Goal: Task Accomplishment & Management: Manage account settings

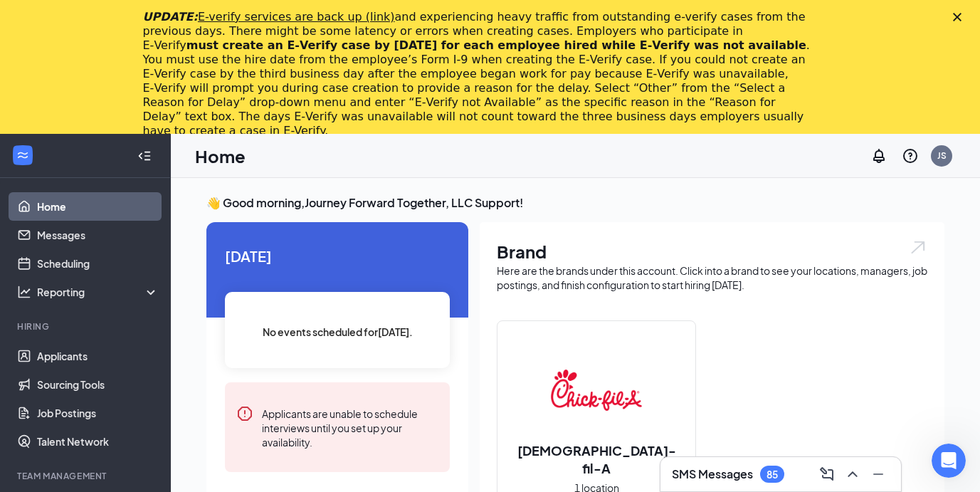
click at [961, 19] on icon "Close" at bounding box center [957, 17] width 9 height 9
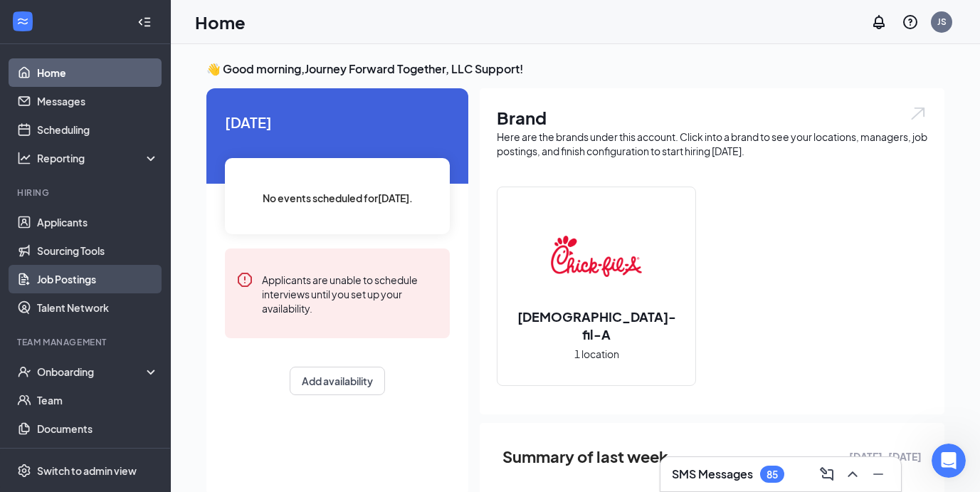
click at [66, 285] on link "Job Postings" at bounding box center [98, 279] width 122 height 28
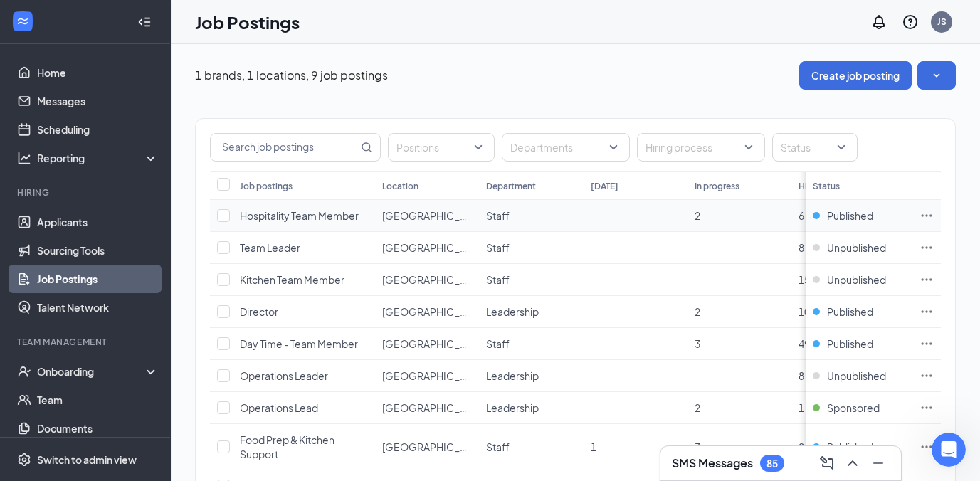
click at [330, 216] on span "Hospitality Team Member" at bounding box center [299, 215] width 119 height 13
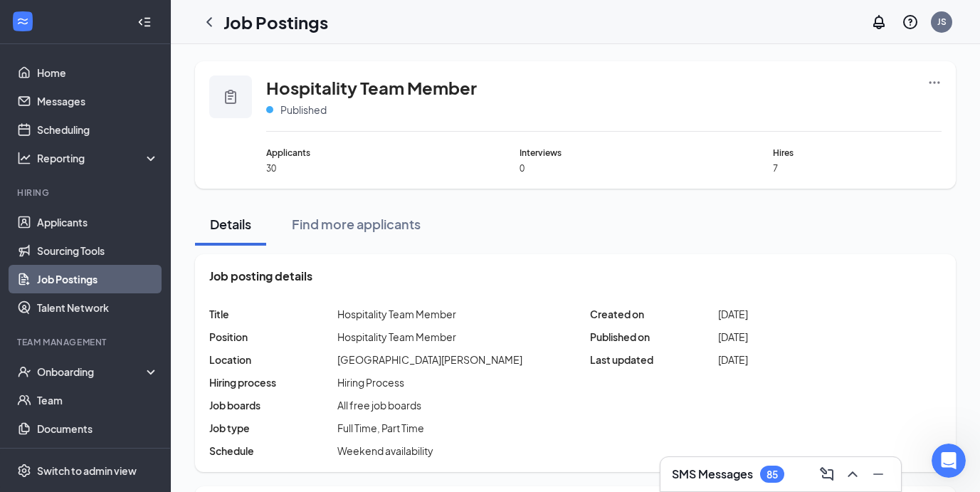
click at [98, 285] on link "Job Postings" at bounding box center [98, 279] width 122 height 28
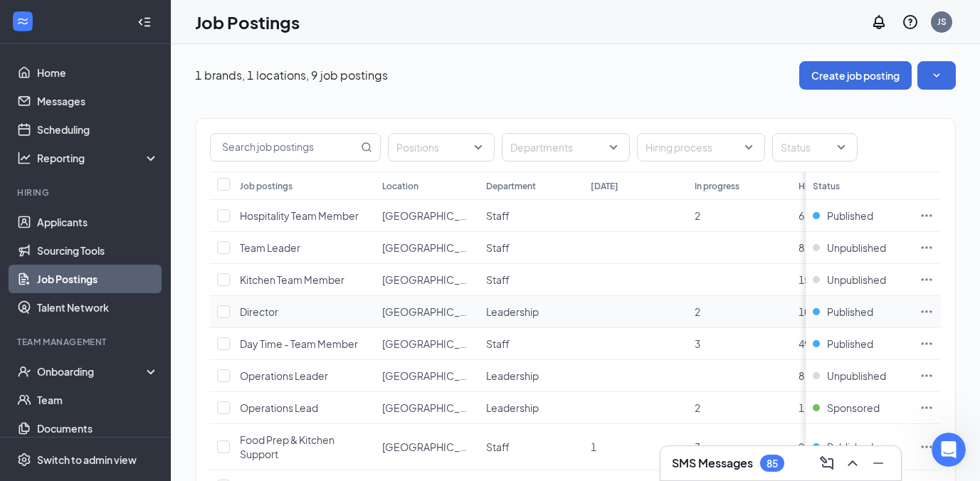
click at [860, 301] on td "Published" at bounding box center [859, 312] width 107 height 32
click at [853, 317] on span "Published" at bounding box center [850, 312] width 46 height 14
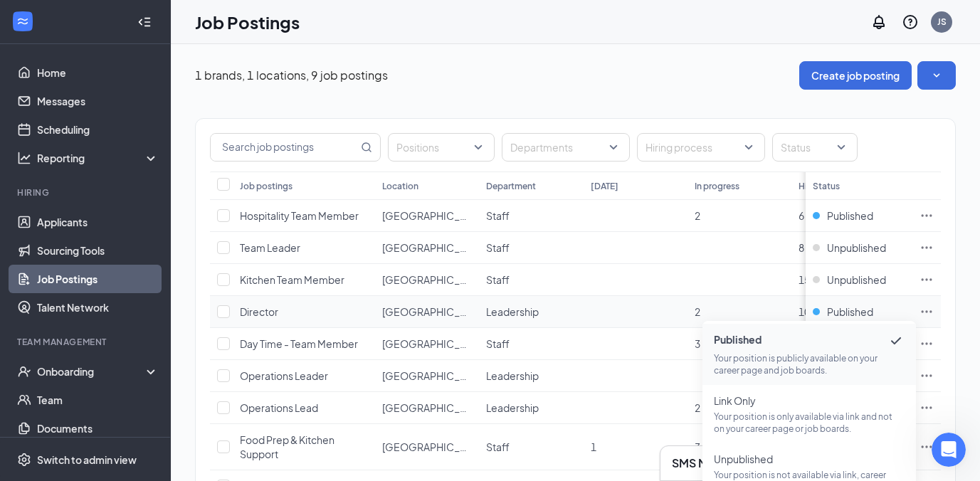
click at [263, 310] on span "Director" at bounding box center [259, 311] width 38 height 13
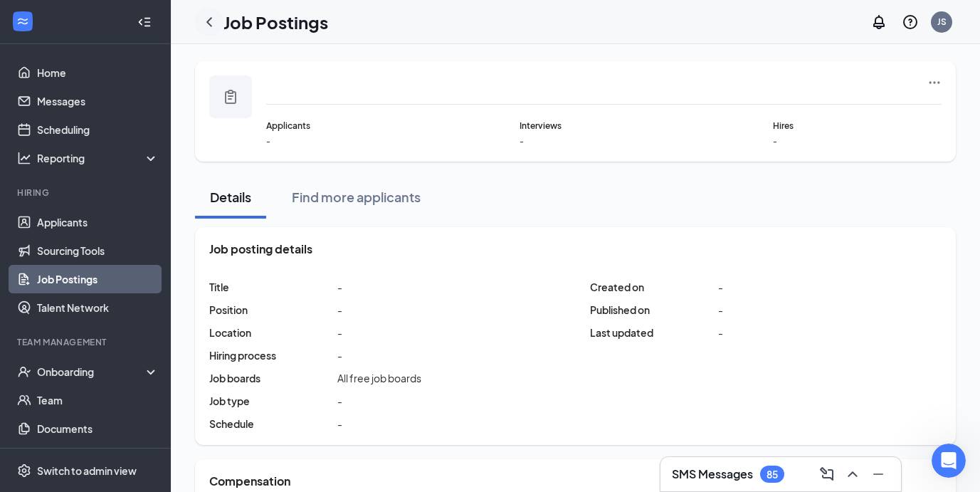
click at [206, 26] on icon "ChevronLeft" at bounding box center [209, 22] width 17 height 17
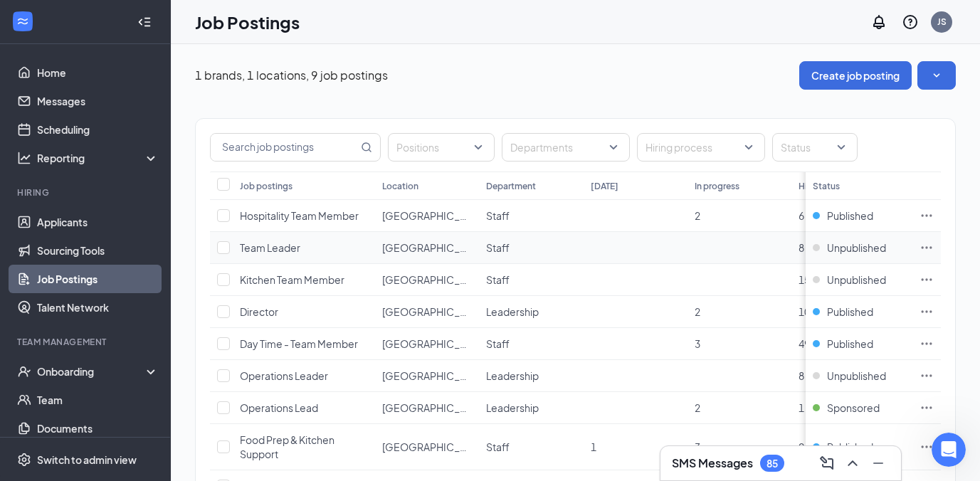
scroll to position [31, 0]
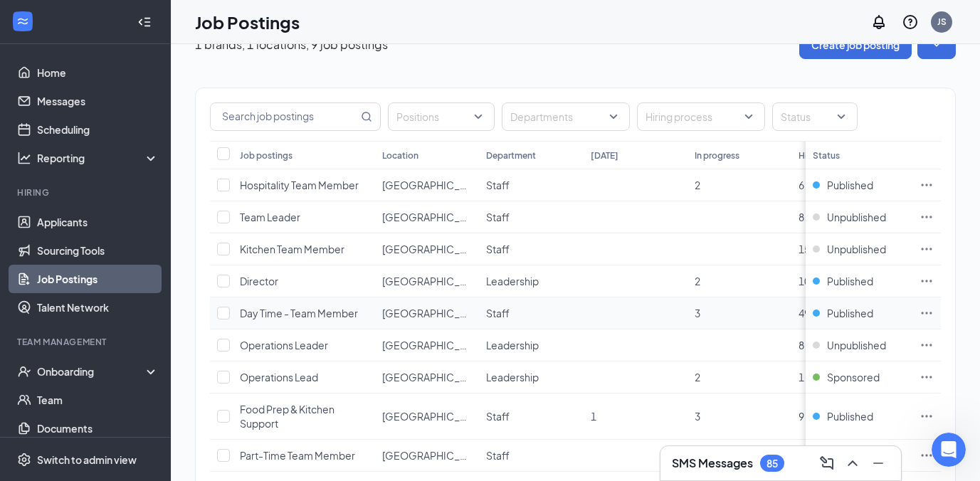
click at [399, 312] on span "[GEOGRAPHIC_DATA][PERSON_NAME]" at bounding box center [474, 313] width 185 height 13
click at [322, 311] on span "Day Time - Team Member" at bounding box center [299, 313] width 118 height 13
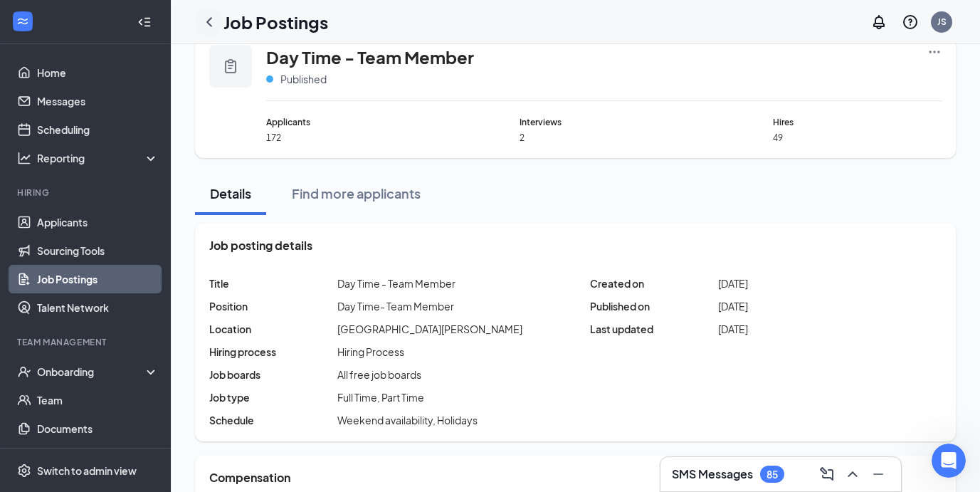
click at [213, 21] on icon "ChevronLeft" at bounding box center [209, 22] width 17 height 17
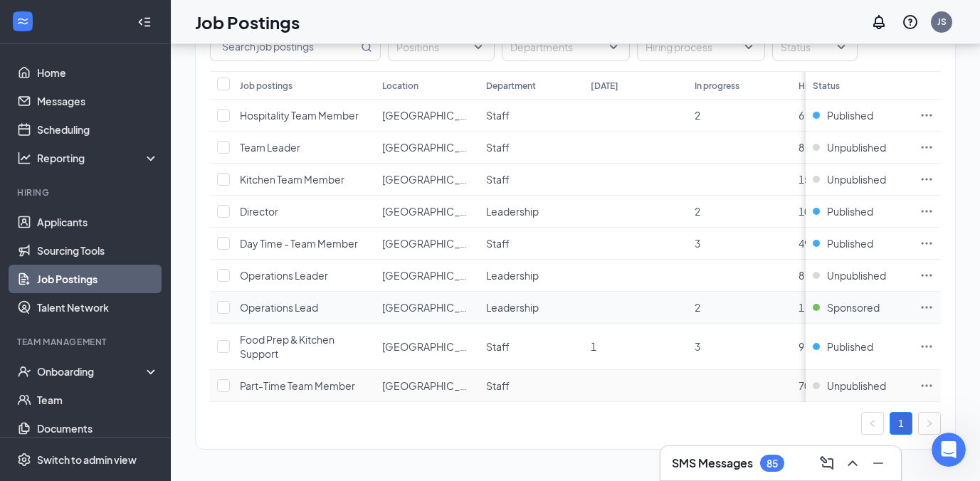
scroll to position [108, 0]
click at [304, 333] on span "Food Prep & Kitchen Support" at bounding box center [287, 346] width 95 height 27
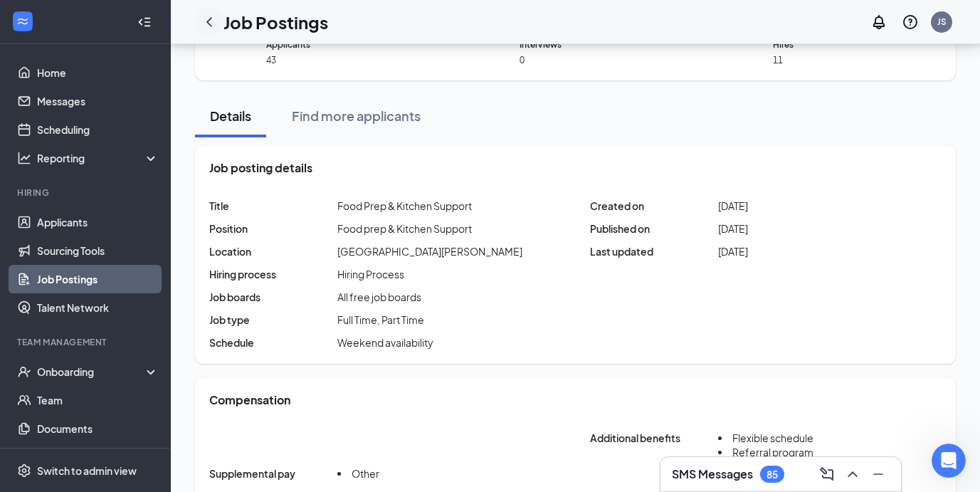
click at [211, 22] on icon "ChevronLeft" at bounding box center [209, 22] width 17 height 17
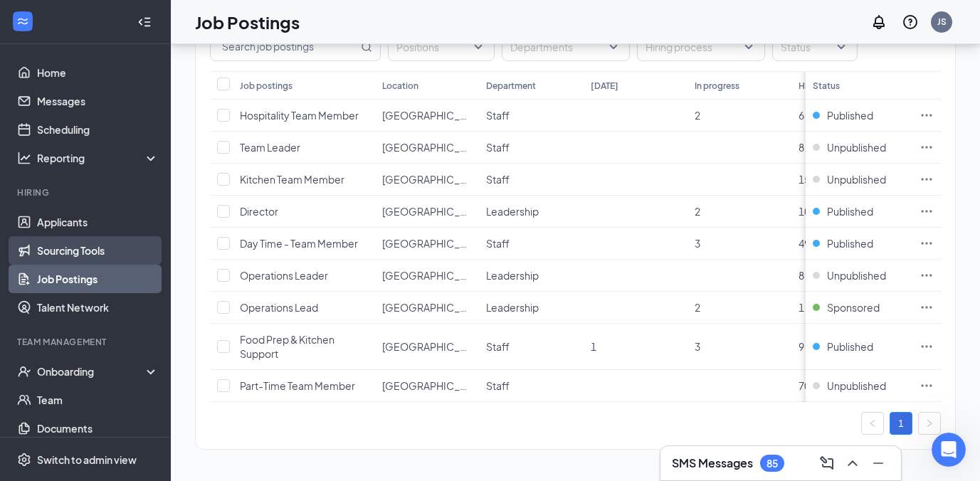
click at [73, 249] on link "Sourcing Tools" at bounding box center [98, 250] width 122 height 28
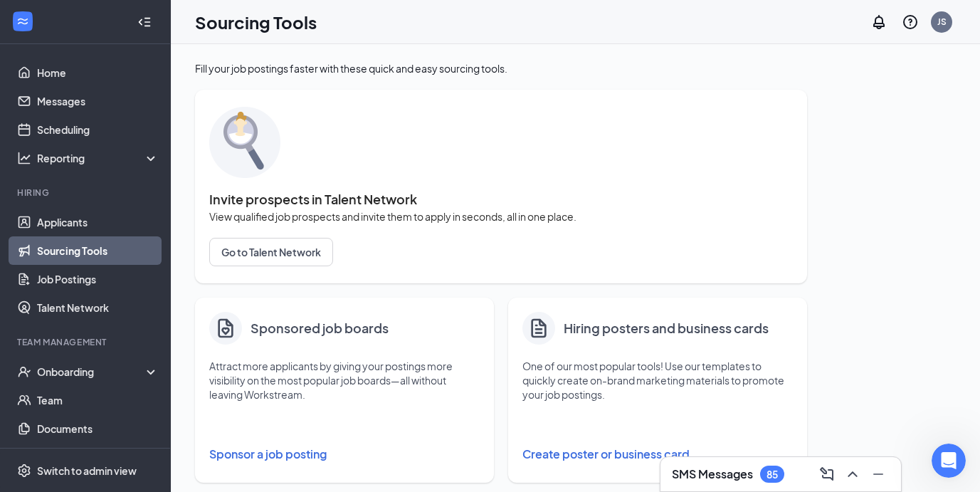
click at [273, 455] on button "Sponsor a job posting" at bounding box center [344, 454] width 270 height 28
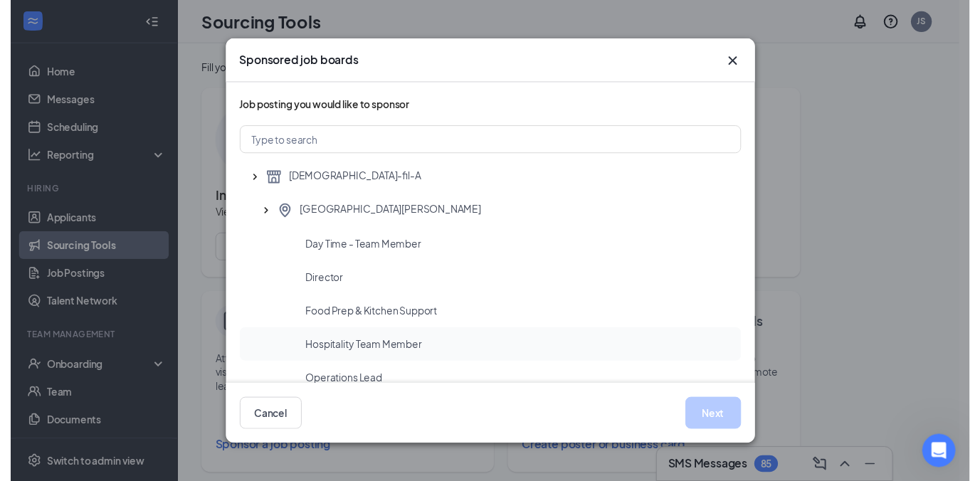
scroll to position [28, 0]
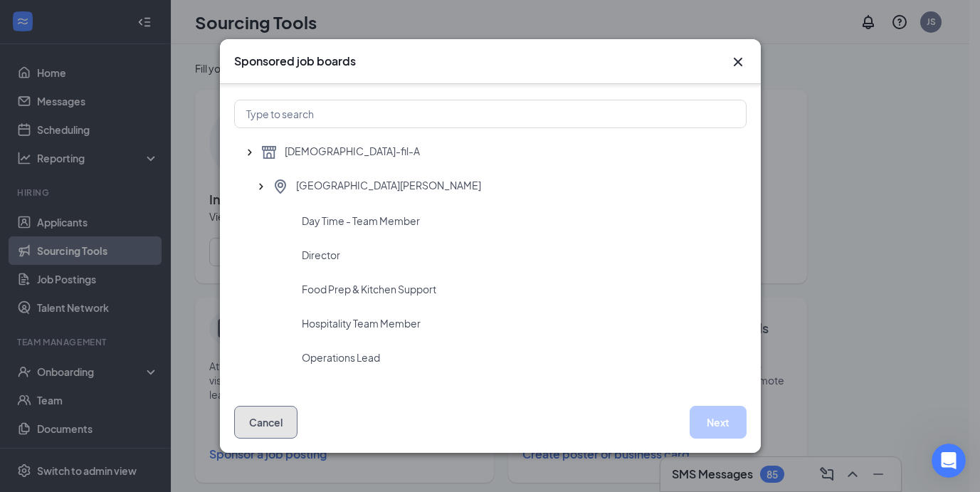
click at [281, 414] on button "Cancel" at bounding box center [265, 422] width 63 height 33
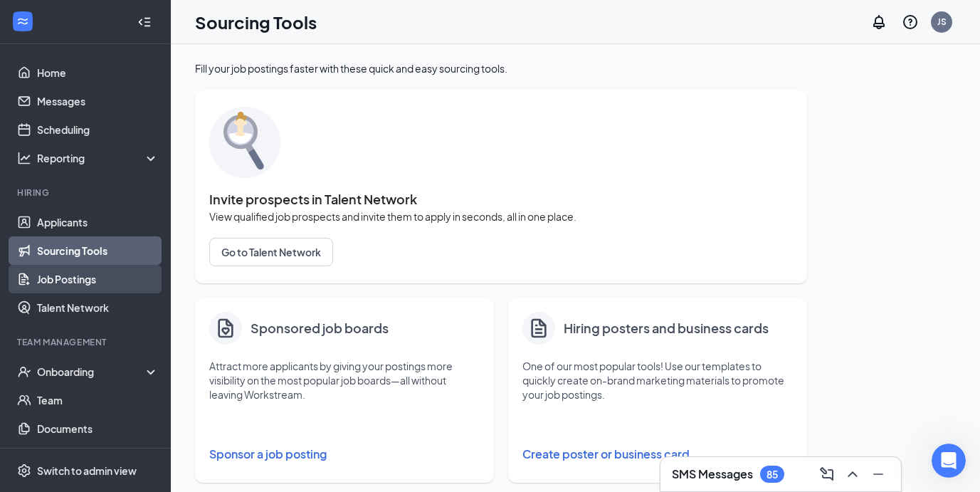
click at [86, 282] on link "Job Postings" at bounding box center [98, 279] width 122 height 28
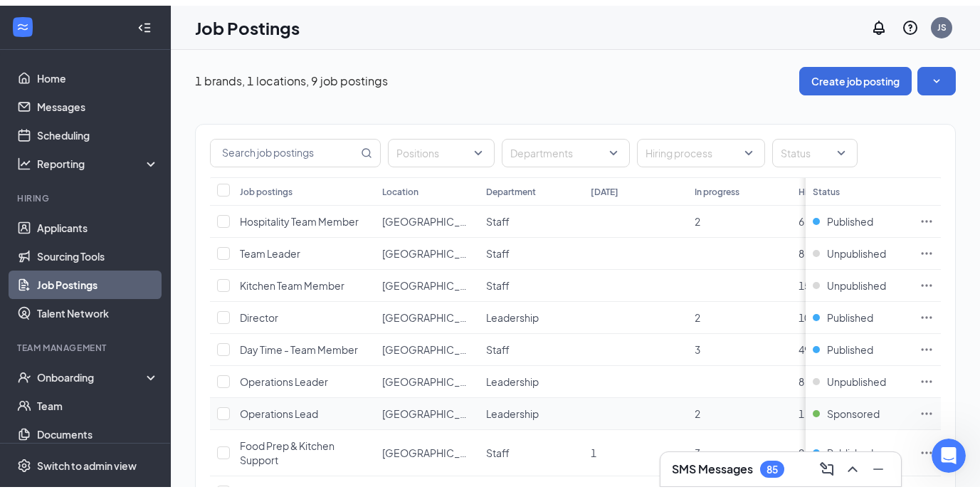
scroll to position [60, 0]
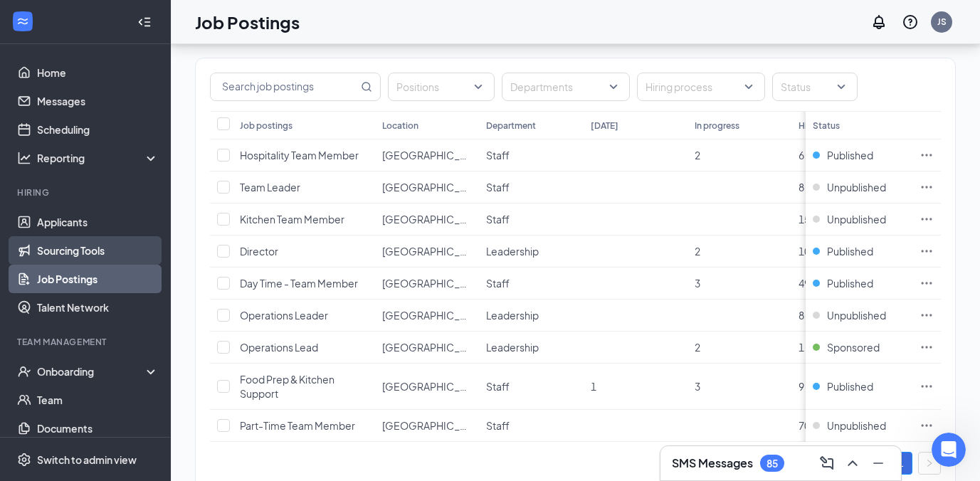
click at [79, 253] on link "Sourcing Tools" at bounding box center [98, 250] width 122 height 28
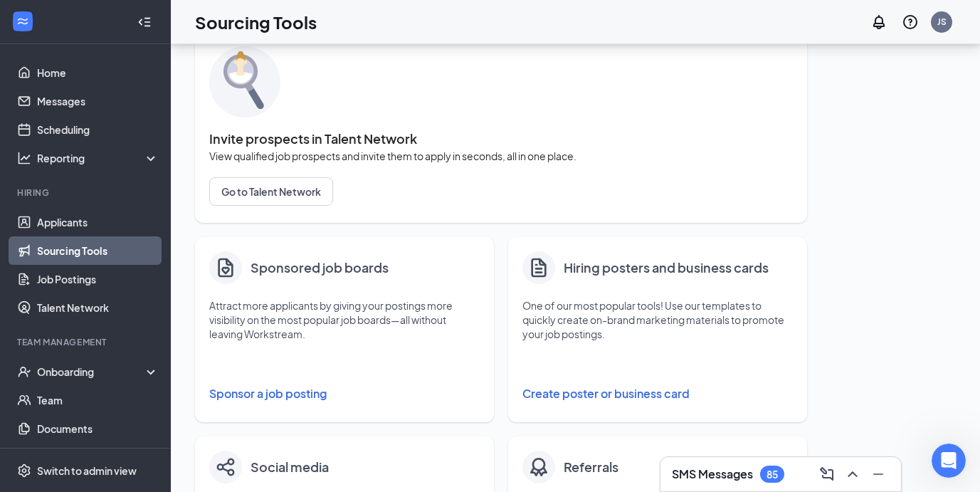
click at [251, 386] on button "Sponsor a job posting" at bounding box center [344, 393] width 270 height 28
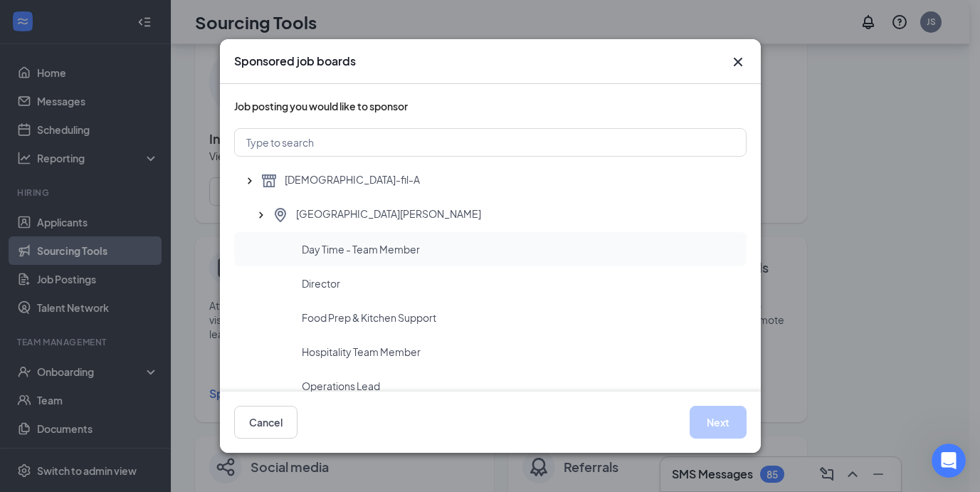
scroll to position [28, 0]
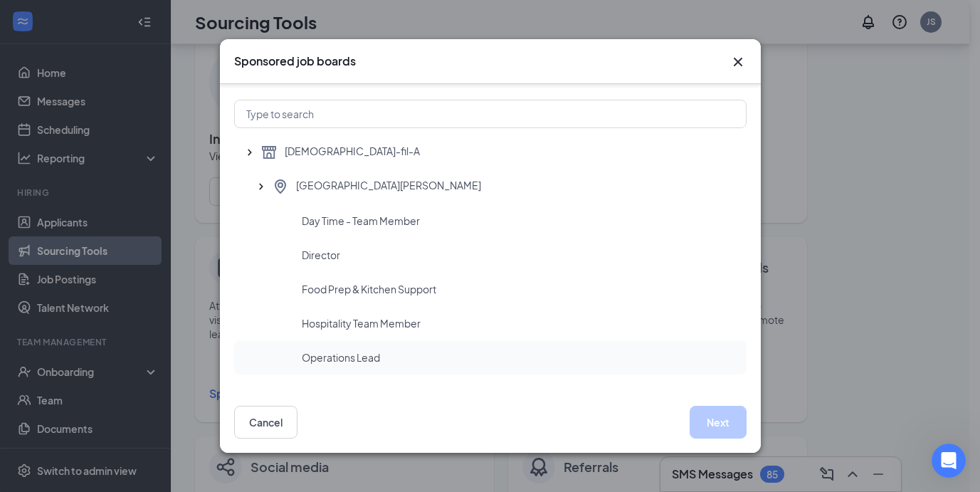
click at [376, 358] on span "Operations Lead" at bounding box center [341, 357] width 78 height 14
click at [747, 431] on div "Cancel Next" at bounding box center [490, 421] width 541 height 61
click at [732, 428] on button "Next" at bounding box center [718, 422] width 57 height 33
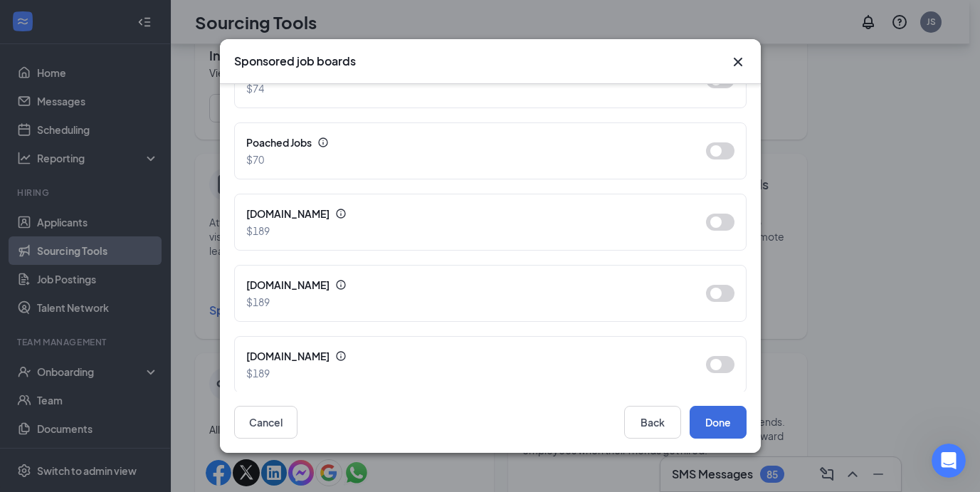
scroll to position [158, 0]
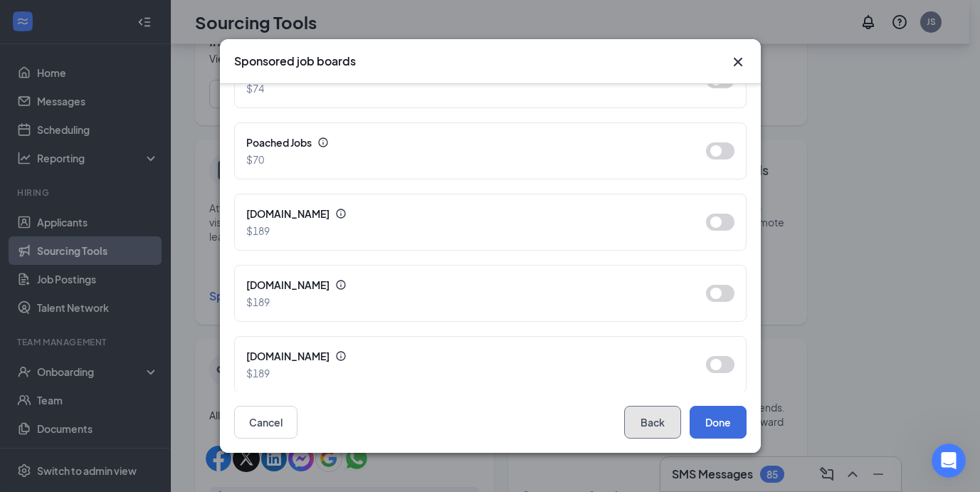
click at [658, 427] on button "Back" at bounding box center [652, 422] width 57 height 33
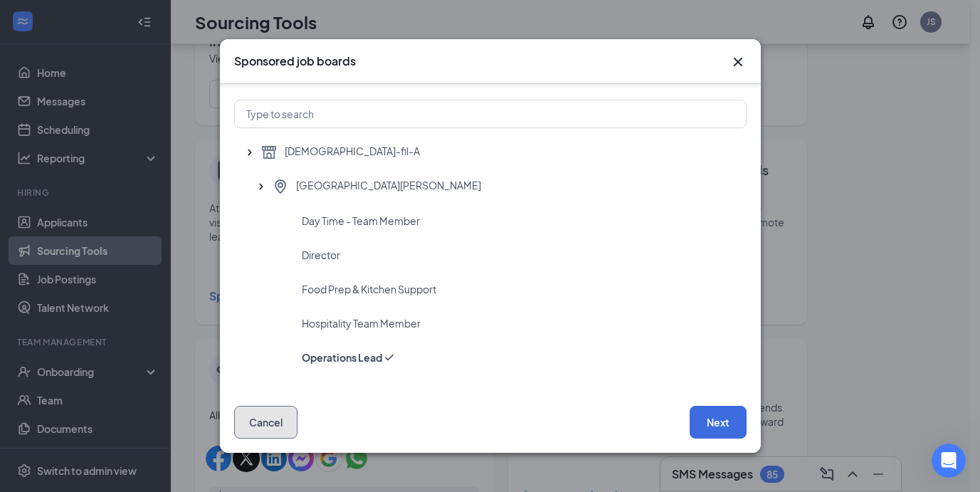
click at [282, 425] on button "Cancel" at bounding box center [265, 422] width 63 height 33
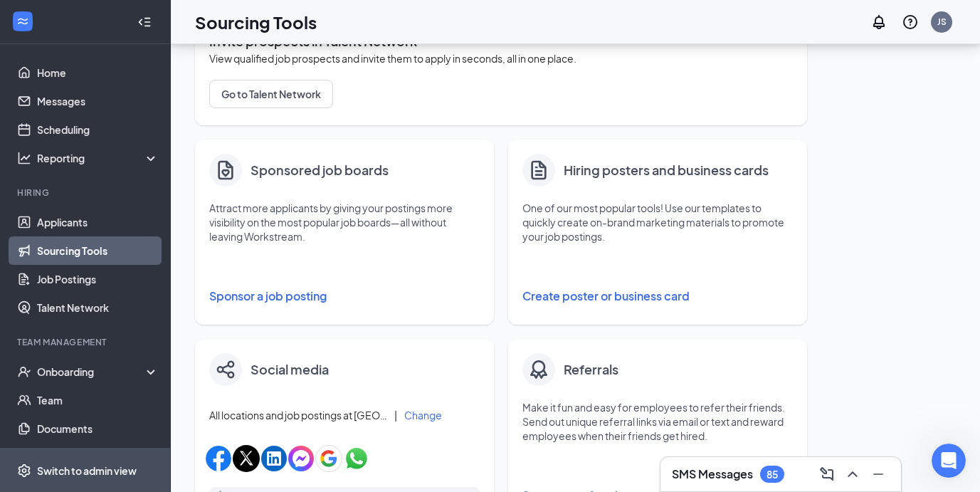
click at [100, 461] on span "Switch to admin view" at bounding box center [98, 469] width 122 height 43
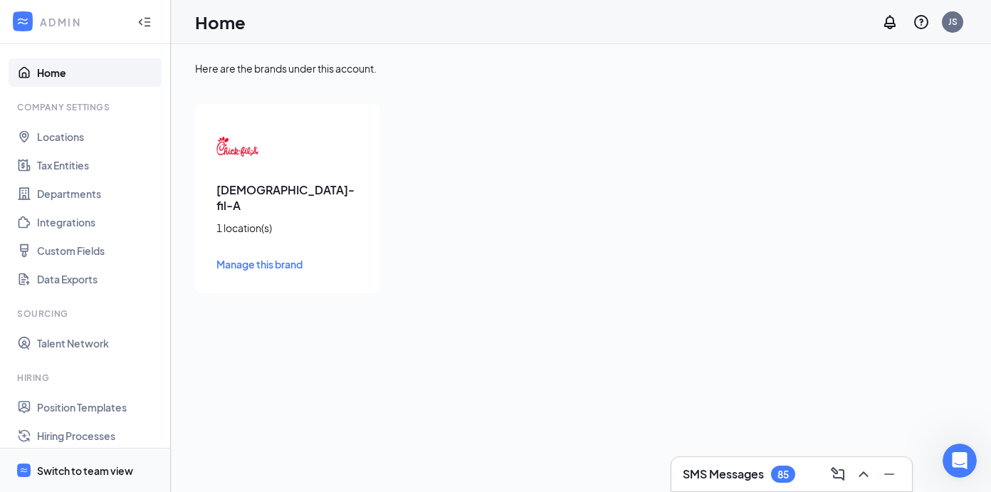
click at [80, 472] on div "Switch to team view" at bounding box center [85, 470] width 96 height 14
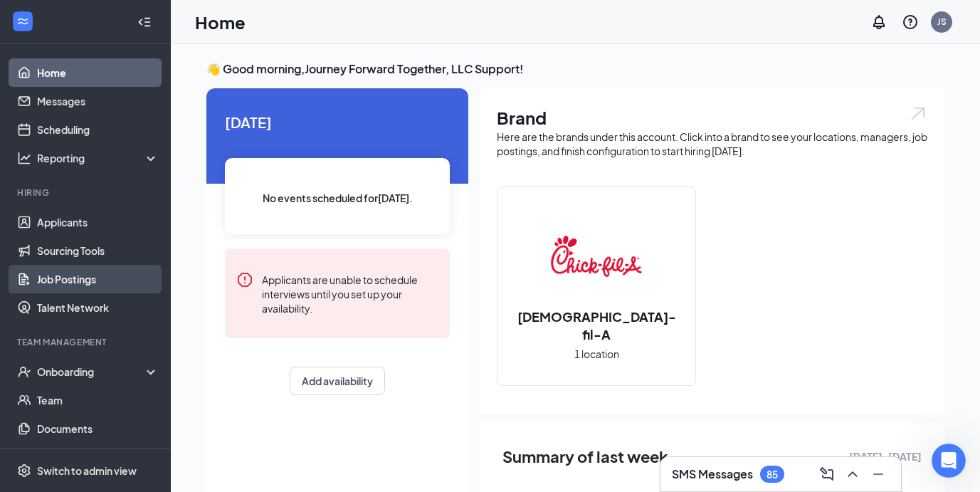
click at [108, 271] on link "Job Postings" at bounding box center [98, 279] width 122 height 28
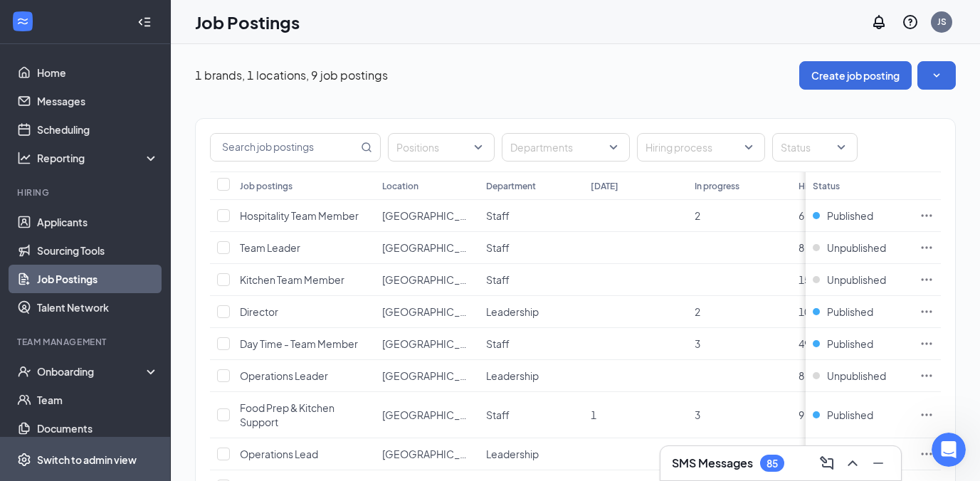
click at [100, 467] on div "Switch to admin view" at bounding box center [87, 460] width 100 height 14
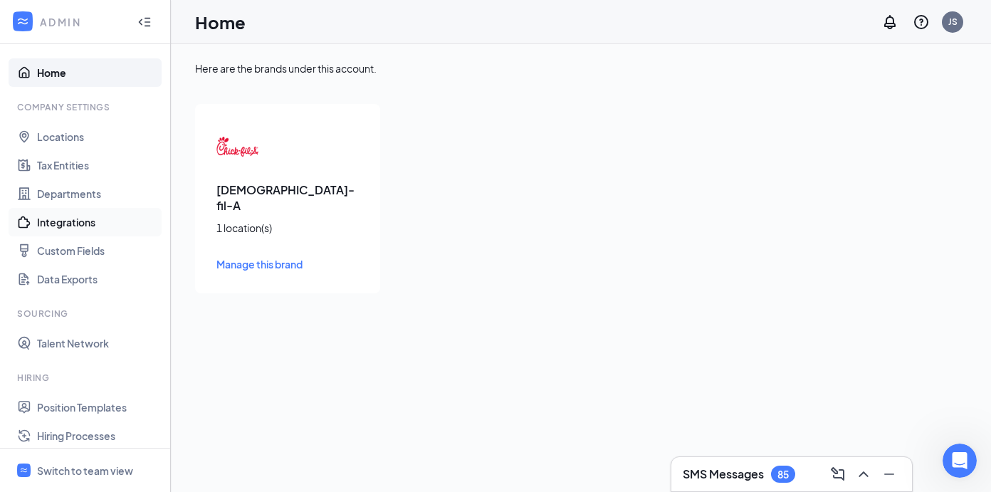
click at [83, 219] on link "Integrations" at bounding box center [98, 222] width 122 height 28
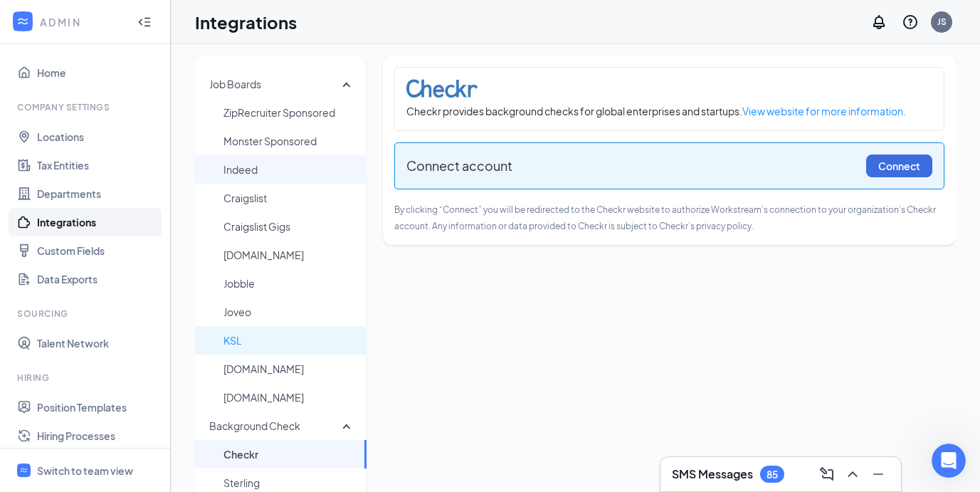
scroll to position [3, 0]
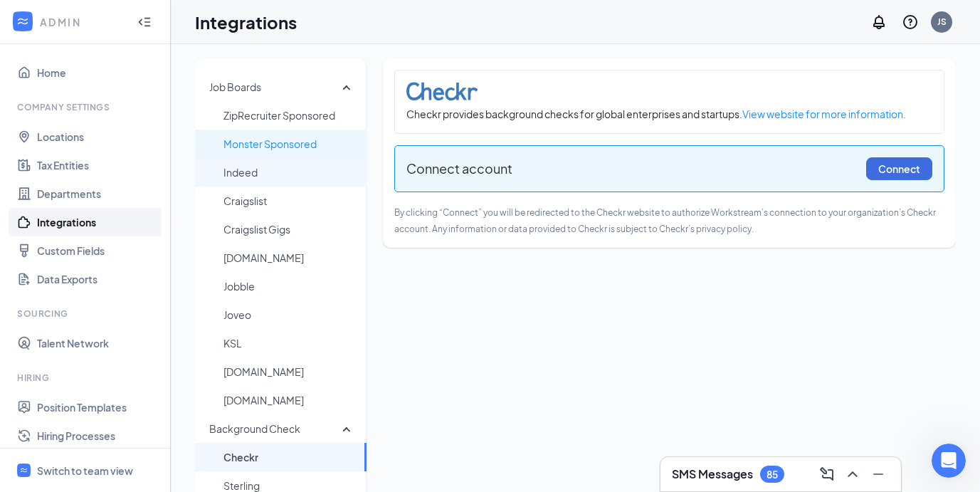
click at [288, 168] on span "Indeed" at bounding box center [289, 172] width 132 height 28
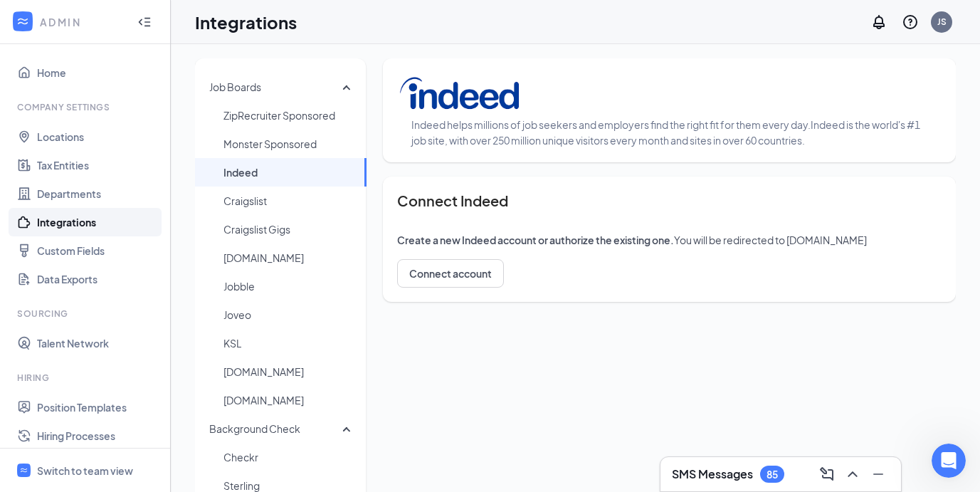
click at [460, 288] on div "Connect Indeed Create a new Indeed account or authorize the existing one. You w…" at bounding box center [669, 238] width 573 height 125
click at [461, 279] on button "Connect account" at bounding box center [450, 273] width 107 height 28
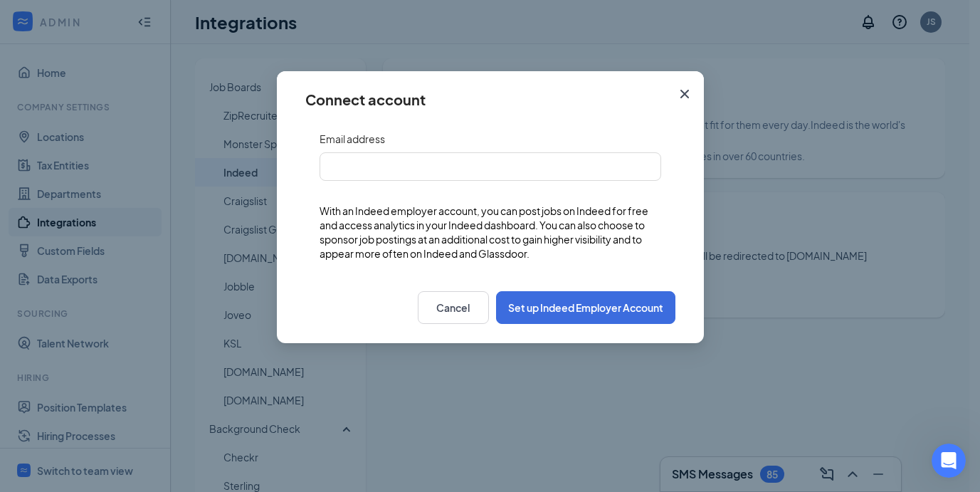
click at [679, 97] on icon "Cross" at bounding box center [684, 93] width 17 height 17
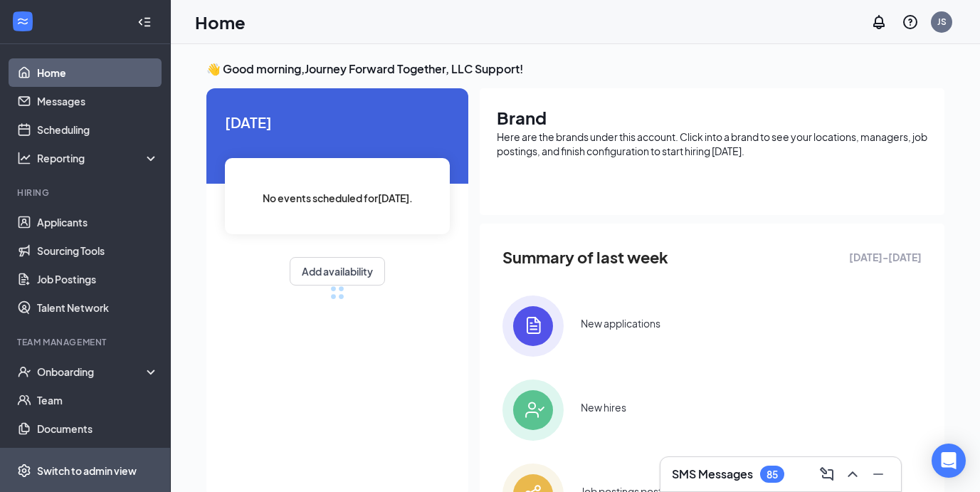
click at [116, 465] on div "Switch to admin view" at bounding box center [87, 470] width 100 height 14
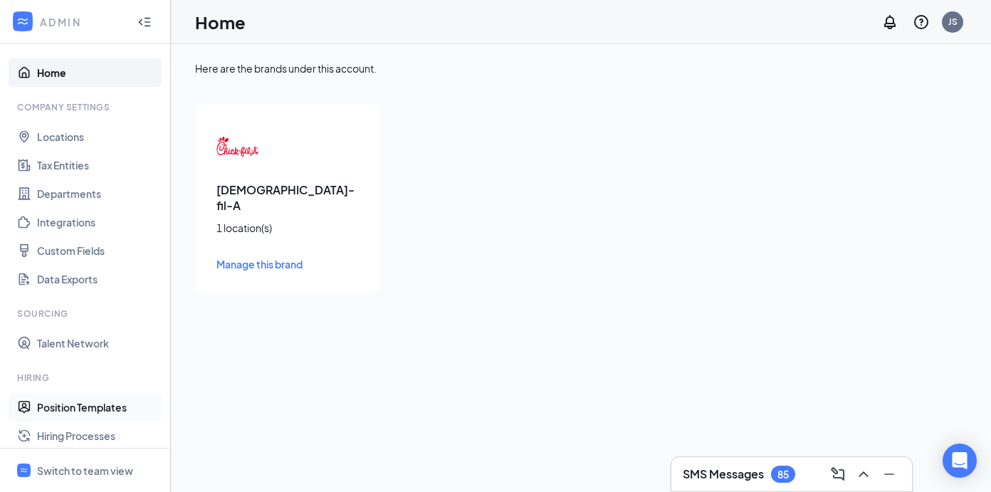
click at [102, 416] on link "Position Templates" at bounding box center [98, 407] width 122 height 28
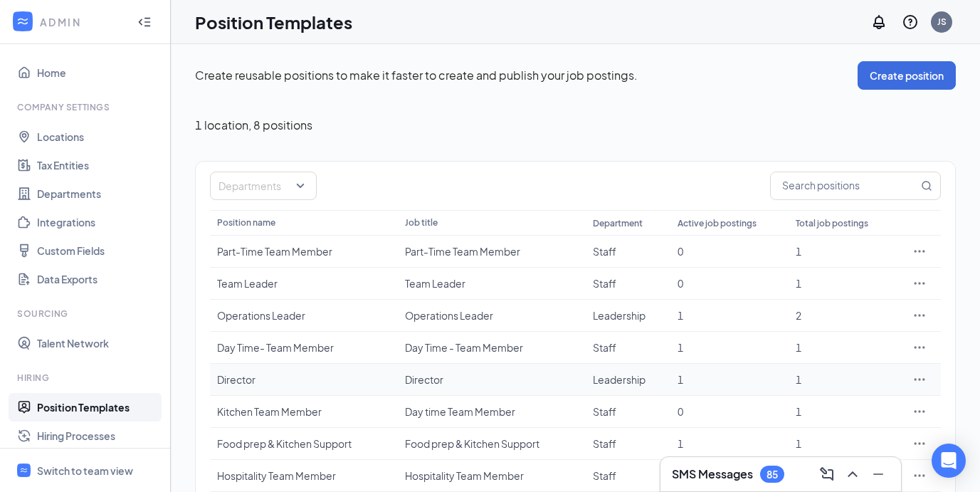
scroll to position [59, 0]
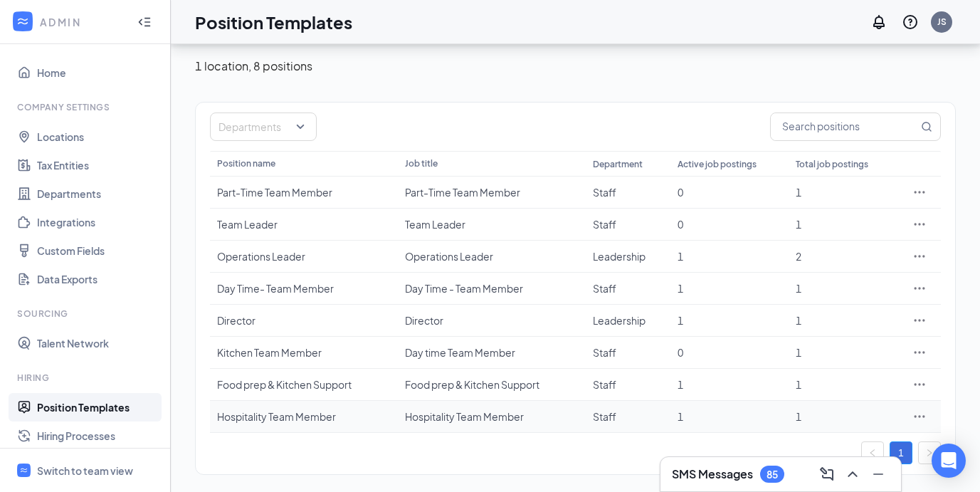
click at [264, 409] on div "Hospitality Team Member" at bounding box center [304, 416] width 174 height 14
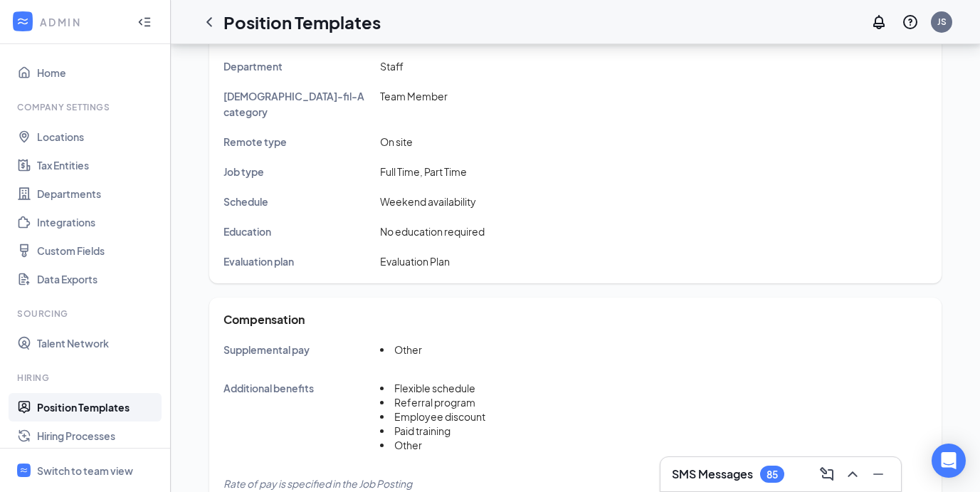
scroll to position [337, 0]
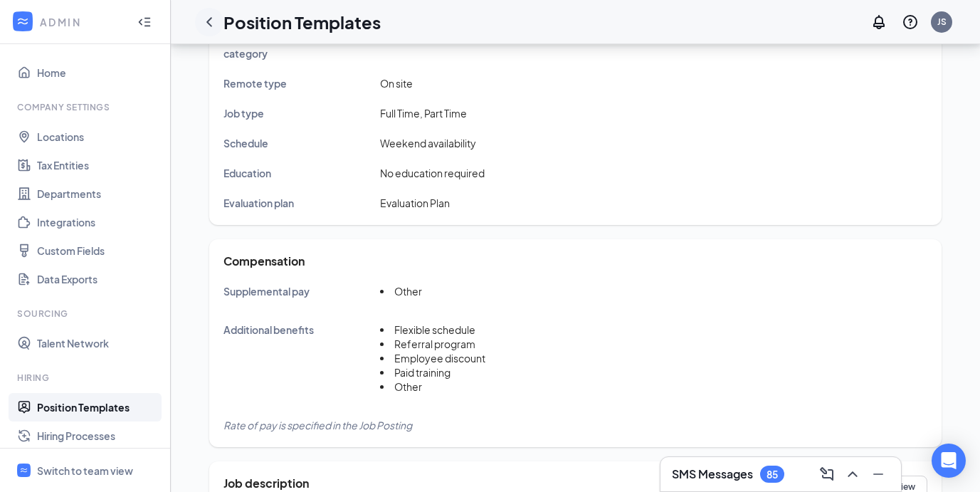
click at [212, 21] on icon "ChevronLeft" at bounding box center [209, 22] width 17 height 17
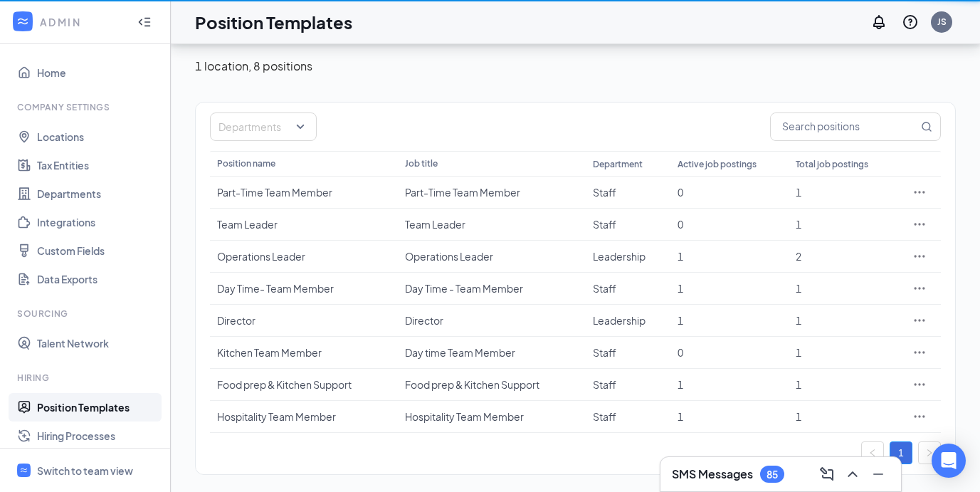
scroll to position [59, 0]
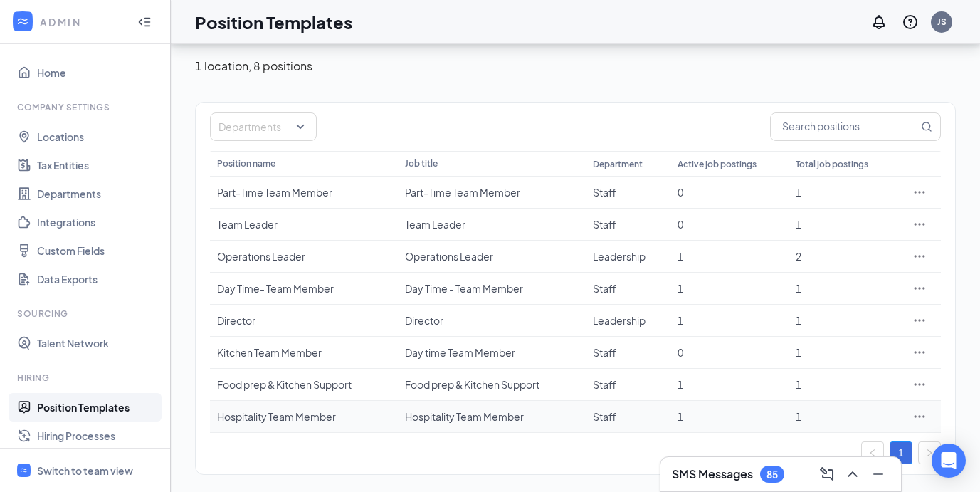
click at [921, 416] on icon "Ellipses" at bounding box center [919, 416] width 14 height 14
click at [813, 281] on span "Edit" at bounding box center [854, 289] width 122 height 16
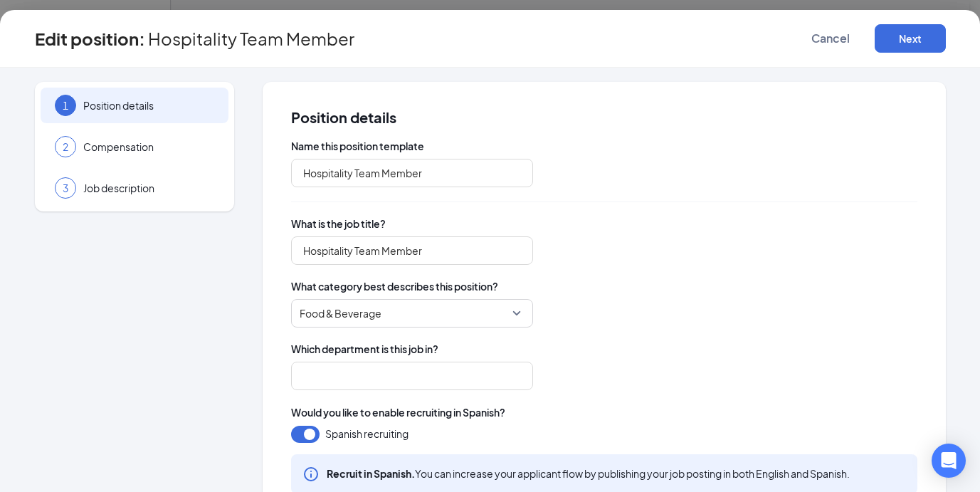
type input "Staff"
click at [132, 176] on div "3 Job description" at bounding box center [135, 188] width 188 height 36
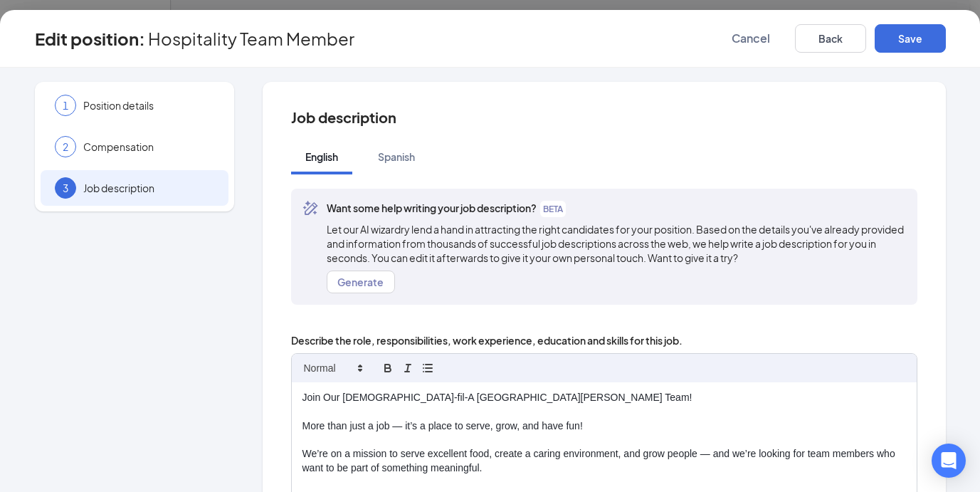
click at [393, 435] on p at bounding box center [603, 440] width 603 height 14
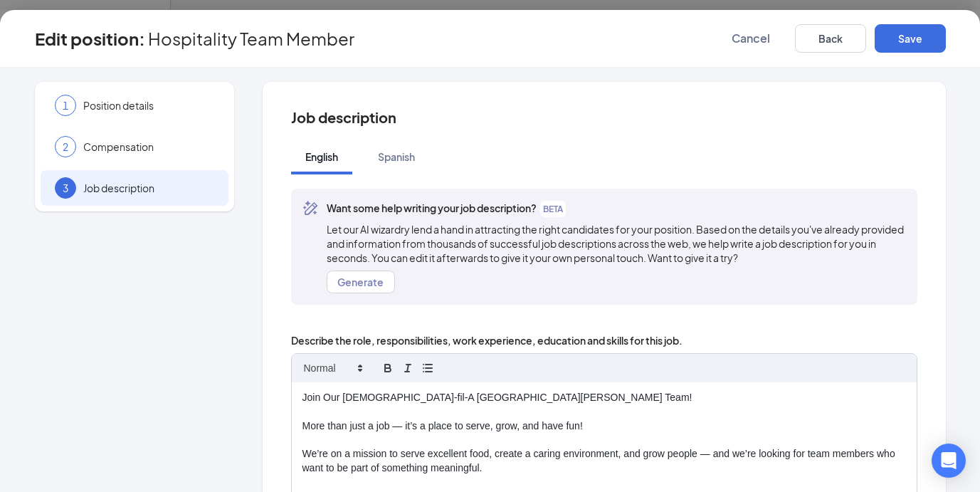
click at [321, 393] on p "Join Our Chick-fil-A St. Clairsville Team!" at bounding box center [603, 398] width 603 height 14
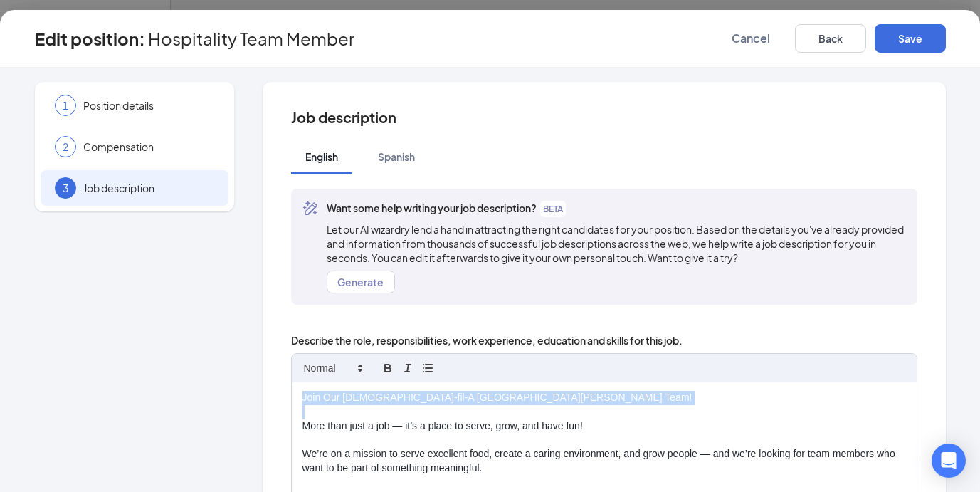
click at [321, 393] on p "Join Our Chick-fil-A St. Clairsville Team!" at bounding box center [603, 398] width 603 height 14
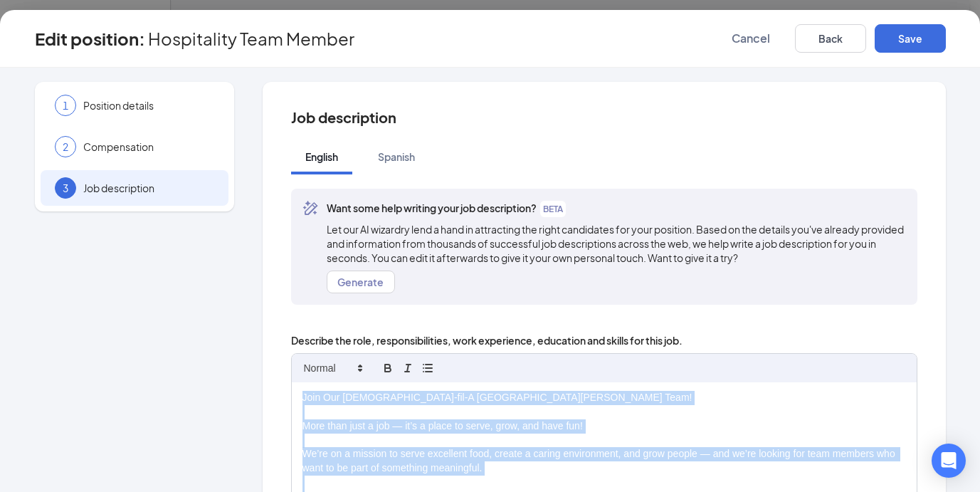
copy div "Join Our Chick-fil-A St. Clairsville Team! More than just a job — it’s a place …"
click at [739, 47] on button "Cancel" at bounding box center [750, 38] width 71 height 28
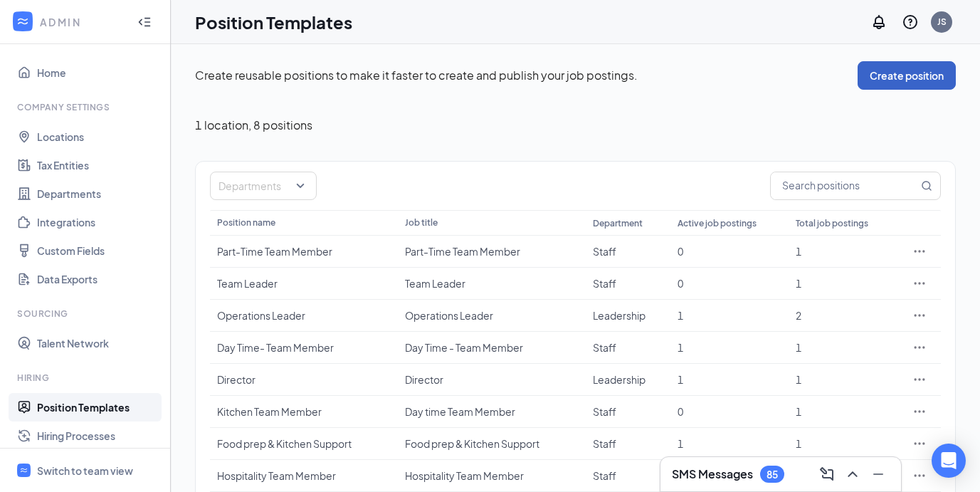
click at [927, 78] on button "Create position" at bounding box center [906, 75] width 98 height 28
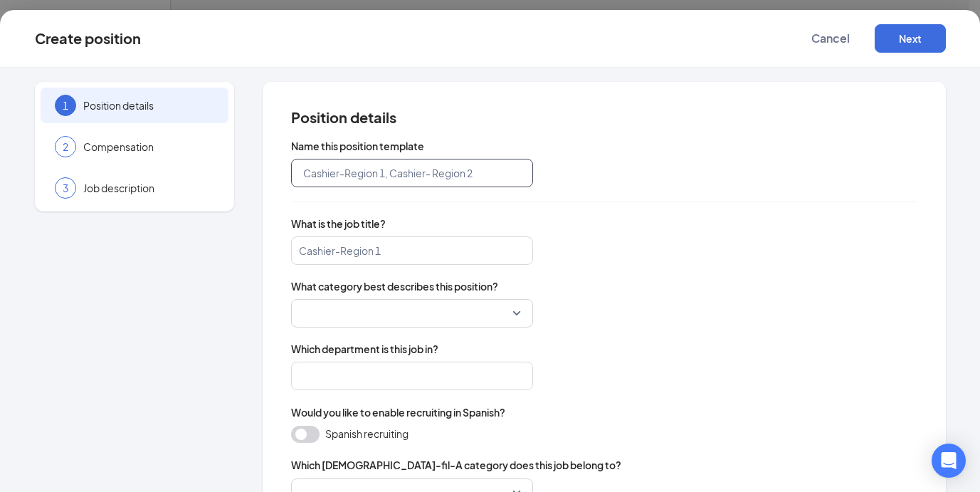
click at [391, 167] on input "text" at bounding box center [412, 173] width 242 height 28
type input "Team Member"
click at [372, 245] on input "search" at bounding box center [412, 250] width 242 height 28
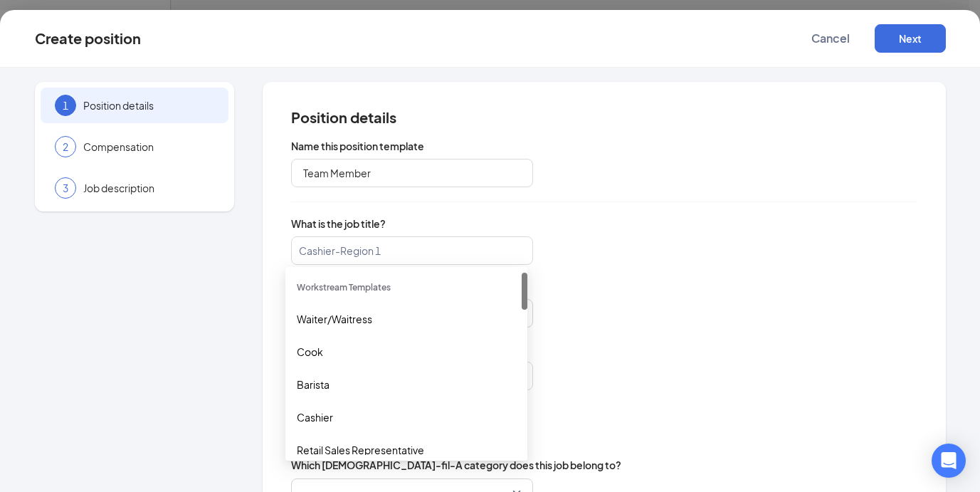
click at [634, 239] on div "Cashier-Region 1" at bounding box center [604, 250] width 626 height 28
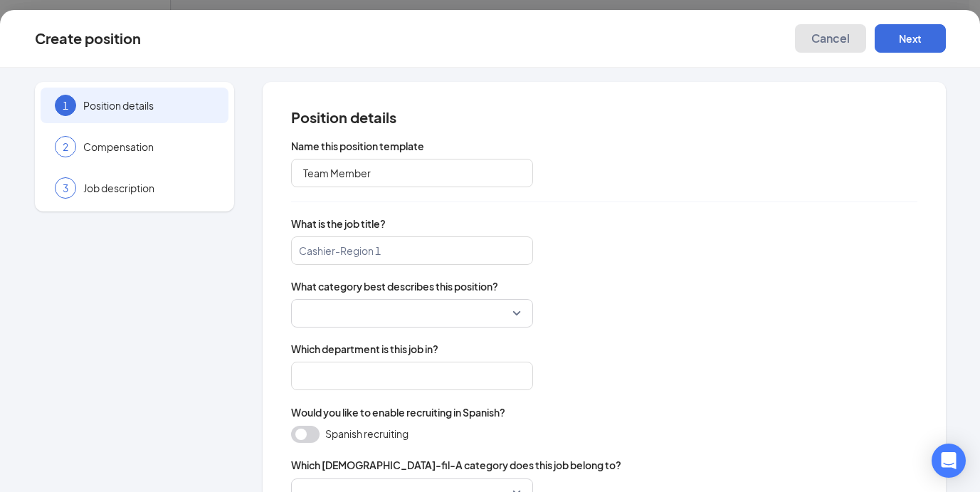
click at [855, 42] on button "Cancel" at bounding box center [830, 38] width 71 height 28
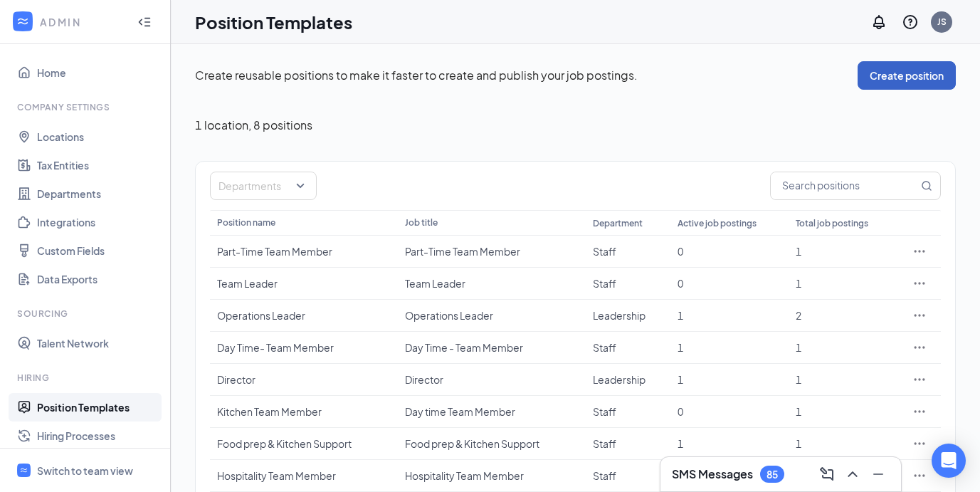
click at [877, 68] on button "Create position" at bounding box center [906, 75] width 98 height 28
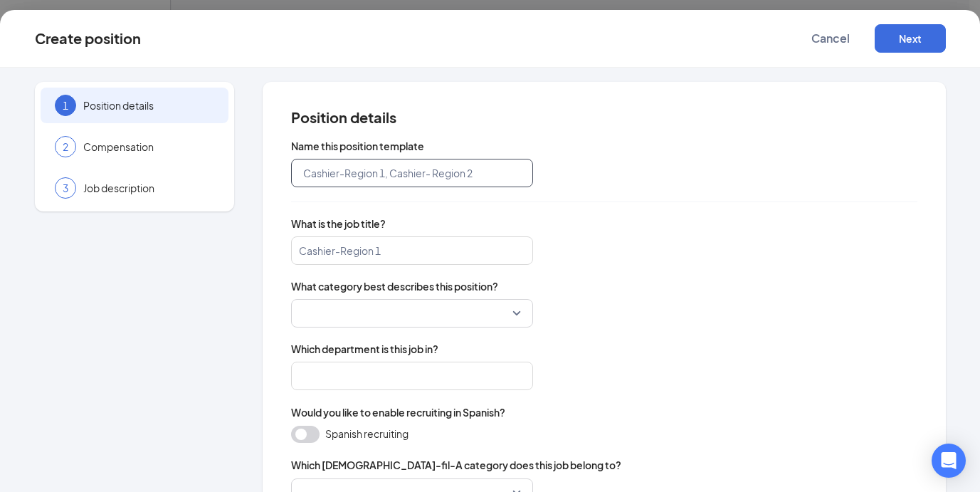
click at [333, 176] on input "text" at bounding box center [412, 173] width 242 height 28
click at [371, 253] on input "search" at bounding box center [412, 250] width 242 height 28
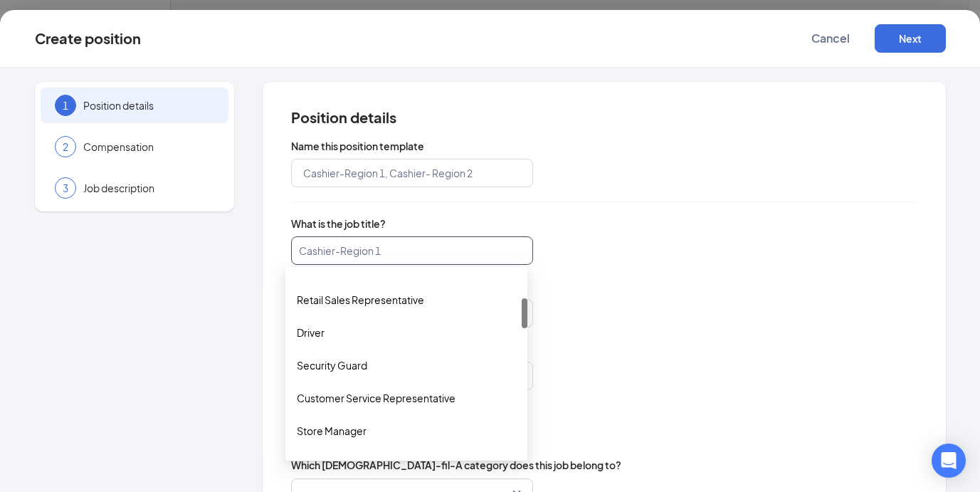
scroll to position [150, 0]
drag, startPoint x: 524, startPoint y: 285, endPoint x: 515, endPoint y: 310, distance: 26.6
click at [515, 310] on div "Cashier Retail Sales Representative Driver Security Guard Customer Service Repr…" at bounding box center [406, 364] width 242 height 182
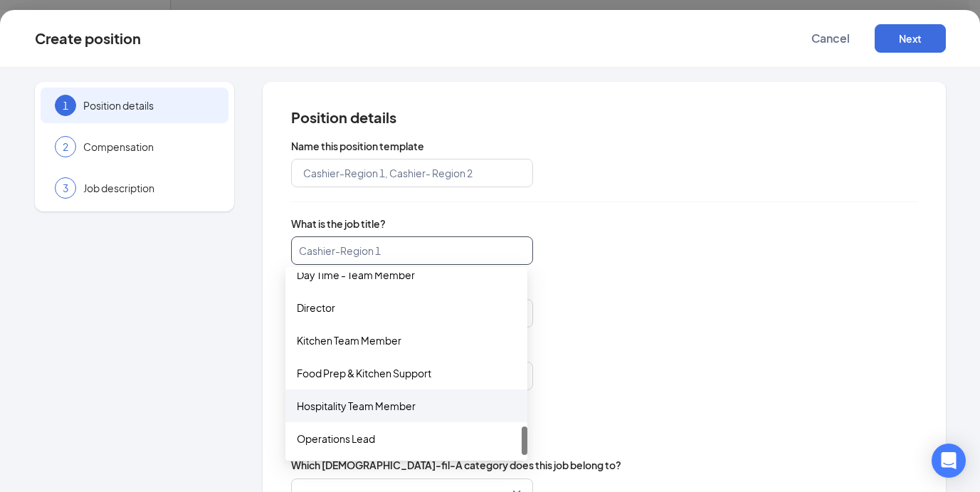
click at [381, 407] on div "Hospitality Team Member" at bounding box center [406, 406] width 219 height 16
type input "Hospitality Team Member"
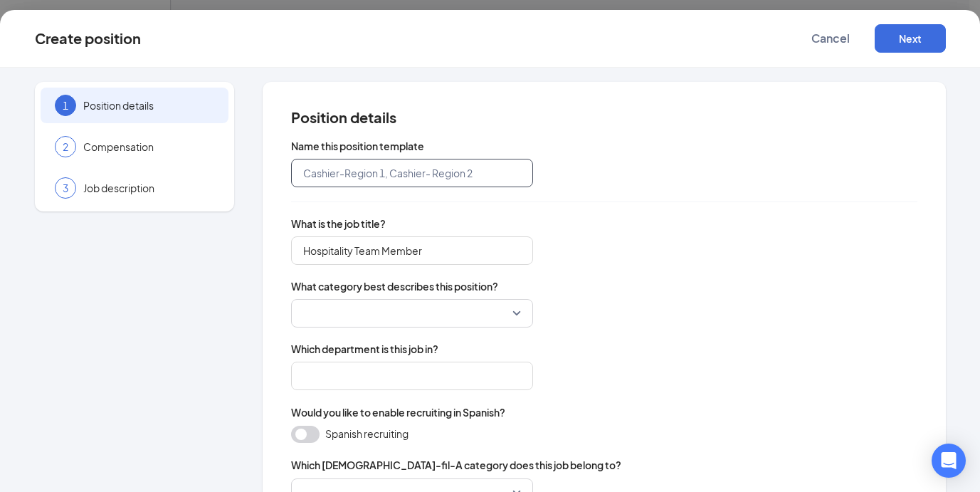
click at [403, 165] on input "text" at bounding box center [412, 173] width 242 height 28
click at [381, 177] on input "text" at bounding box center [412, 173] width 242 height 28
type input "front of house"
click at [902, 51] on button "Next" at bounding box center [910, 38] width 71 height 28
click at [902, 42] on button "button" at bounding box center [910, 38] width 71 height 28
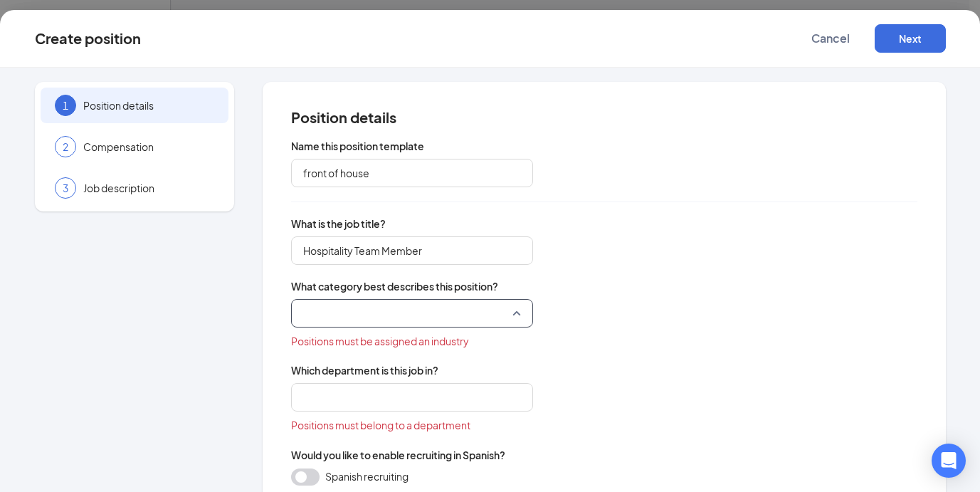
click at [439, 305] on input "search" at bounding box center [407, 313] width 215 height 27
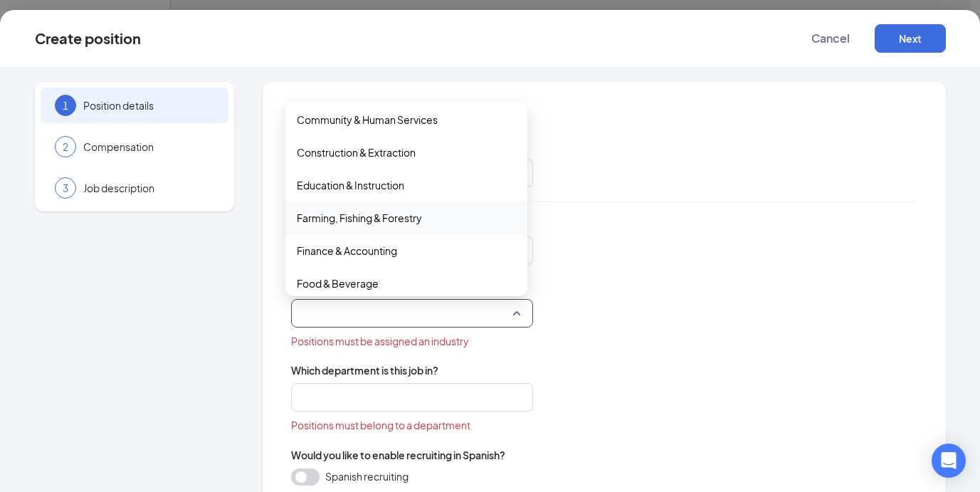
scroll to position [142, 0]
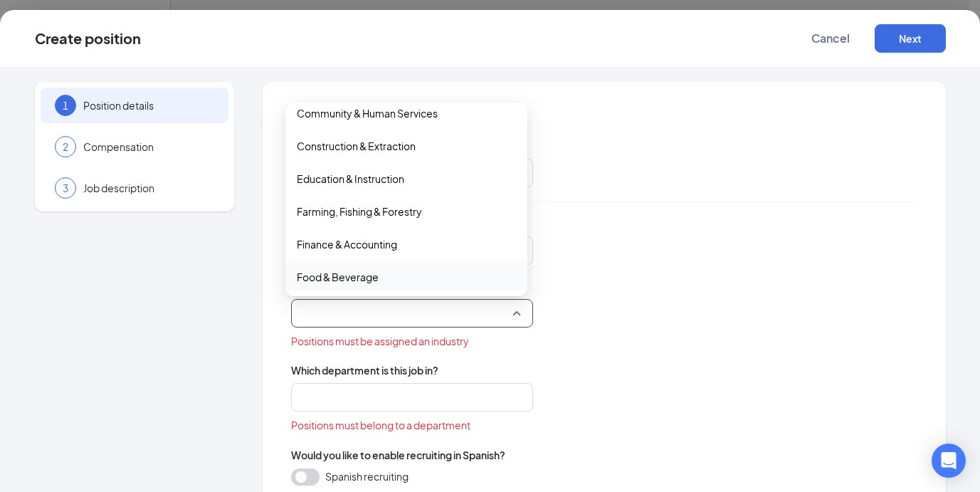
click at [380, 275] on span "Food & Beverage" at bounding box center [406, 277] width 219 height 16
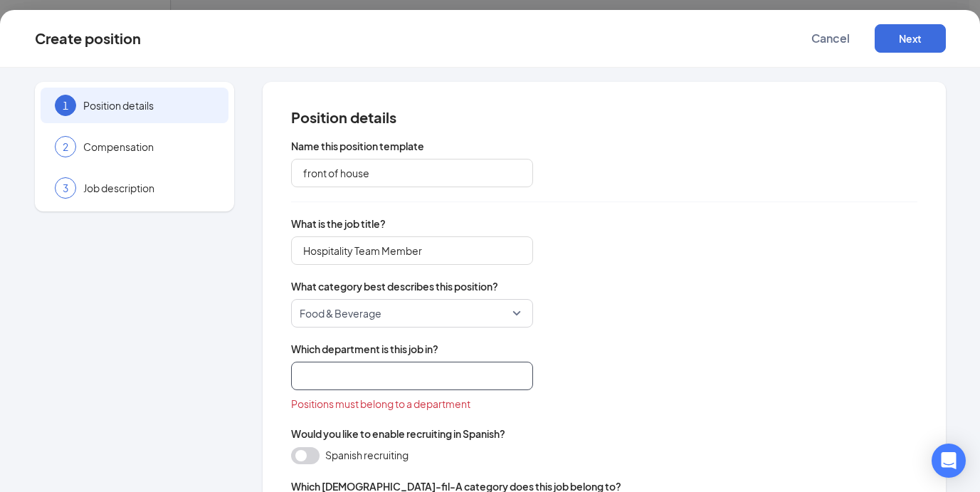
click at [359, 381] on input "search" at bounding box center [412, 375] width 242 height 28
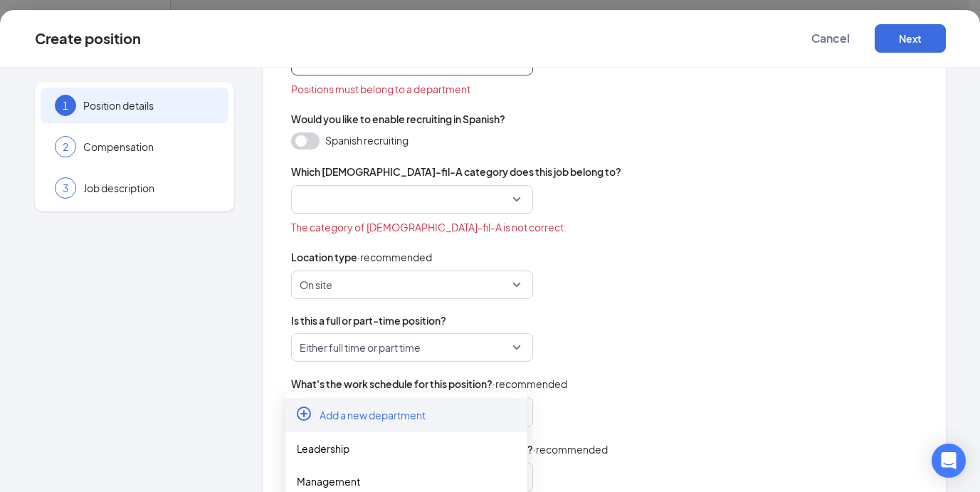
scroll to position [308, 0]
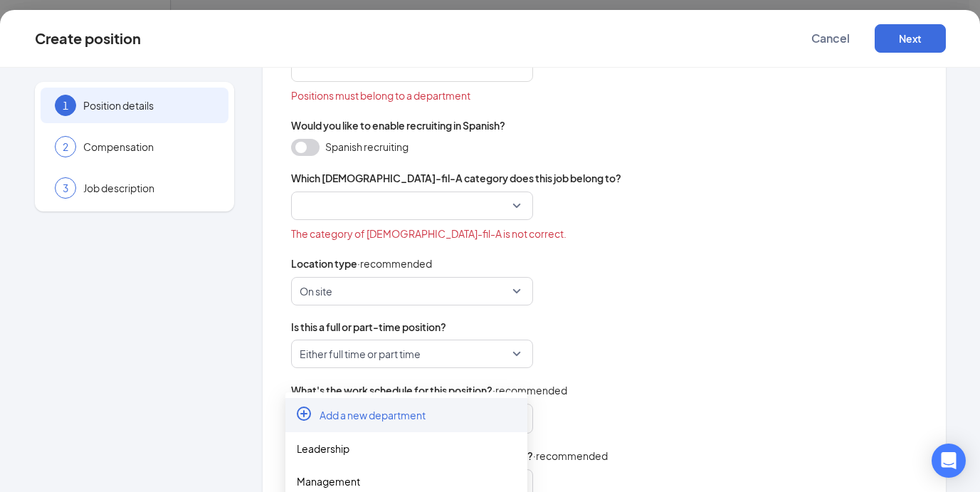
click at [458, 82] on div "Which department is this job in? Positions must belong to a department" at bounding box center [604, 68] width 626 height 70
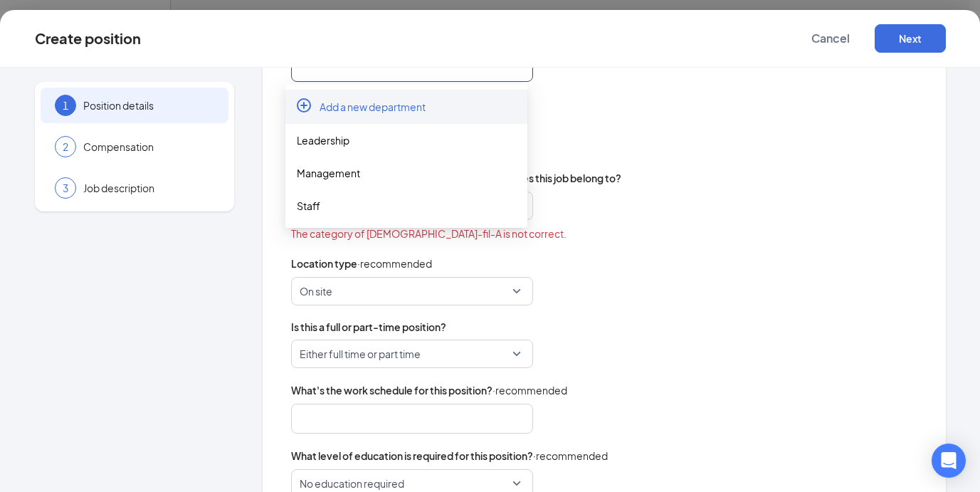
click at [461, 72] on input "search" at bounding box center [412, 67] width 242 height 28
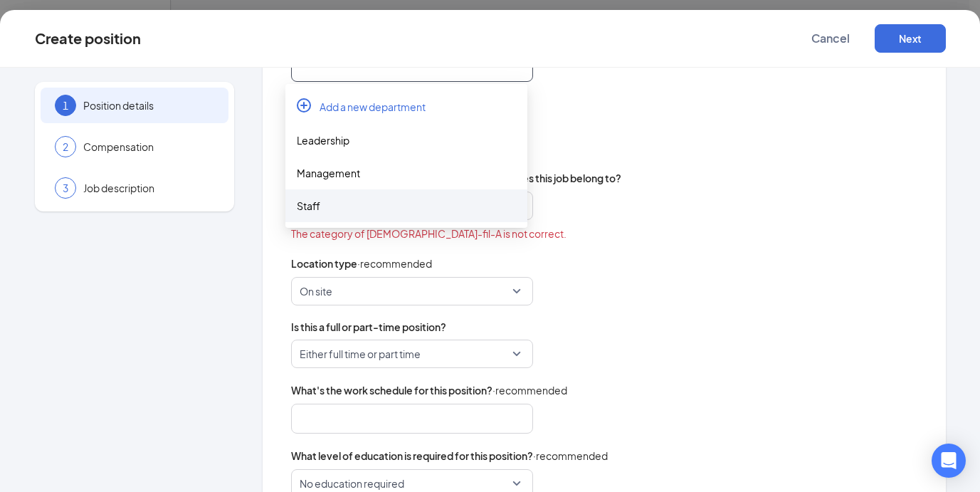
click at [332, 211] on div "Staff" at bounding box center [406, 206] width 219 height 16
type input "Staff"
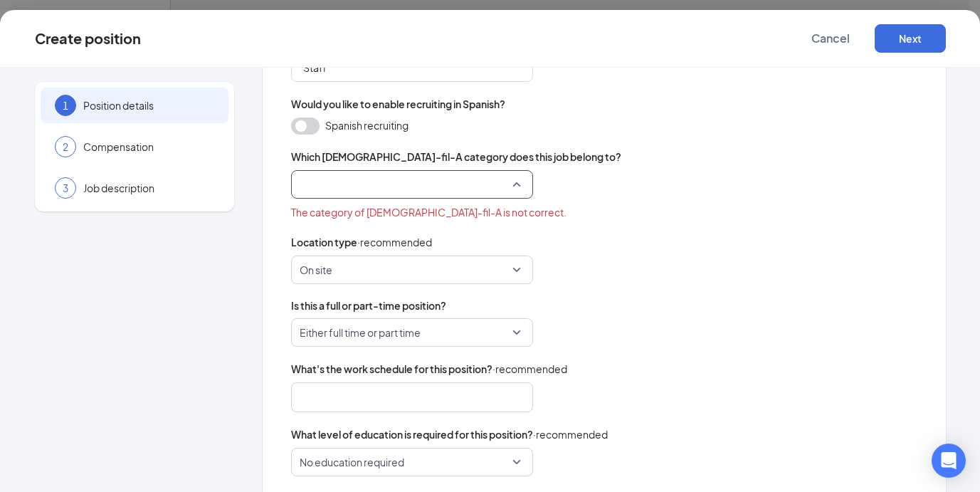
click at [379, 176] on input "search" at bounding box center [407, 184] width 215 height 27
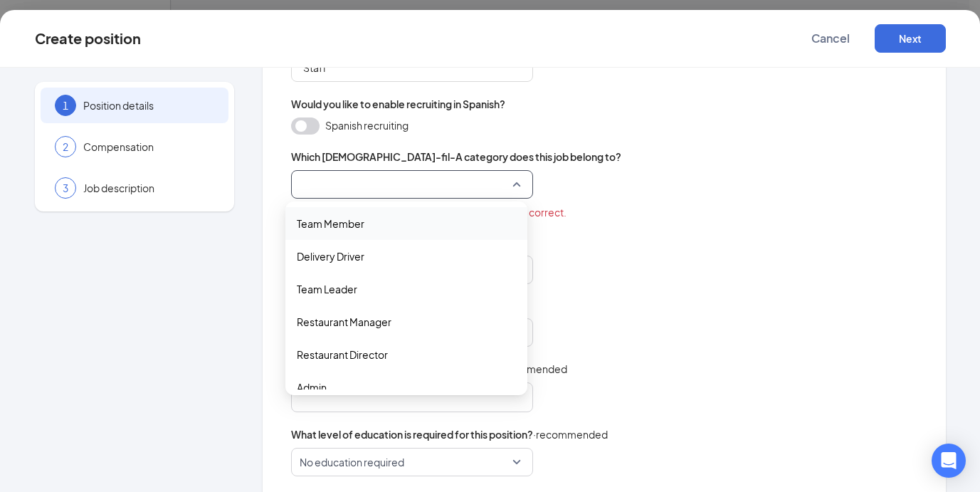
click at [366, 233] on div "Team Member" at bounding box center [406, 223] width 242 height 33
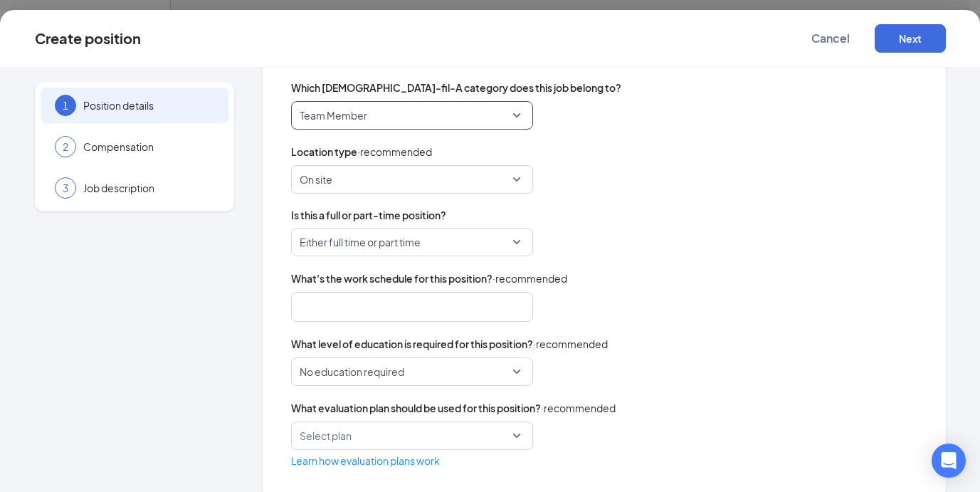
scroll to position [396, 0]
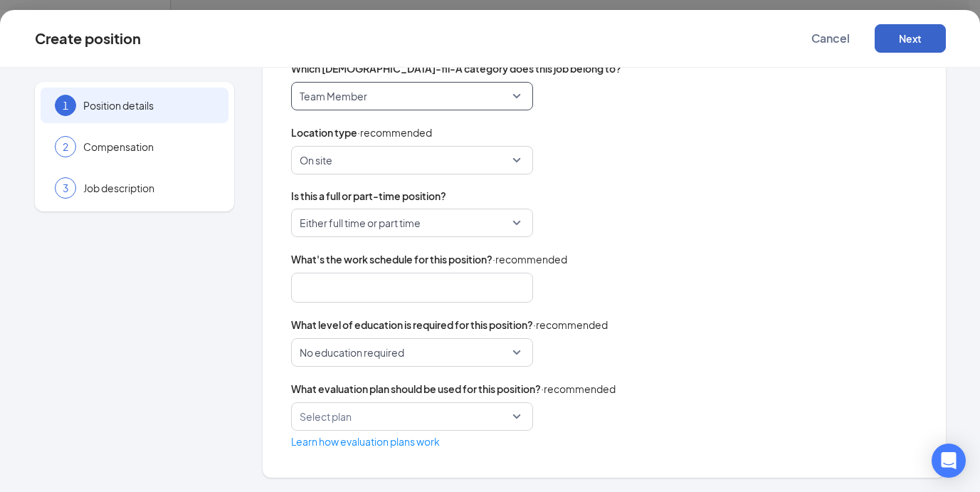
click at [936, 36] on button "Next" at bounding box center [910, 38] width 71 height 28
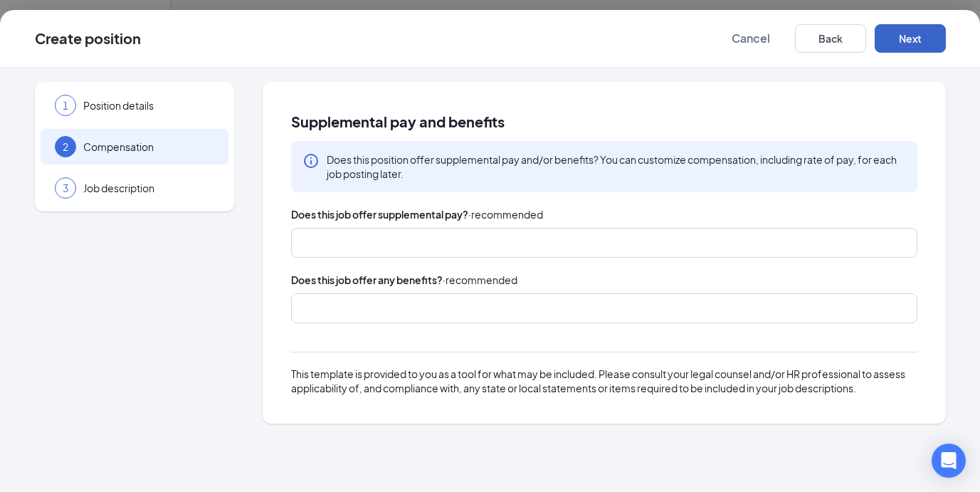
scroll to position [0, 0]
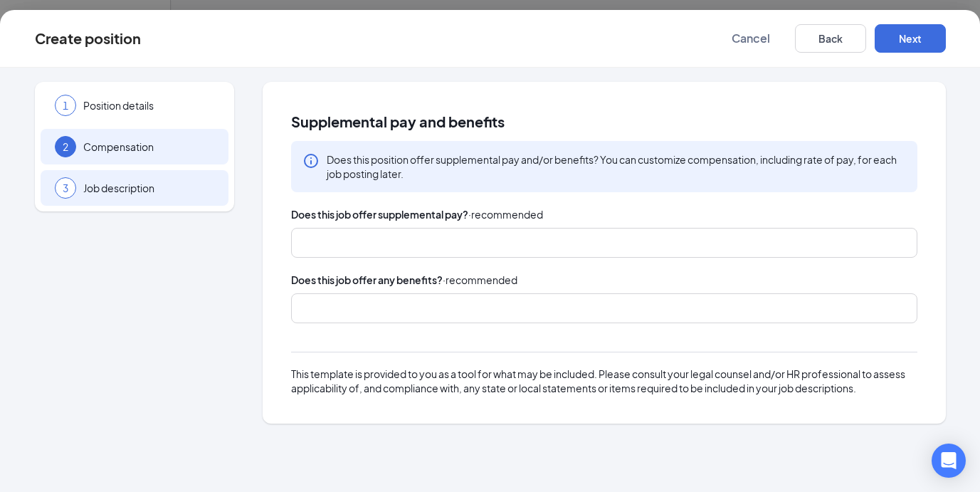
click at [157, 194] on span "Job description" at bounding box center [148, 188] width 131 height 14
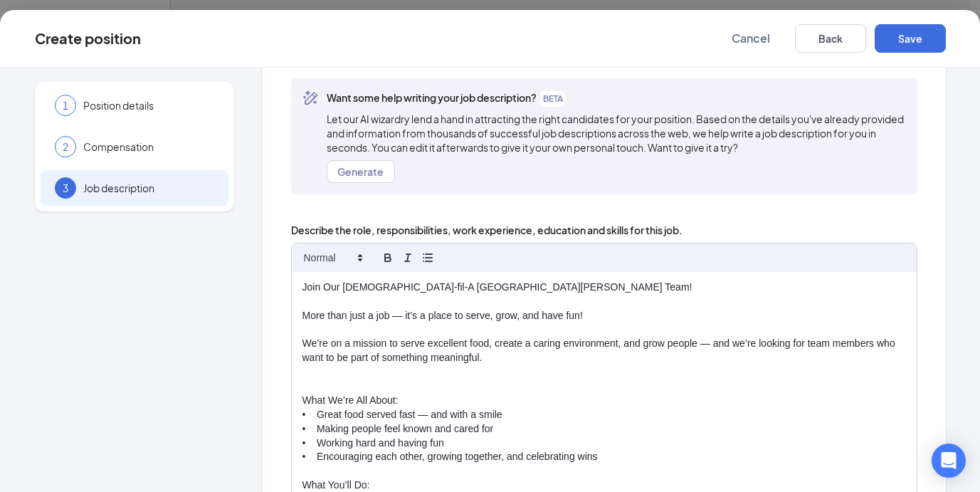
scroll to position [130, 0]
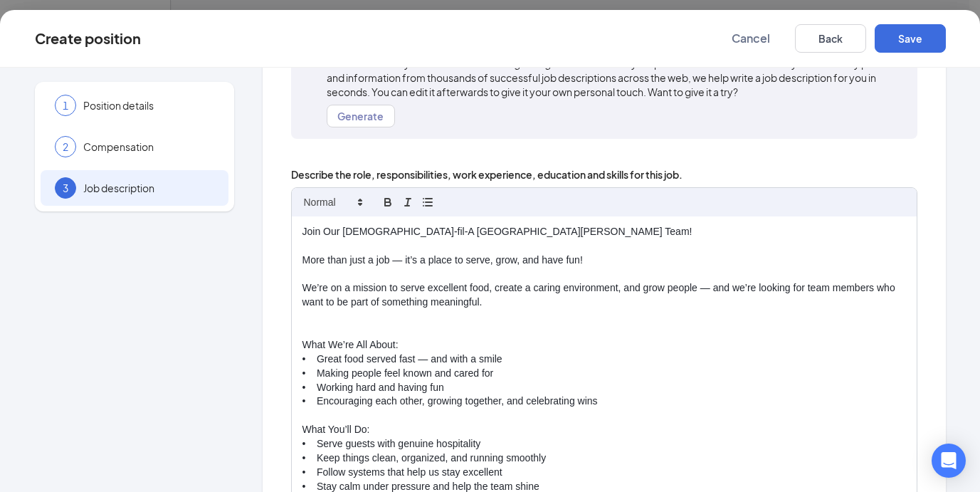
click at [336, 301] on p "We’re on a mission to serve excellent food, create a caring environment, and gr…" at bounding box center [603, 295] width 603 height 28
click at [348, 233] on p "Join Our Chick-fil-A St. Clairsville Team!" at bounding box center [603, 232] width 603 height 14
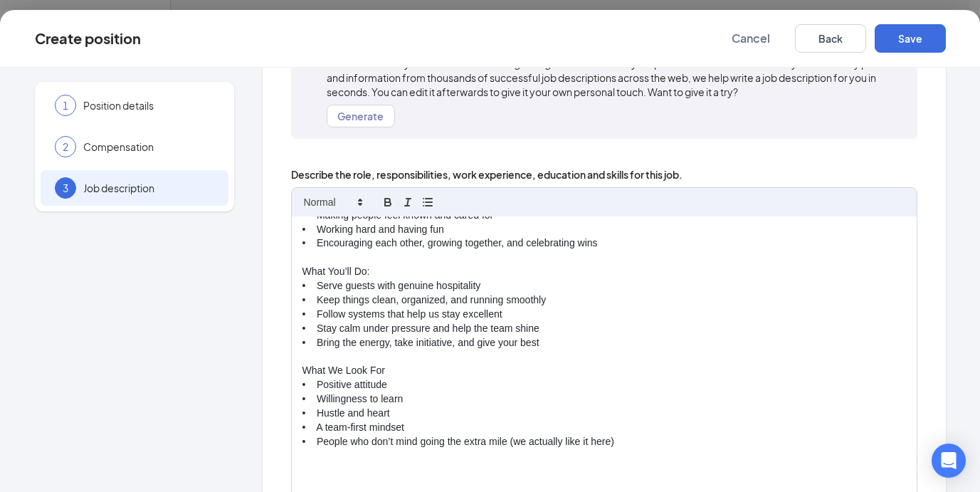
scroll to position [0, 0]
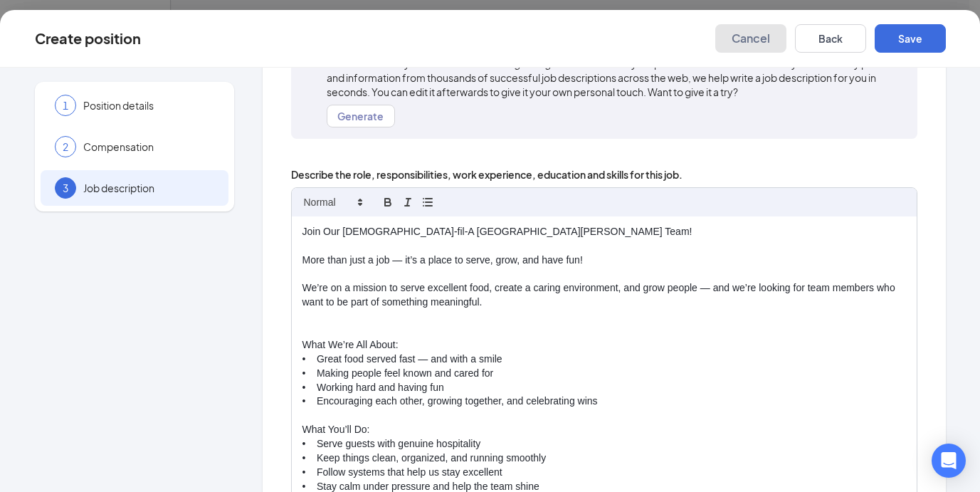
click at [753, 47] on button "Cancel" at bounding box center [750, 38] width 71 height 28
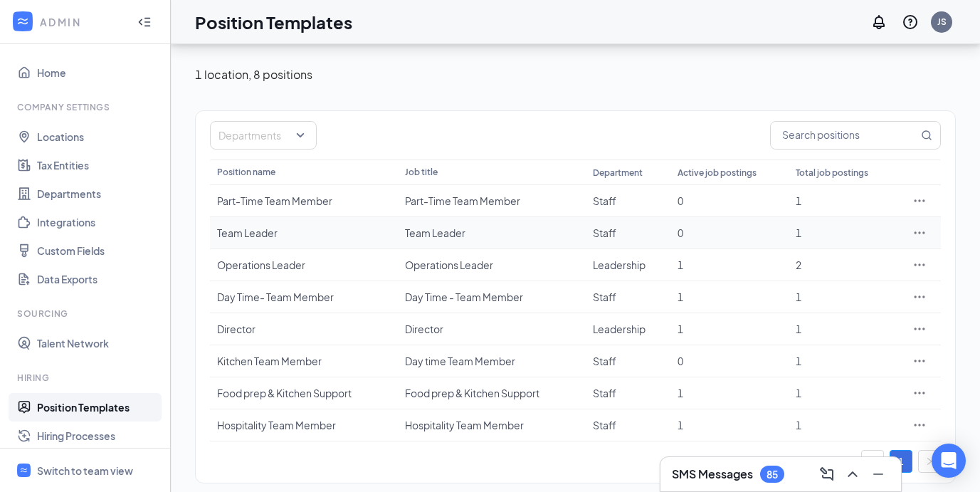
scroll to position [53, 0]
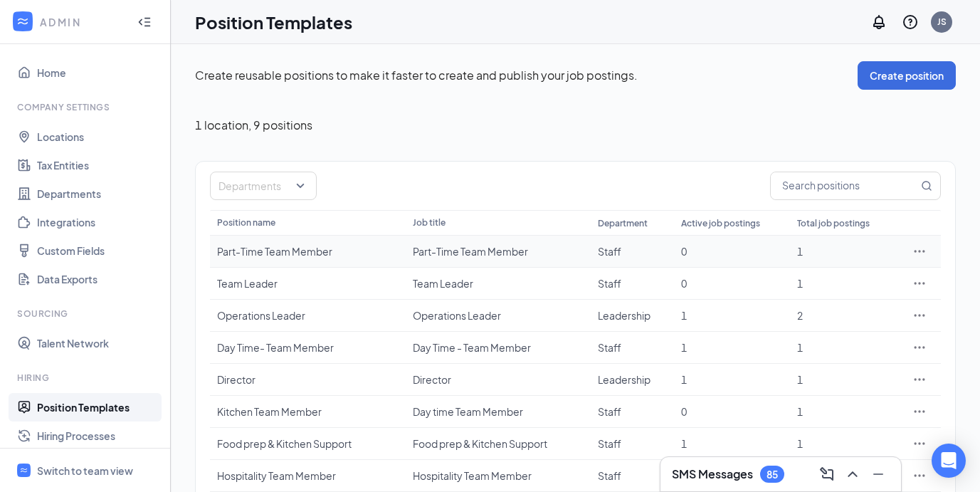
scroll to position [91, 0]
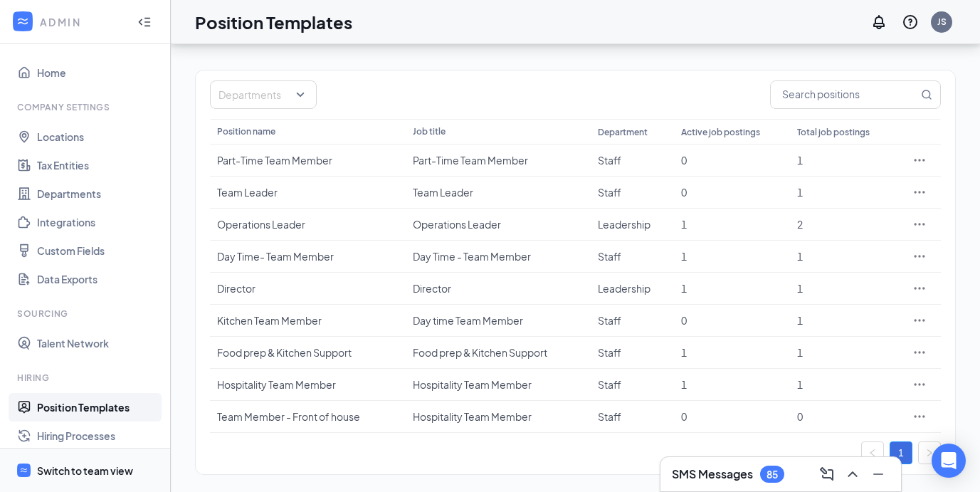
click at [125, 471] on div "Switch to team view" at bounding box center [85, 470] width 96 height 14
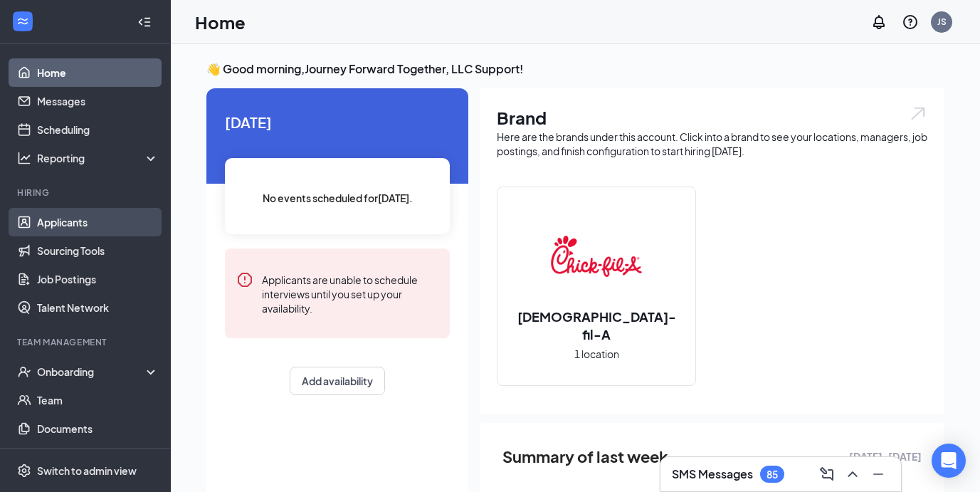
click at [80, 223] on link "Applicants" at bounding box center [98, 222] width 122 height 28
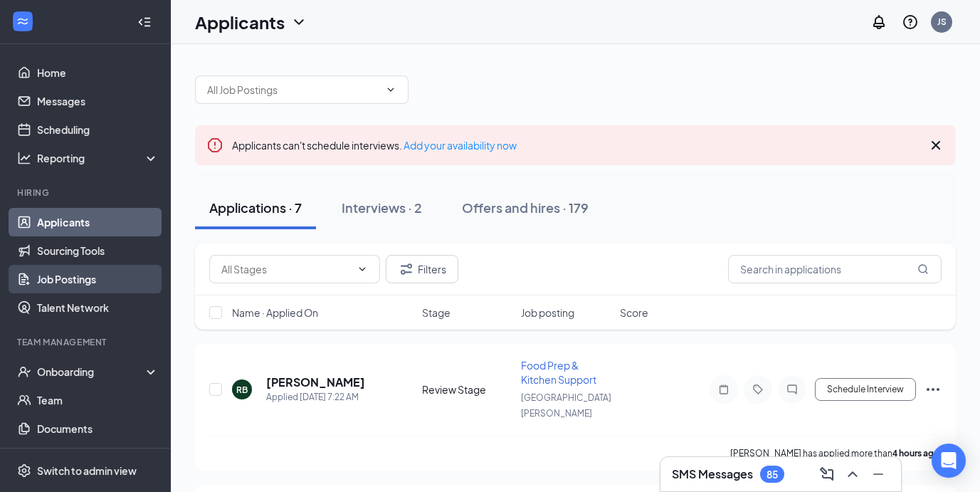
click at [86, 287] on link "Job Postings" at bounding box center [98, 279] width 122 height 28
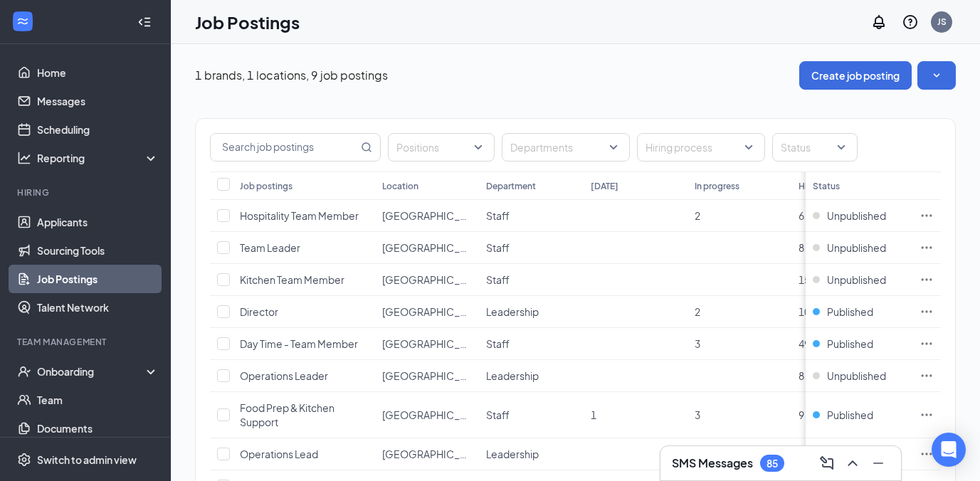
click at [883, 91] on div "Positions Departments Hiring process Status Job postings Location Department [D…" at bounding box center [575, 327] width 761 height 475
click at [884, 78] on button "Create job posting" at bounding box center [855, 75] width 112 height 28
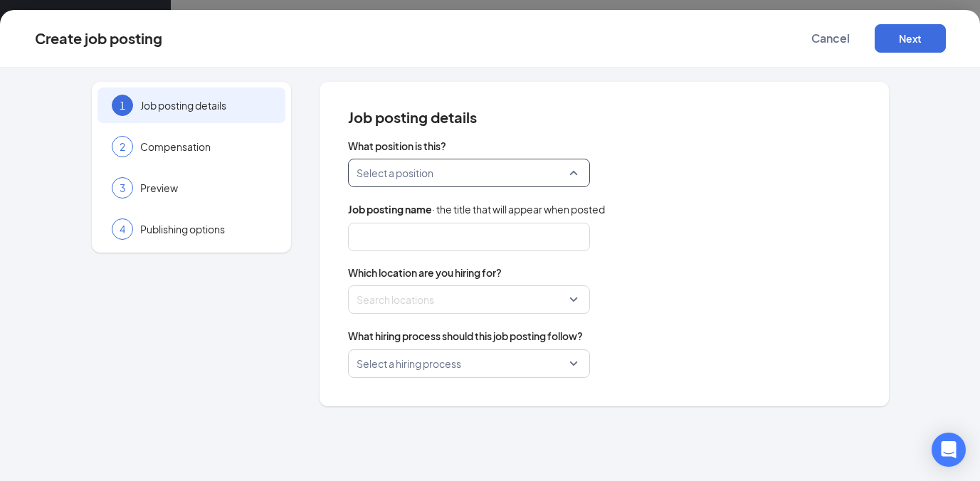
click at [459, 174] on input "search" at bounding box center [464, 172] width 215 height 27
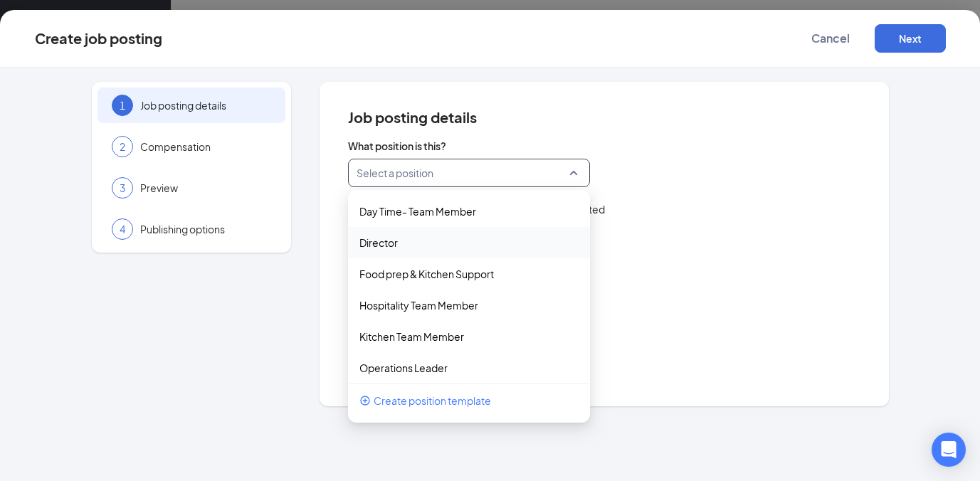
scroll to position [14, 0]
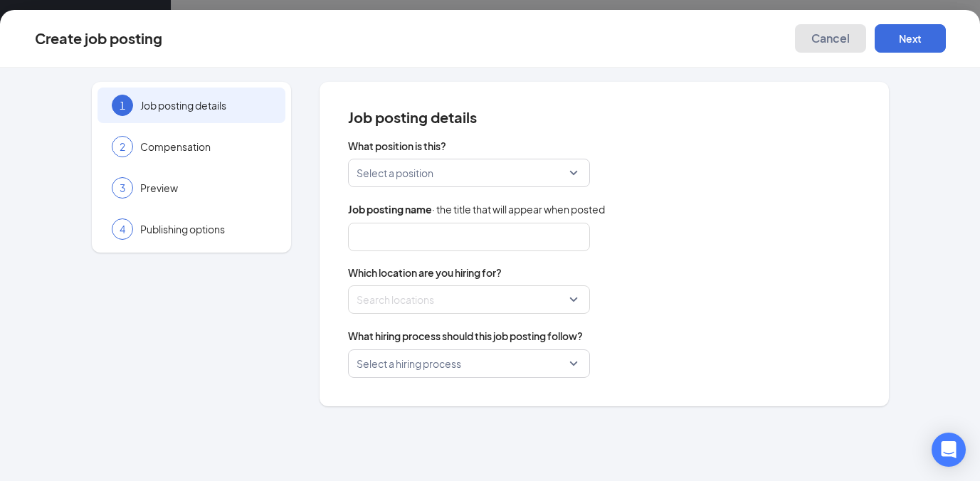
click at [828, 43] on span "Cancel" at bounding box center [830, 38] width 38 height 14
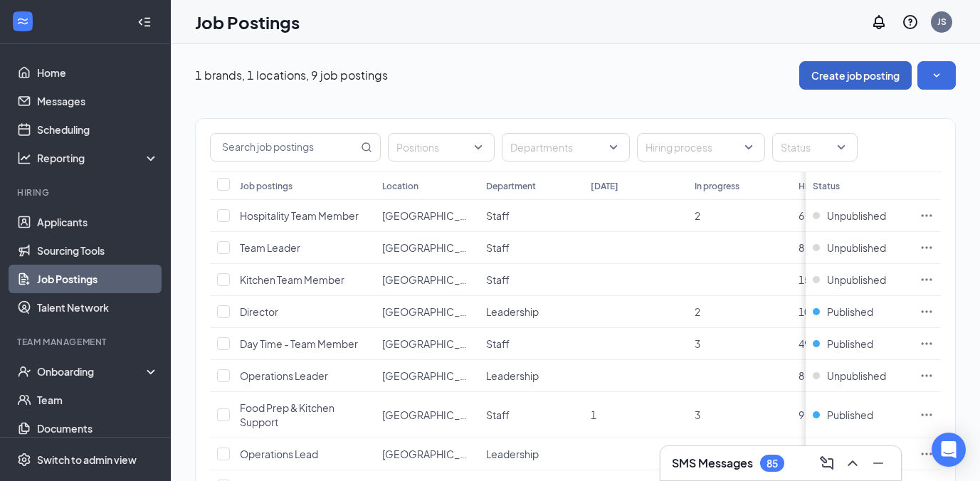
click at [882, 68] on button "Create job posting" at bounding box center [855, 75] width 112 height 28
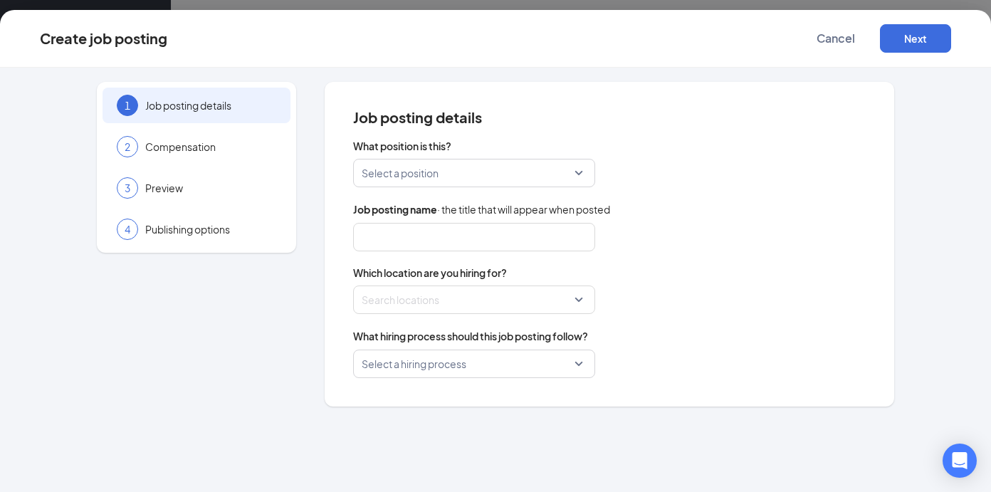
click at [411, 178] on input "search" at bounding box center [468, 172] width 215 height 27
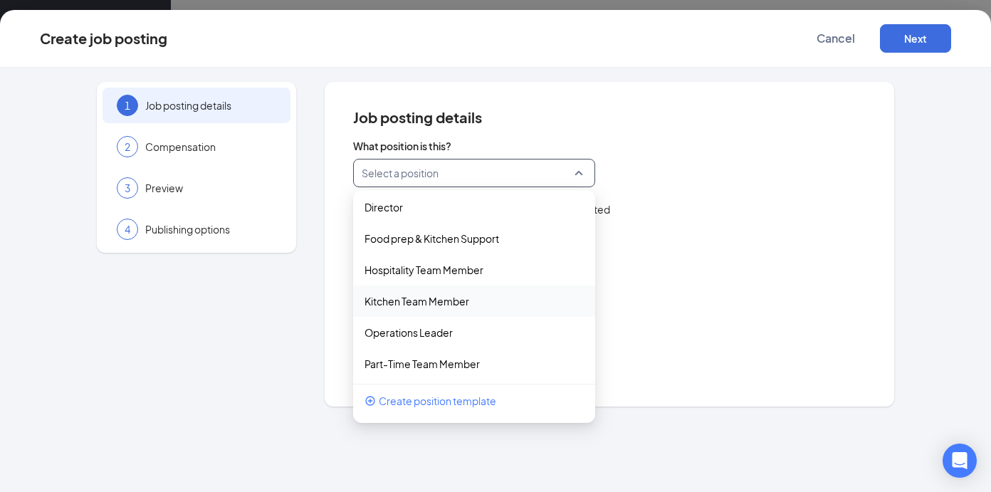
scroll to position [45, 0]
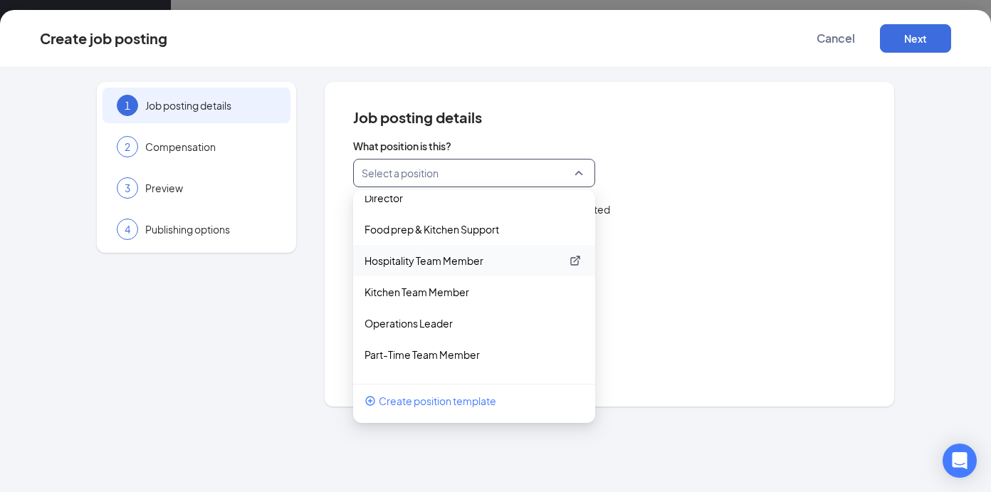
click at [477, 256] on p "Hospitality Team Member" at bounding box center [462, 260] width 196 height 14
type input "Hospitality Team Member"
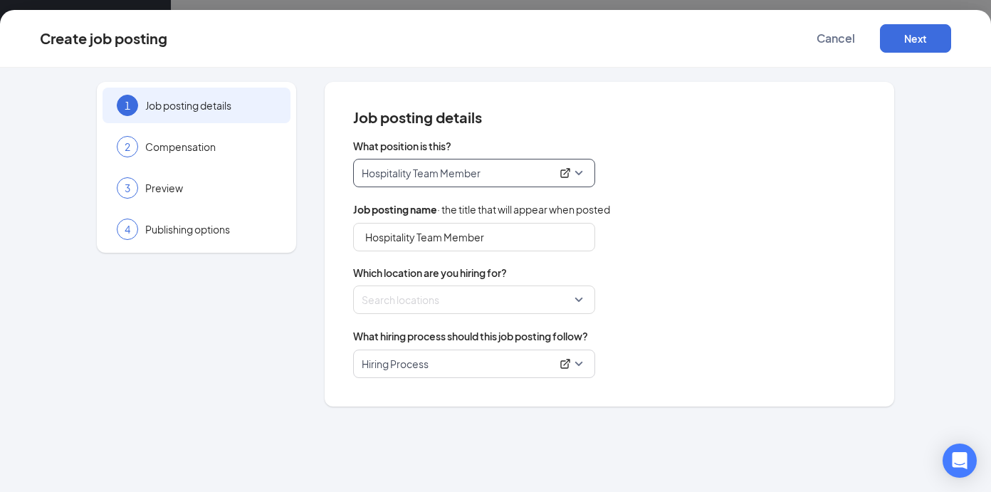
click at [582, 174] on span "Hospitality Team Member" at bounding box center [473, 172] width 225 height 27
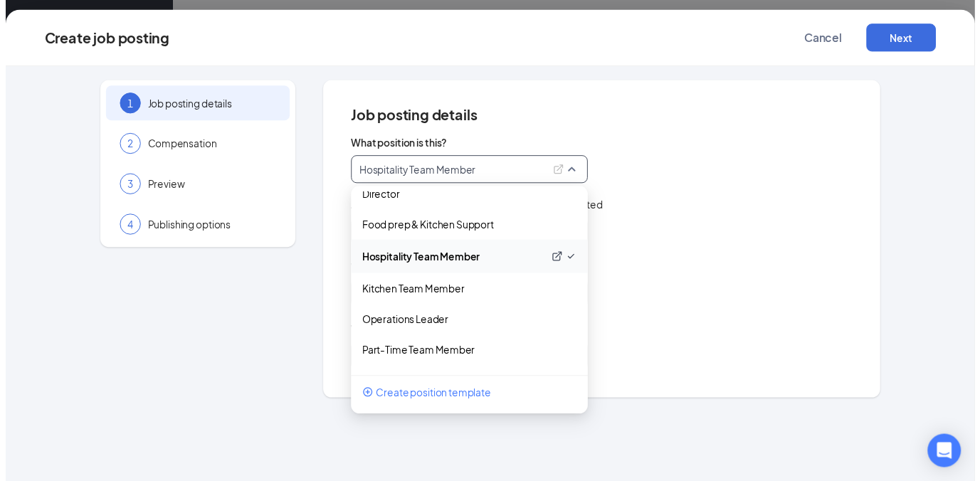
scroll to position [102, 0]
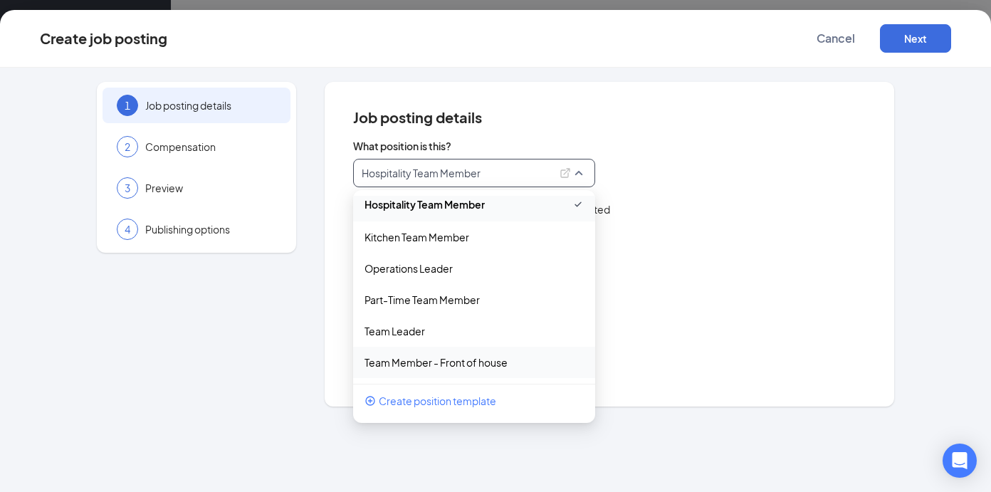
click at [458, 351] on div "Team Member - Front of house" at bounding box center [474, 362] width 242 height 31
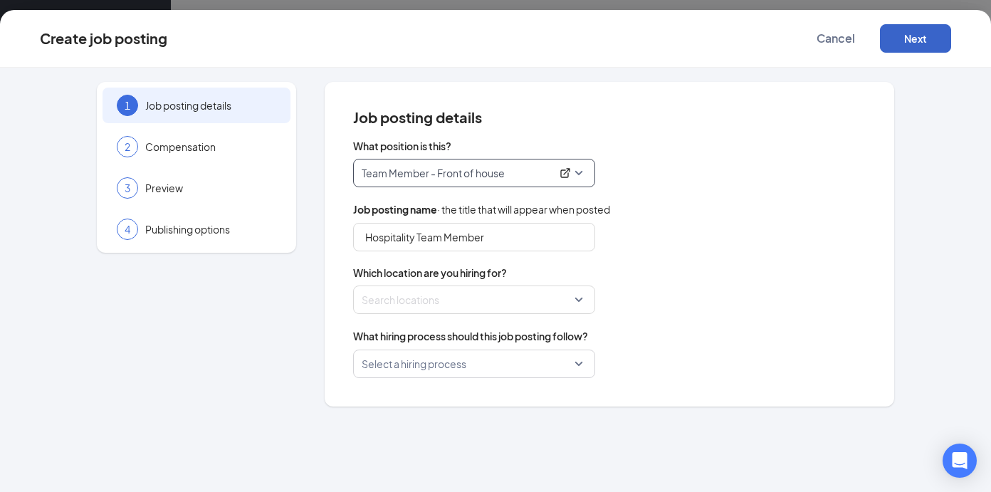
click at [928, 41] on button "Next" at bounding box center [915, 38] width 71 height 28
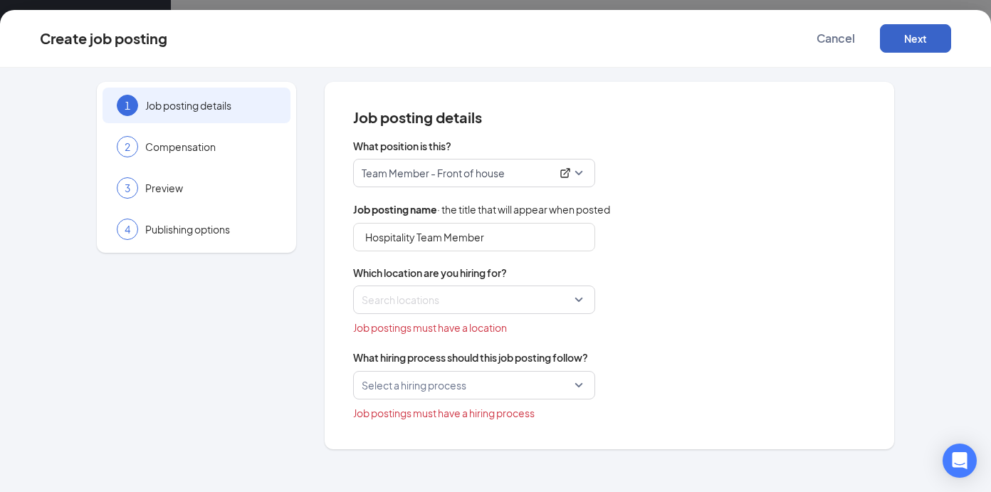
click at [466, 298] on div at bounding box center [469, 299] width 215 height 23
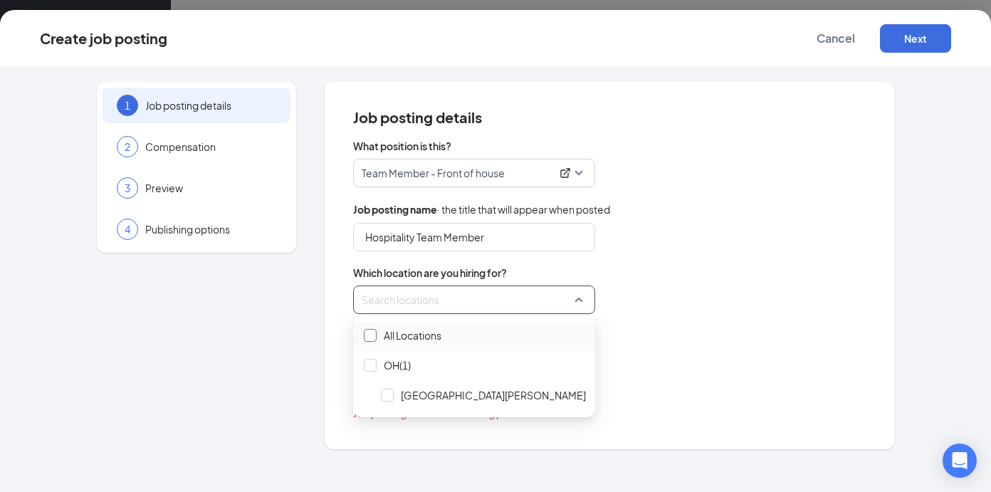
click at [368, 341] on div at bounding box center [370, 335] width 13 height 13
click at [670, 311] on div "Locations (1)" at bounding box center [609, 299] width 512 height 28
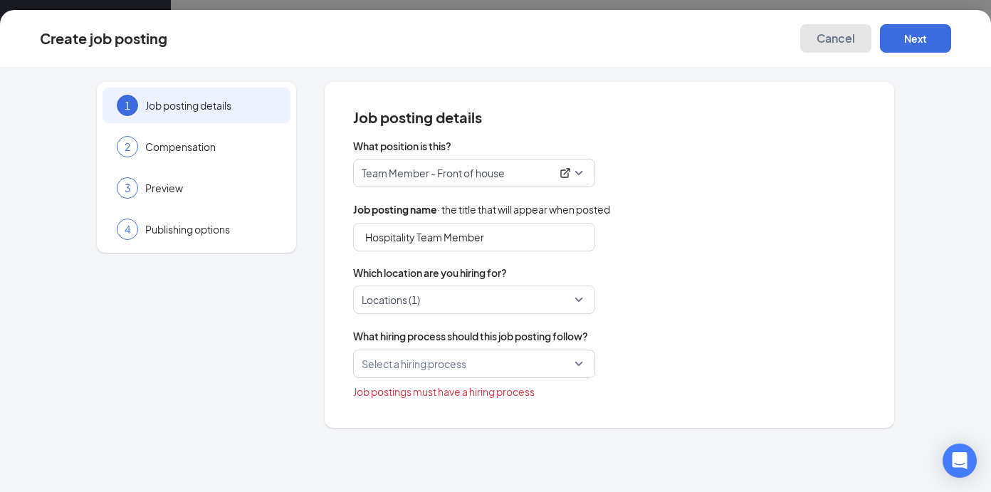
click at [839, 48] on button "Cancel" at bounding box center [835, 38] width 71 height 28
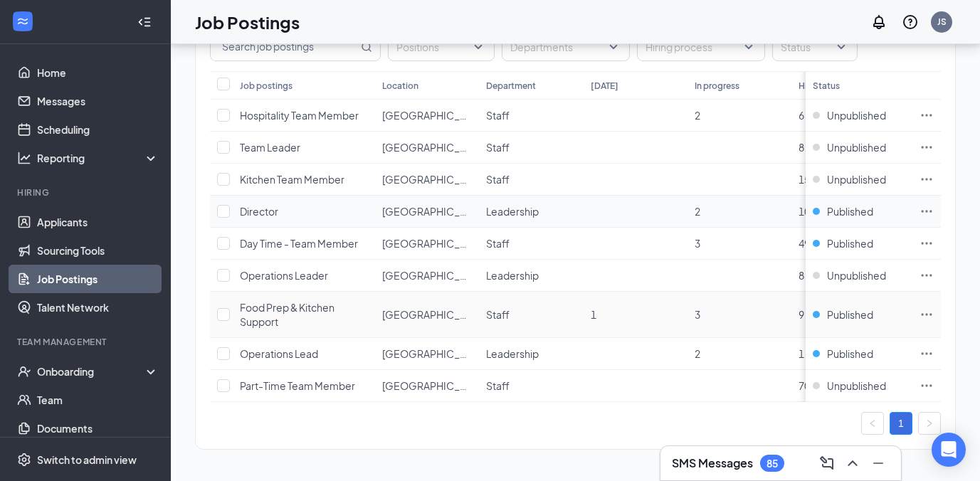
scroll to position [61, 0]
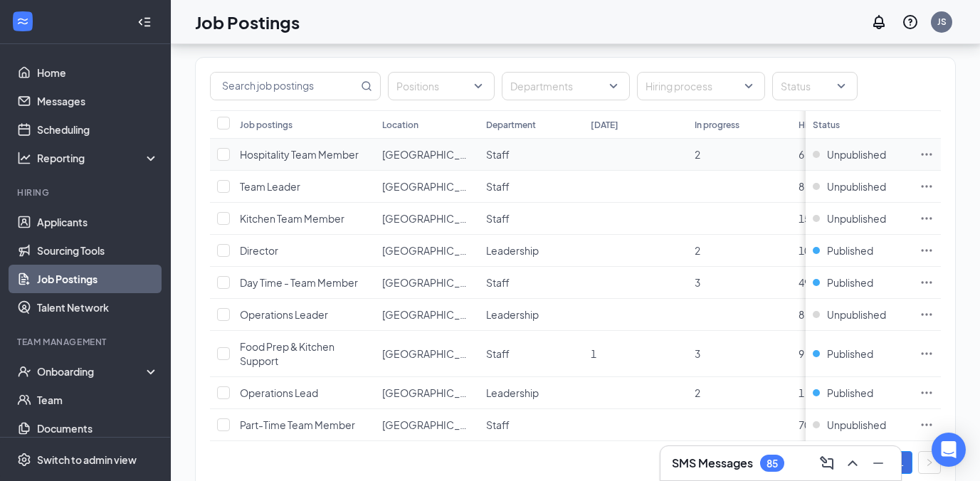
click at [325, 157] on span "Hospitality Team Member" at bounding box center [299, 154] width 119 height 13
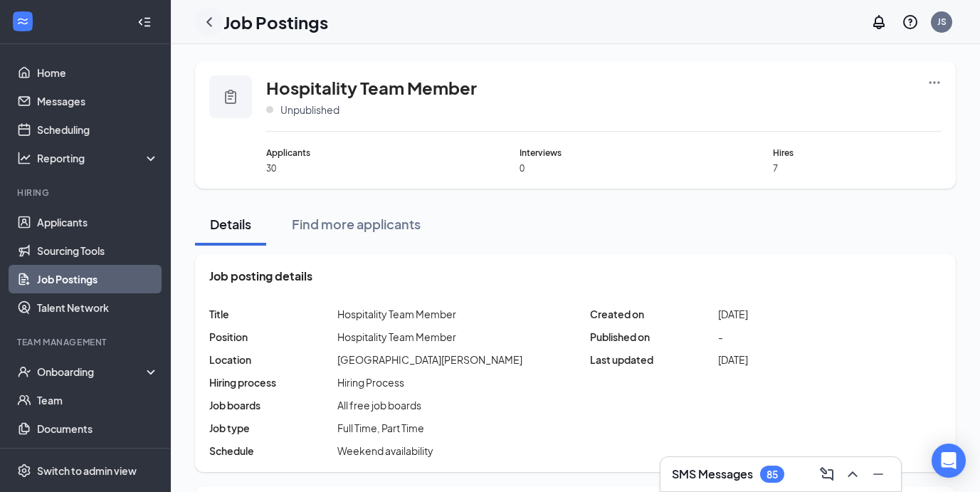
click at [212, 26] on icon "ChevronLeft" at bounding box center [209, 22] width 17 height 17
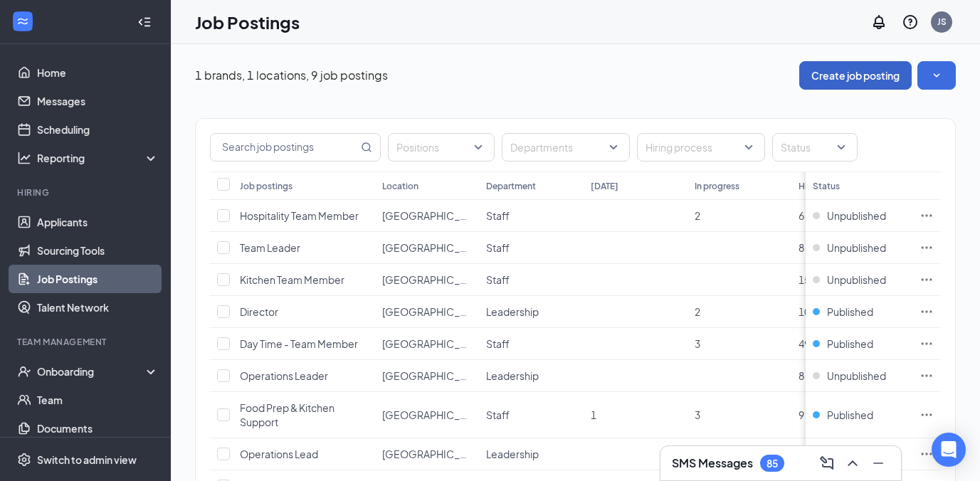
click at [865, 75] on button "Create job posting" at bounding box center [855, 75] width 112 height 28
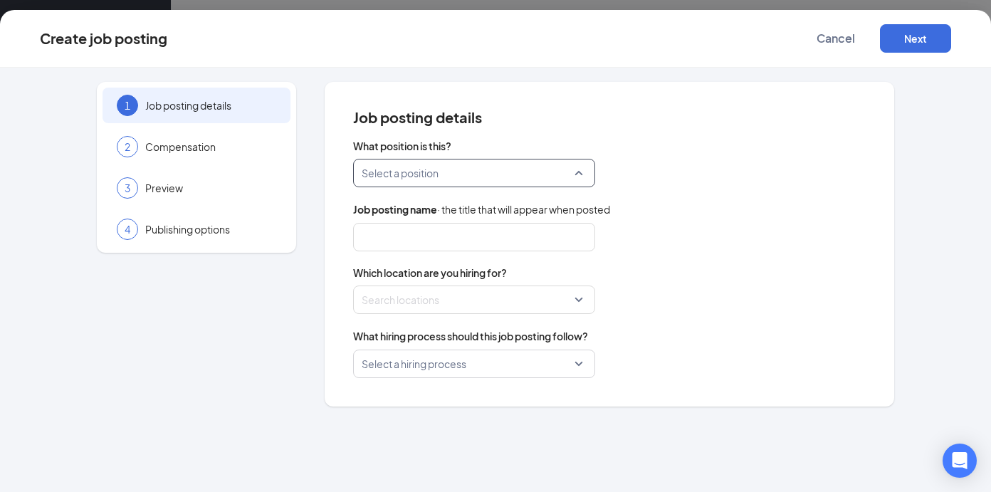
click at [459, 172] on input "search" at bounding box center [468, 172] width 215 height 27
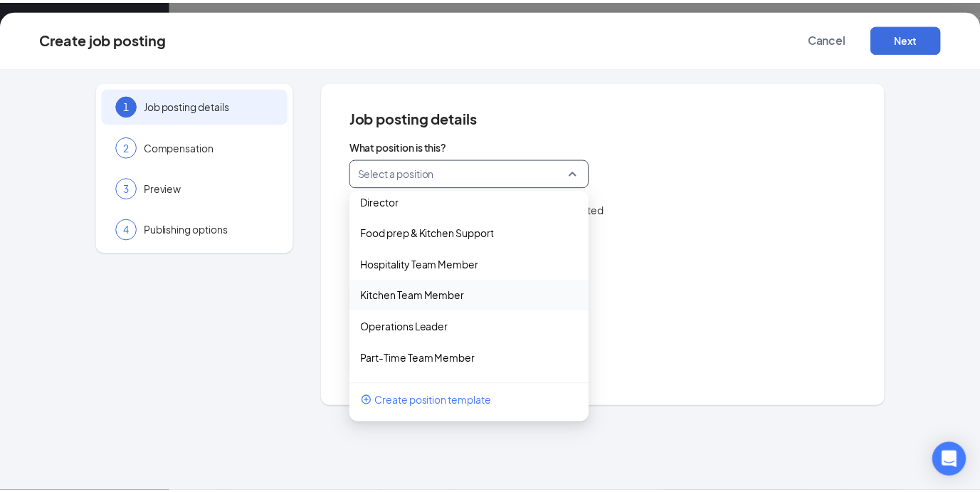
scroll to position [100, 0]
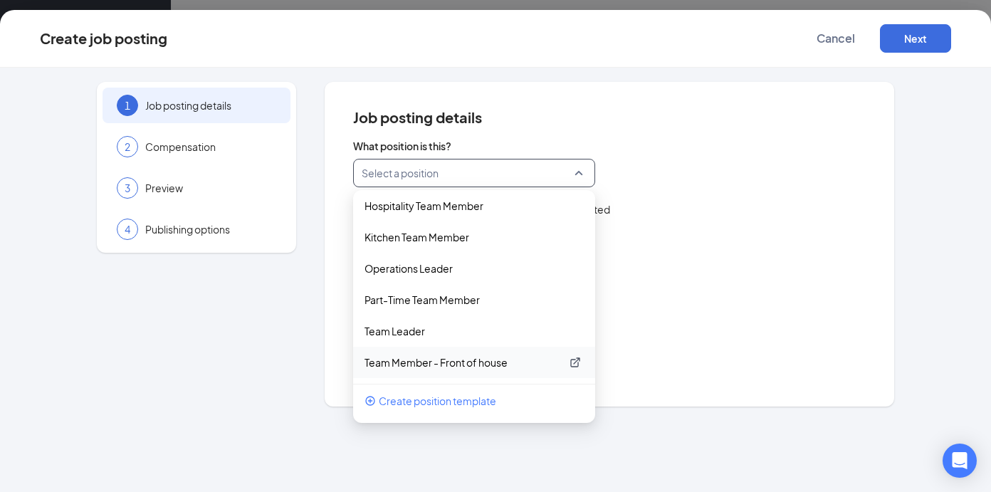
click at [428, 357] on p "Team Member - Front of house" at bounding box center [462, 362] width 196 height 14
type input "Hospitality Team Member"
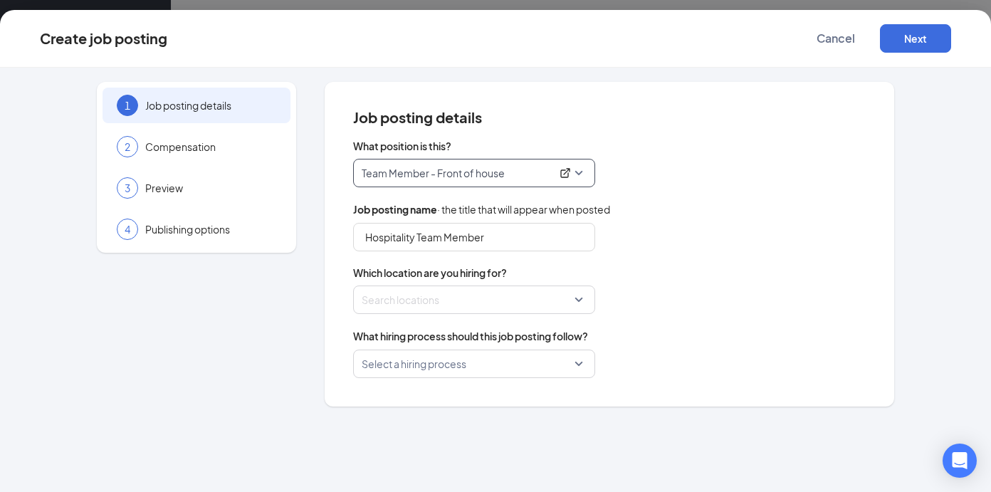
click at [474, 304] on div at bounding box center [469, 299] width 215 height 23
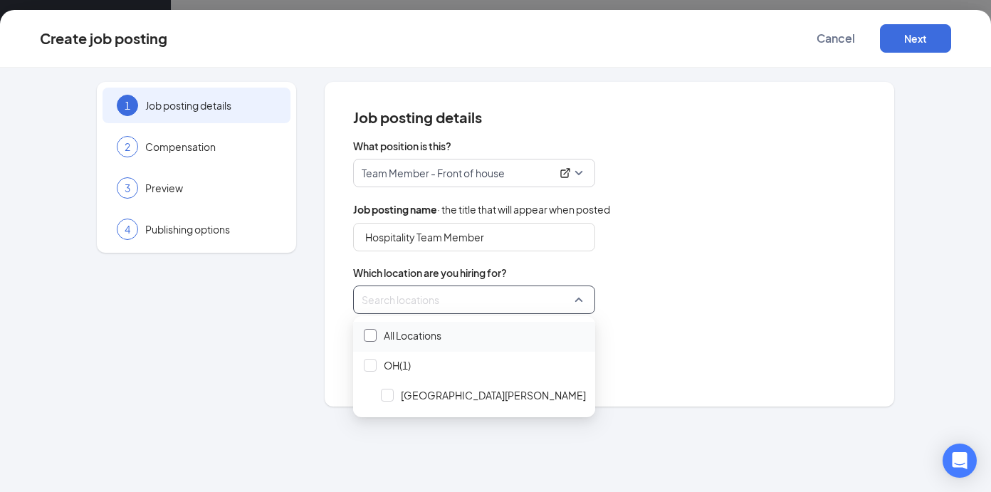
click at [368, 333] on div at bounding box center [370, 335] width 13 height 13
click at [726, 287] on div "Locations (1)" at bounding box center [609, 299] width 512 height 28
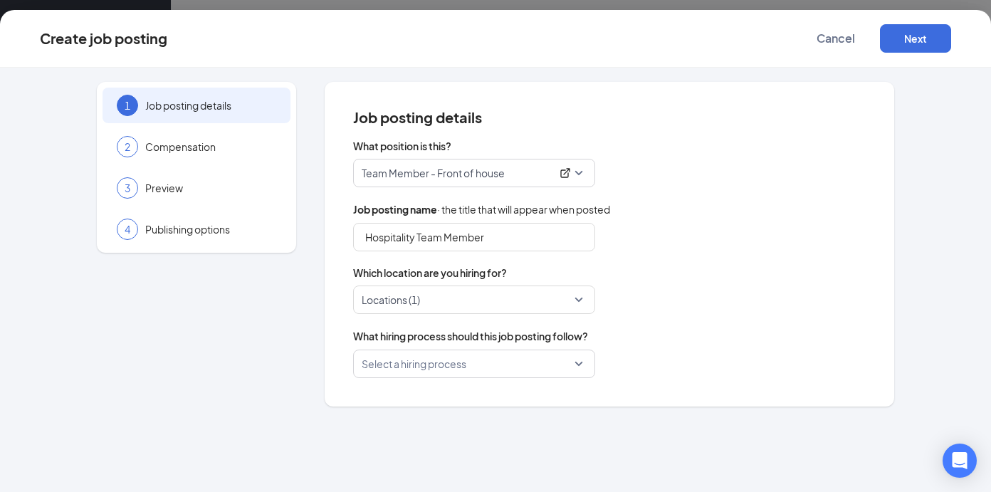
click at [408, 366] on input "search" at bounding box center [468, 363] width 215 height 27
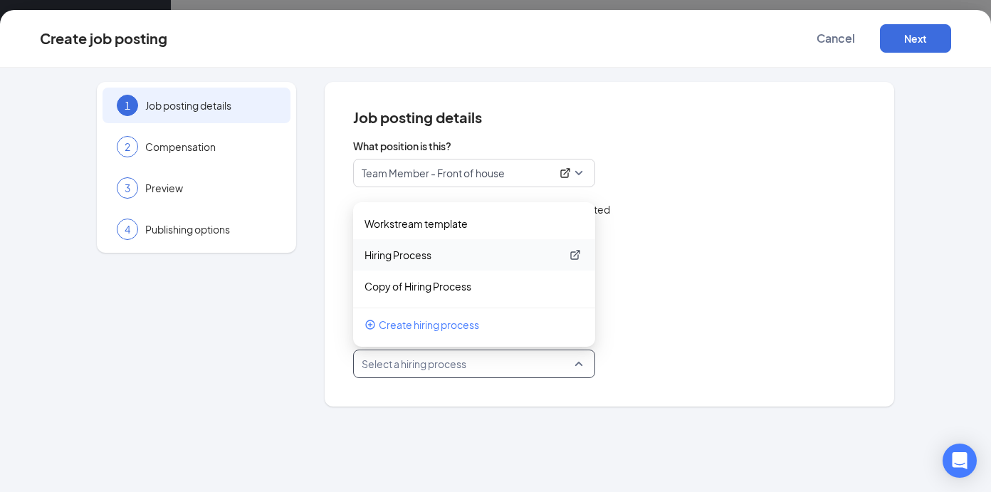
click at [424, 254] on p "Hiring Process" at bounding box center [462, 255] width 196 height 14
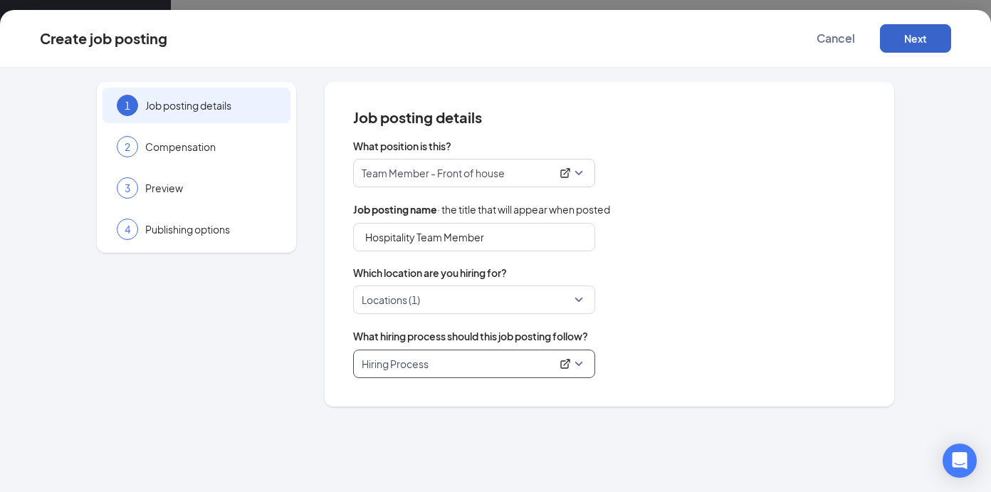
click at [912, 46] on button "Next" at bounding box center [915, 38] width 71 height 28
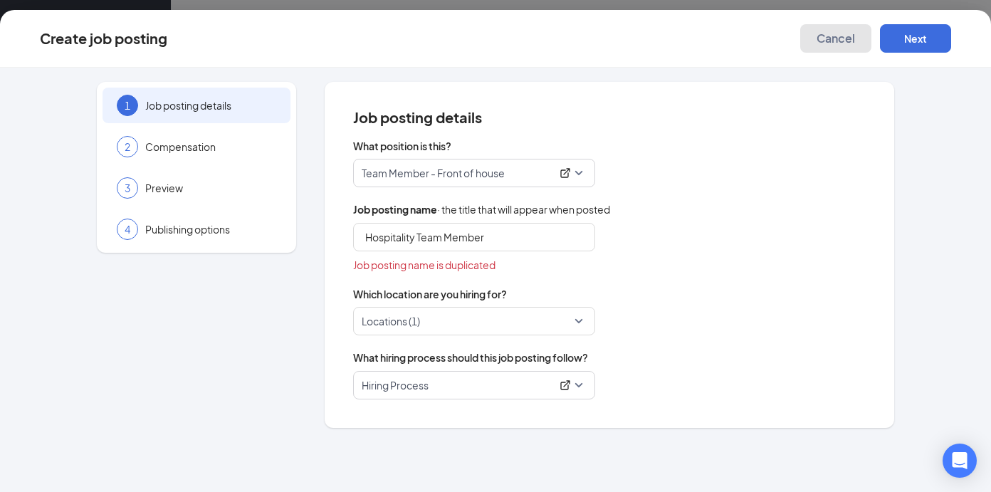
click at [825, 45] on button "Cancel" at bounding box center [835, 38] width 71 height 28
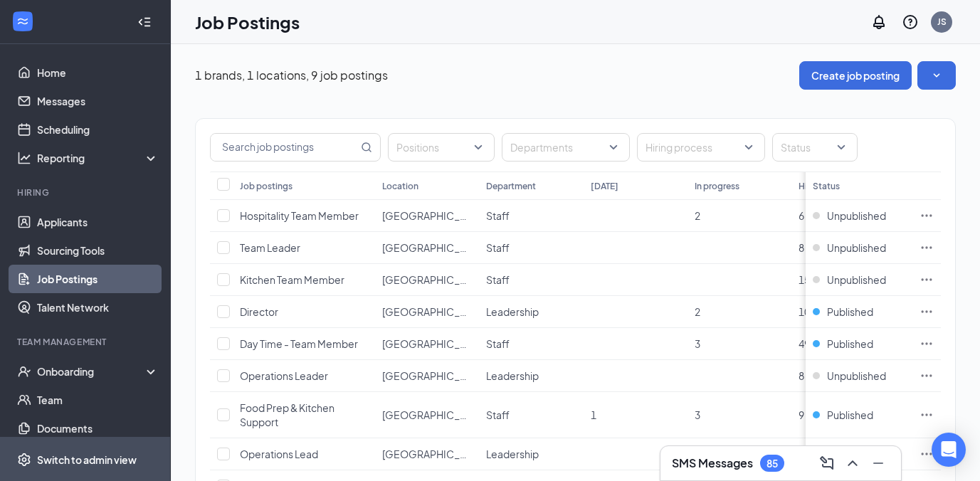
click at [97, 461] on span "Switch to admin view" at bounding box center [98, 459] width 122 height 43
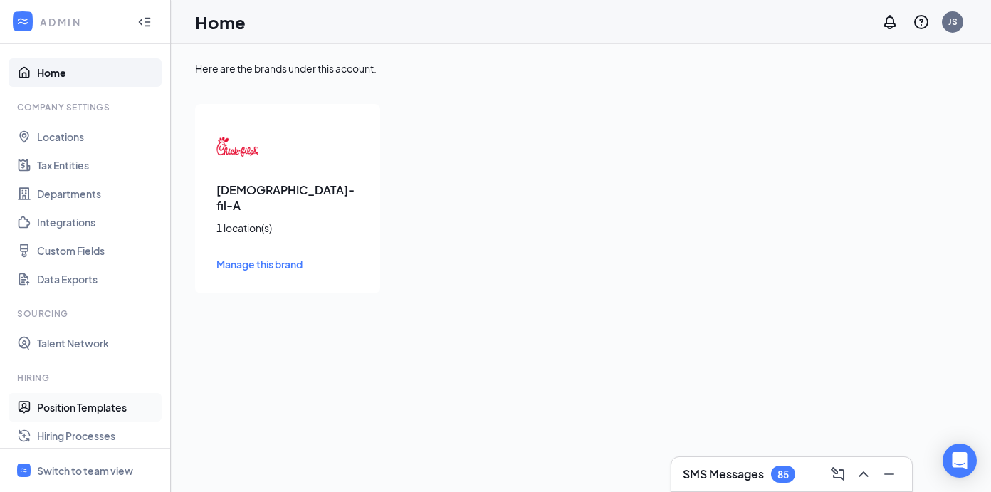
click at [82, 404] on link "Position Templates" at bounding box center [98, 407] width 122 height 28
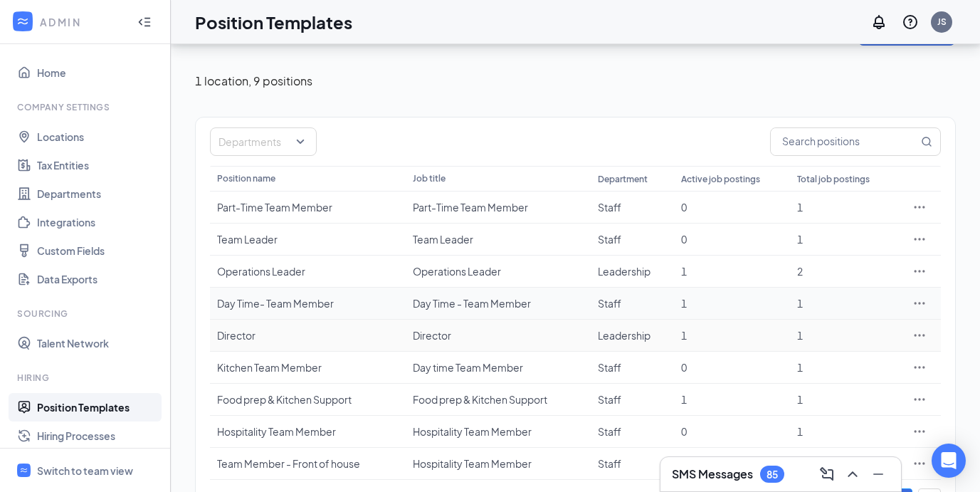
scroll to position [91, 0]
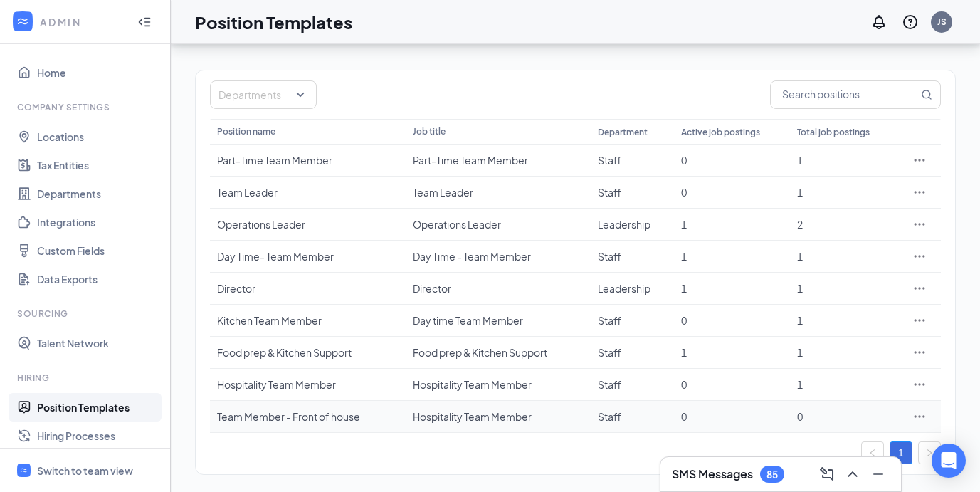
click at [323, 418] on div "Team Member - Front of house" at bounding box center [307, 416] width 181 height 14
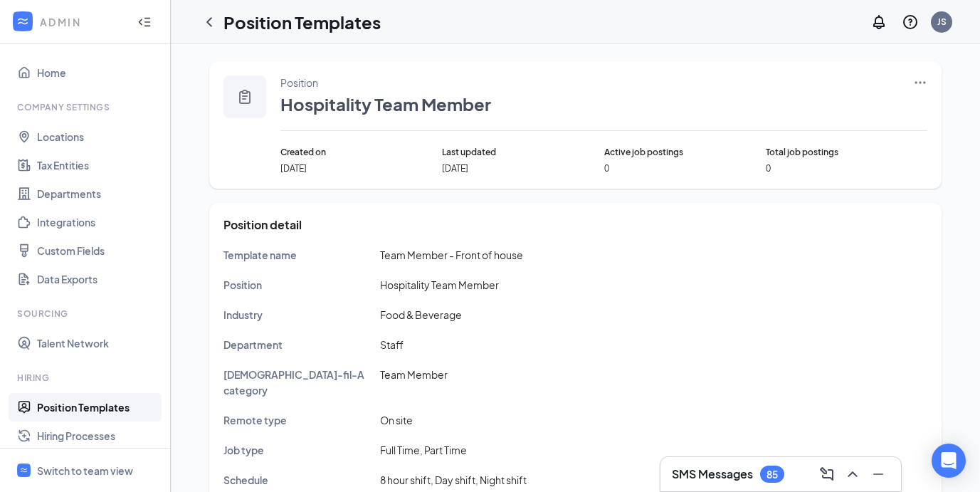
click at [466, 253] on span "Team Member - Front of house" at bounding box center [451, 254] width 143 height 13
copy span "Team Member - Front of house"
click at [926, 83] on icon "Ellipses" at bounding box center [920, 82] width 14 height 14
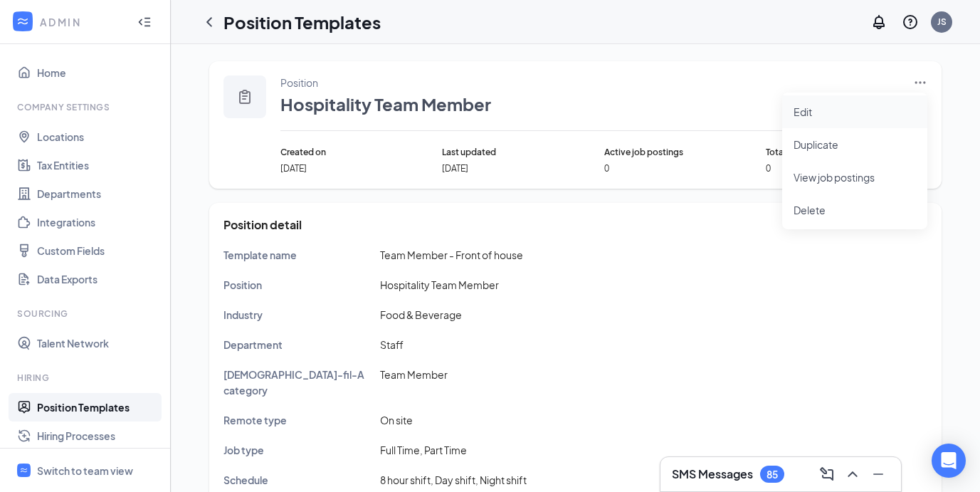
click at [840, 123] on li "Edit" at bounding box center [854, 111] width 145 height 33
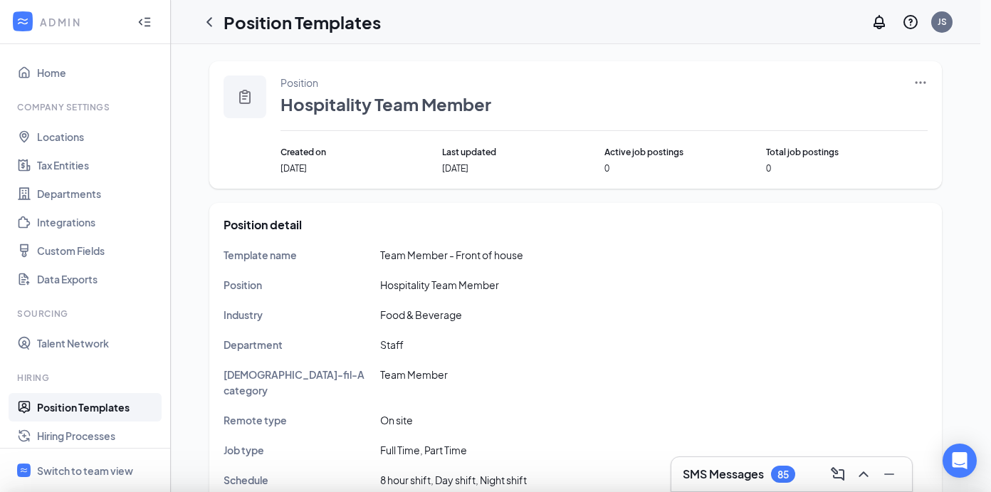
type input "Team Member - Front of house"
type input "Hospitality Team Member"
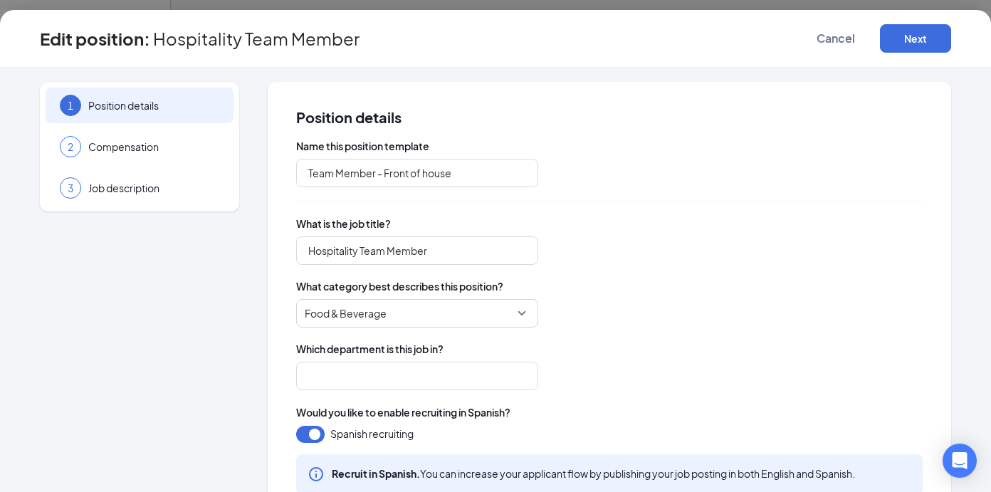
type input "Staff"
click at [400, 240] on input "Hospitality Team Member" at bounding box center [417, 250] width 242 height 28
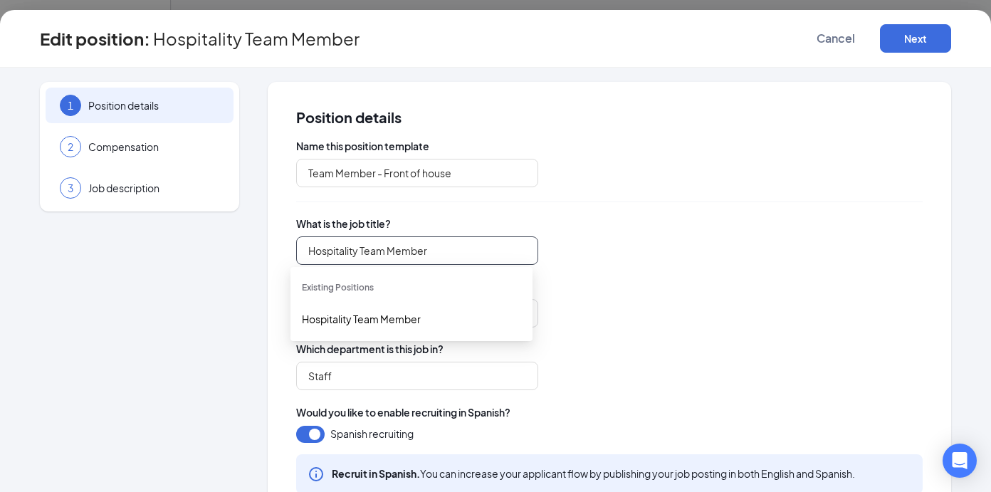
click at [400, 240] on input "Hospitality Team Member" at bounding box center [417, 250] width 242 height 28
paste input "Team Member - Front of house"
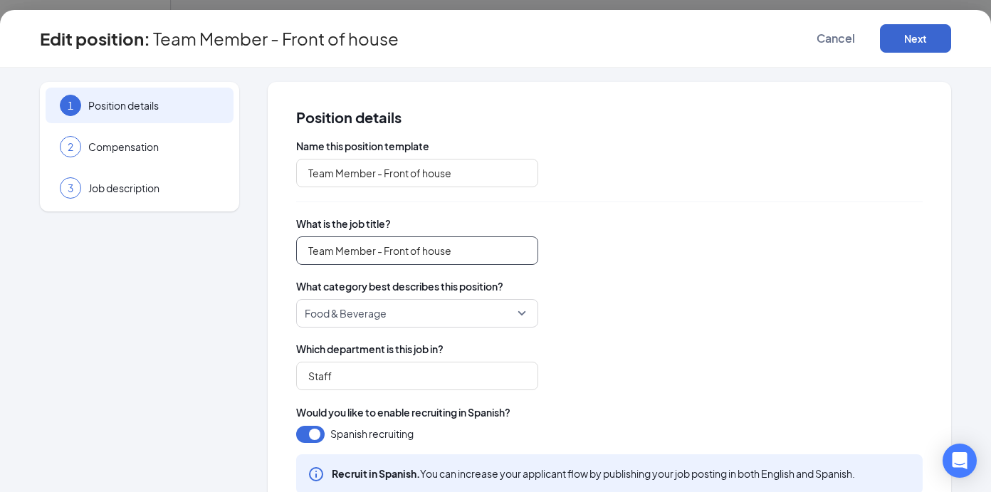
type input "Team Member - Front of house"
click at [907, 41] on button "Next" at bounding box center [915, 38] width 71 height 28
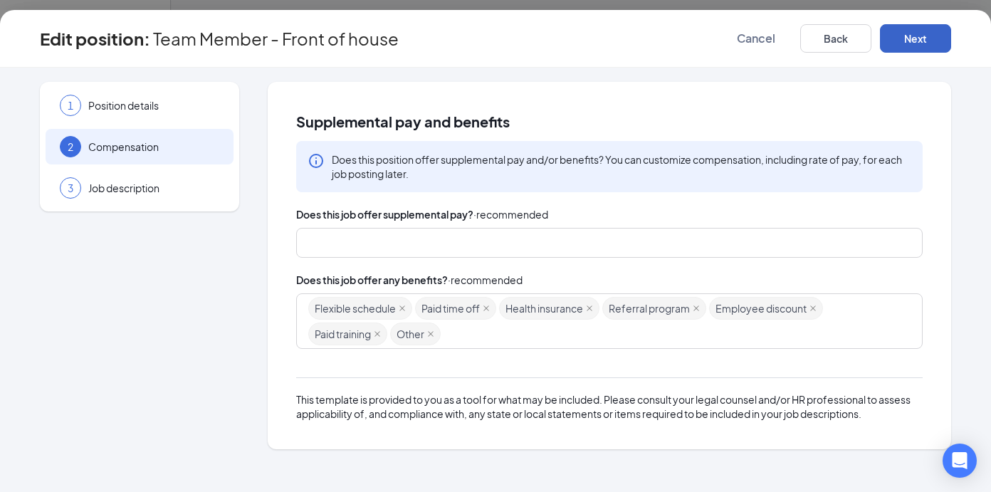
click at [907, 41] on button "Next" at bounding box center [915, 38] width 71 height 28
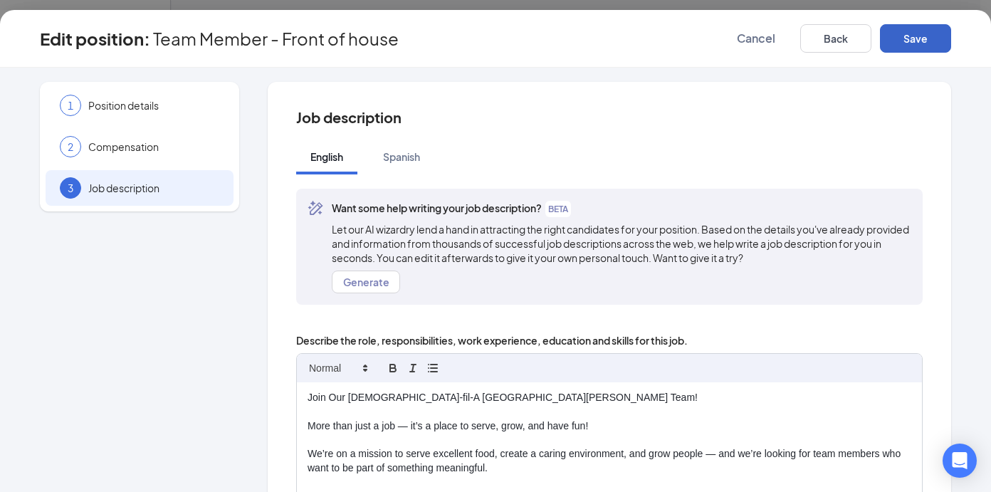
click at [907, 41] on button "Save" at bounding box center [915, 38] width 71 height 28
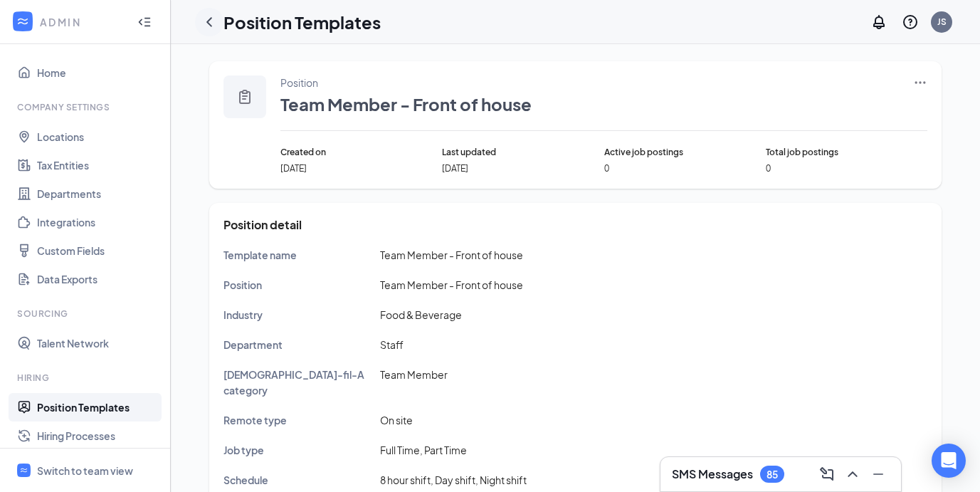
click at [210, 21] on icon "ChevronLeft" at bounding box center [209, 22] width 17 height 17
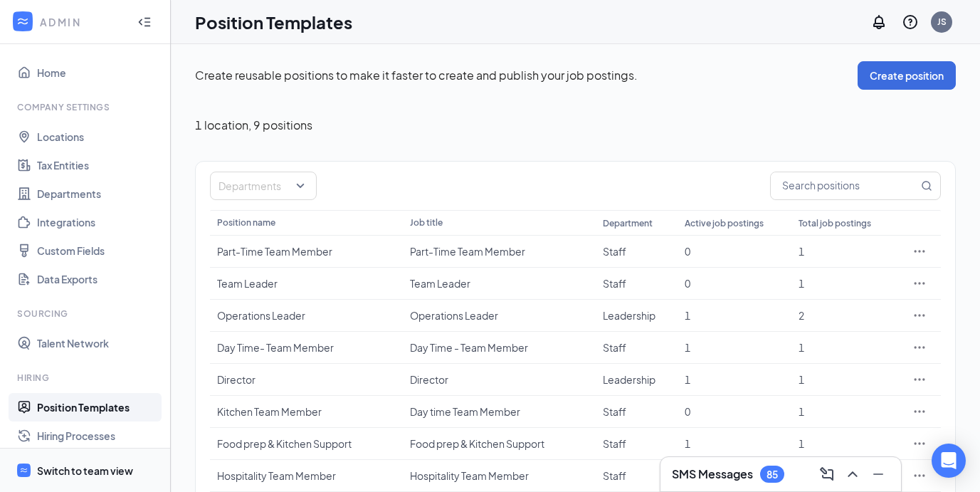
click at [93, 466] on div "Switch to team view" at bounding box center [85, 470] width 96 height 14
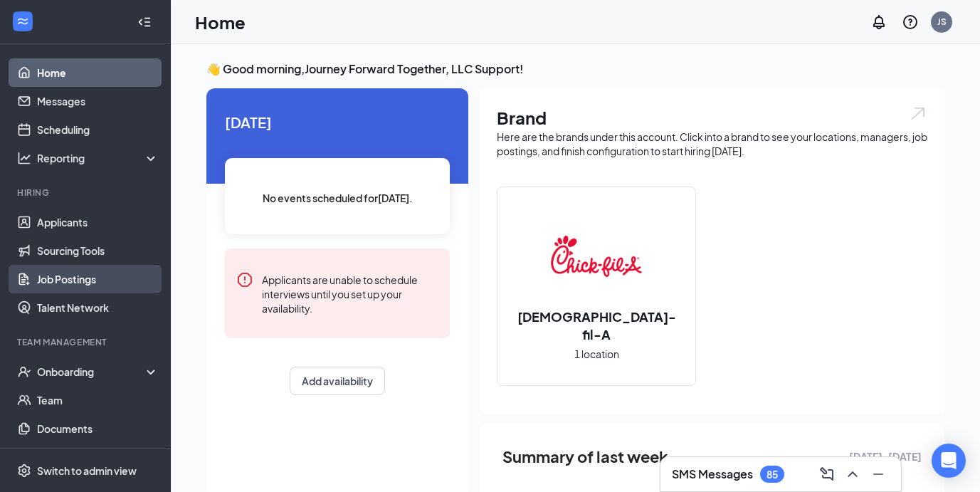
click at [78, 285] on link "Job Postings" at bounding box center [98, 279] width 122 height 28
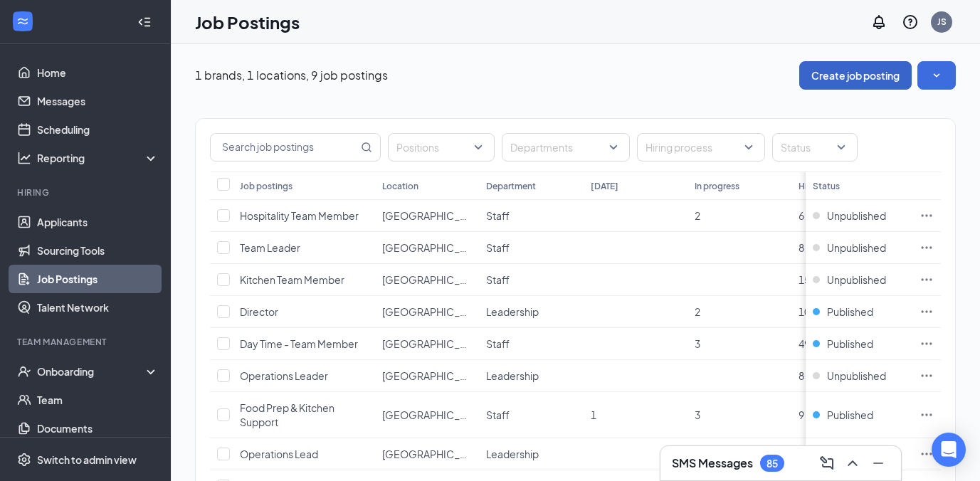
click at [887, 81] on button "Create job posting" at bounding box center [855, 75] width 112 height 28
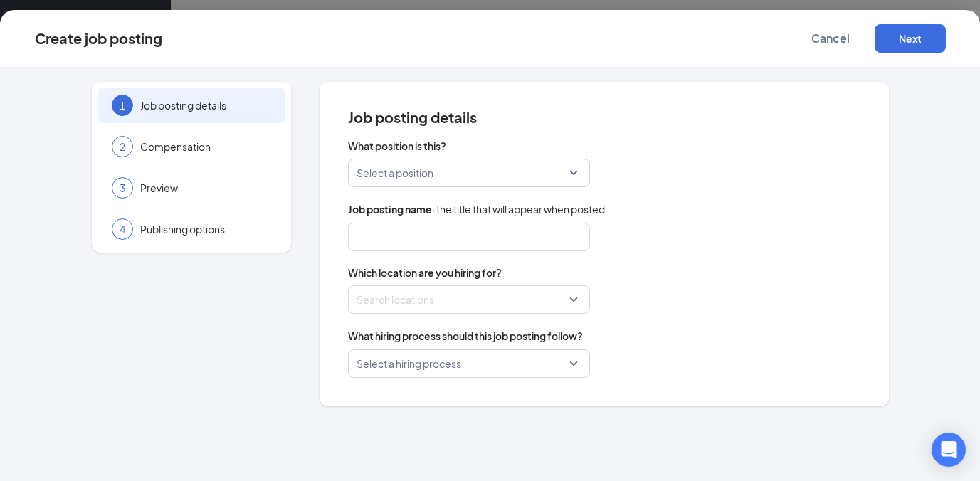
click at [473, 162] on input "search" at bounding box center [464, 172] width 215 height 27
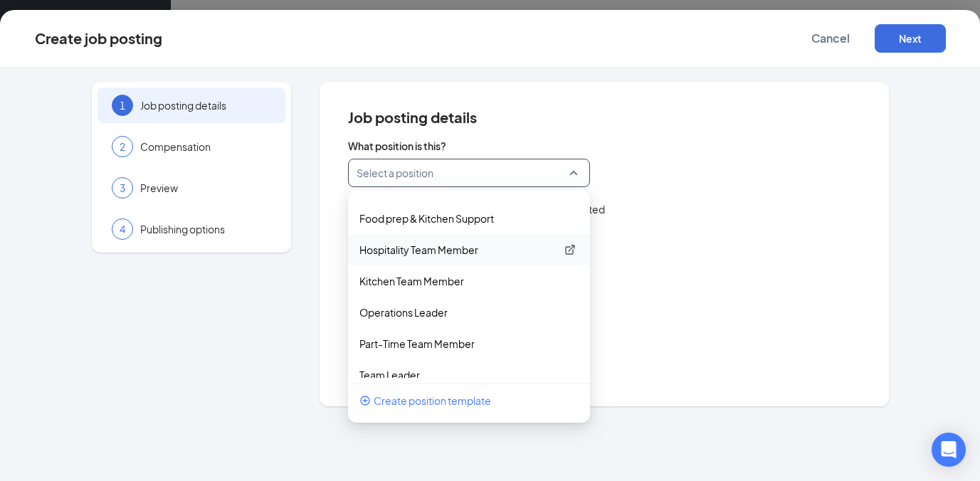
scroll to position [100, 0]
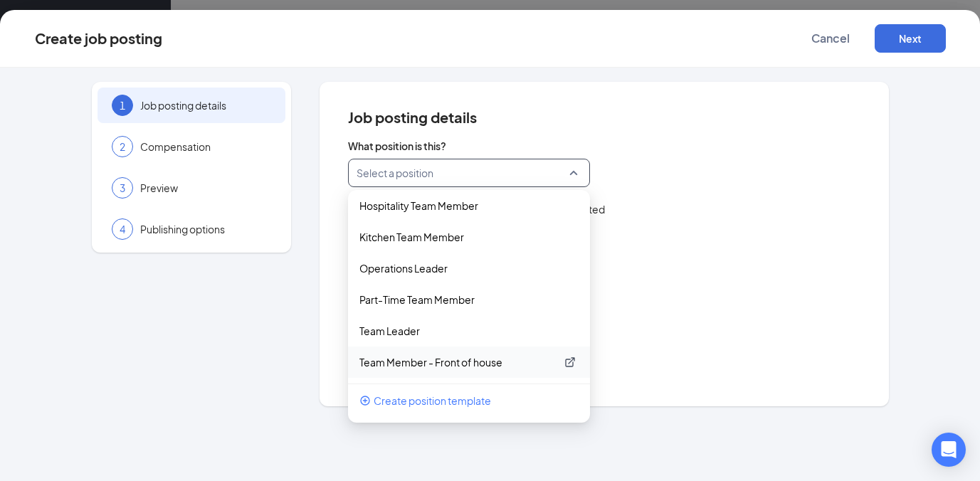
click at [443, 358] on p "Team Member - Front of house" at bounding box center [457, 362] width 196 height 14
type input "Team Member - Front of house"
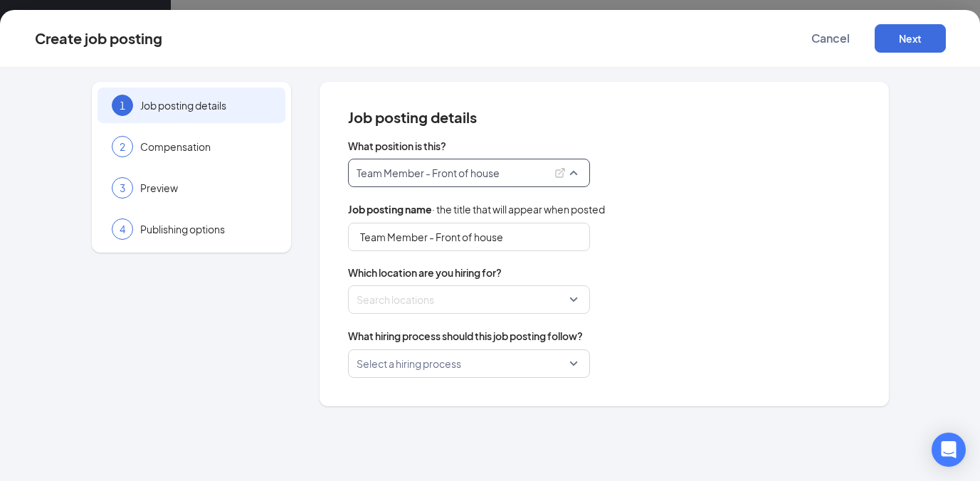
click at [528, 177] on p "Team Member - Front of house" at bounding box center [451, 173] width 189 height 14
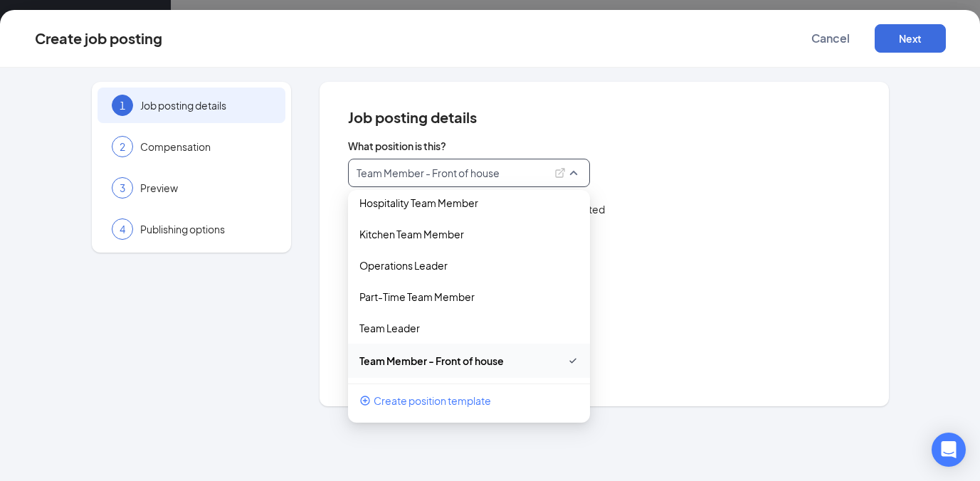
click at [651, 203] on div "Job posting name · the title that will appear when posted" at bounding box center [604, 209] width 512 height 16
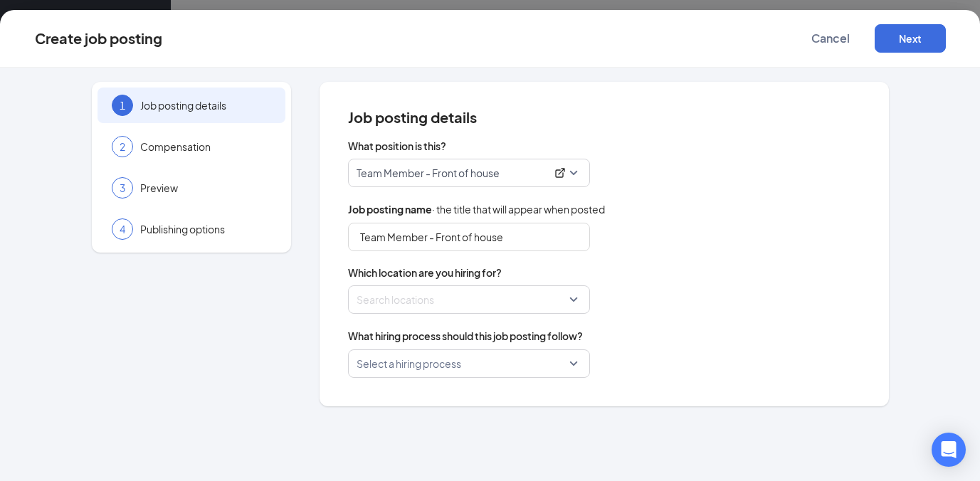
click at [484, 311] on div "Search locations" at bounding box center [469, 299] width 242 height 28
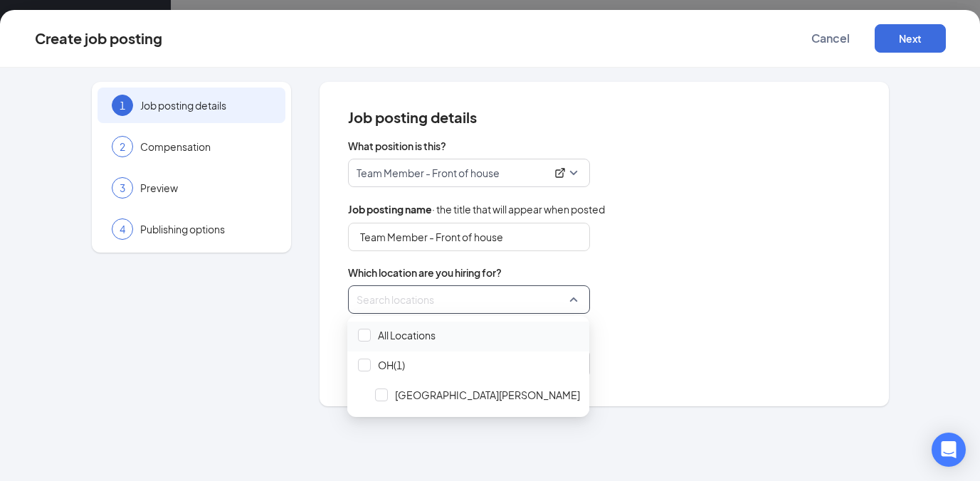
click at [356, 341] on span "All Locations" at bounding box center [468, 335] width 231 height 27
click at [665, 315] on div "What position is this? Team Member - Front of house 59098 267172 Day Time- Team…" at bounding box center [604, 258] width 512 height 239
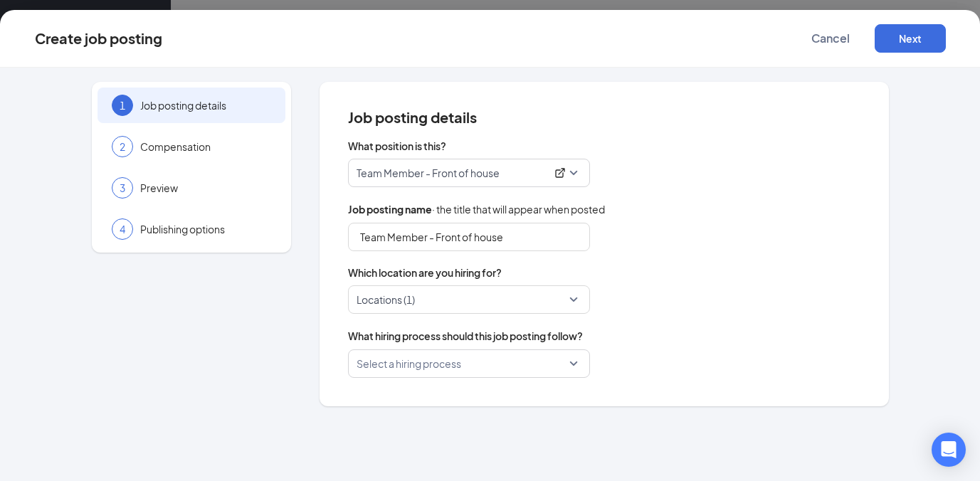
click at [465, 368] on input "search" at bounding box center [464, 363] width 215 height 27
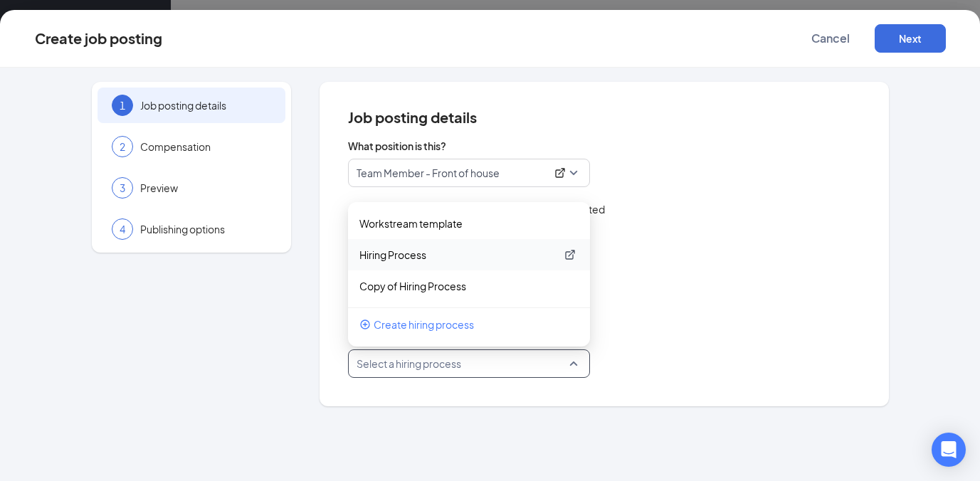
click at [399, 257] on p "Hiring Process" at bounding box center [457, 255] width 196 height 14
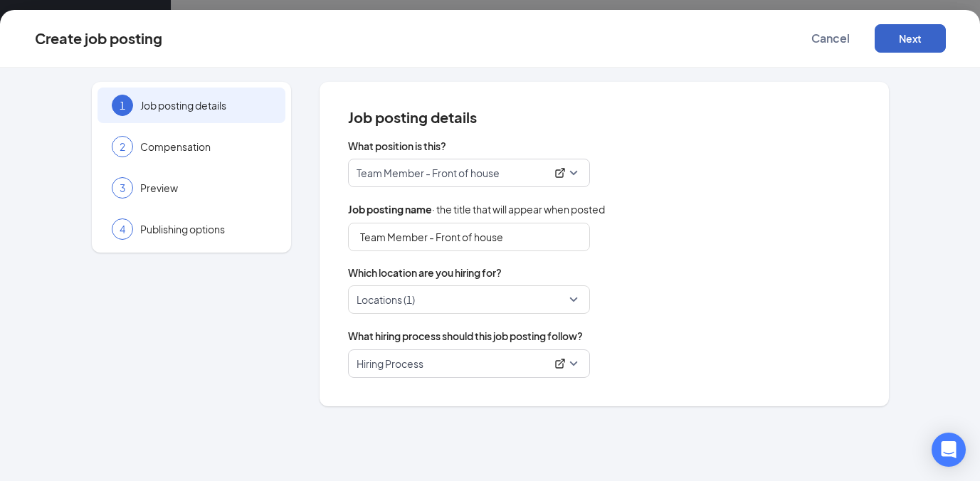
click at [914, 36] on button "Next" at bounding box center [910, 38] width 71 height 28
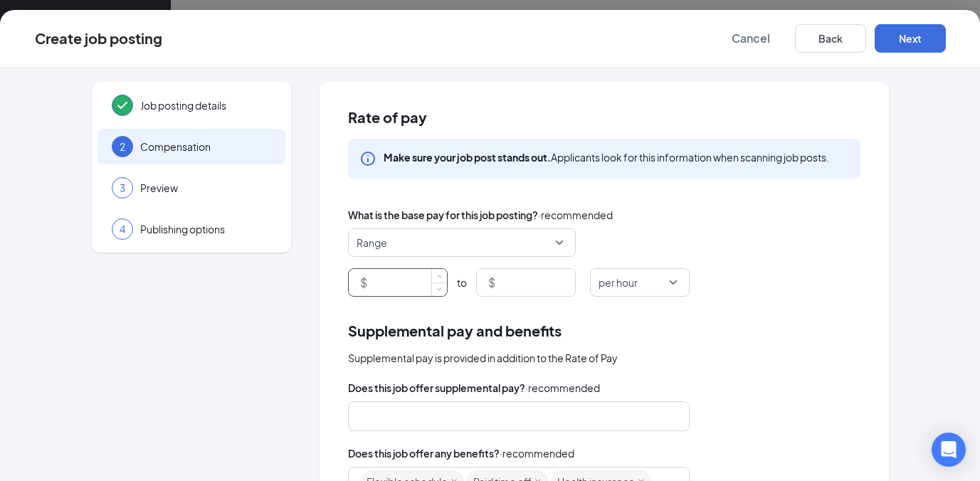
click at [398, 277] on input at bounding box center [408, 282] width 77 height 27
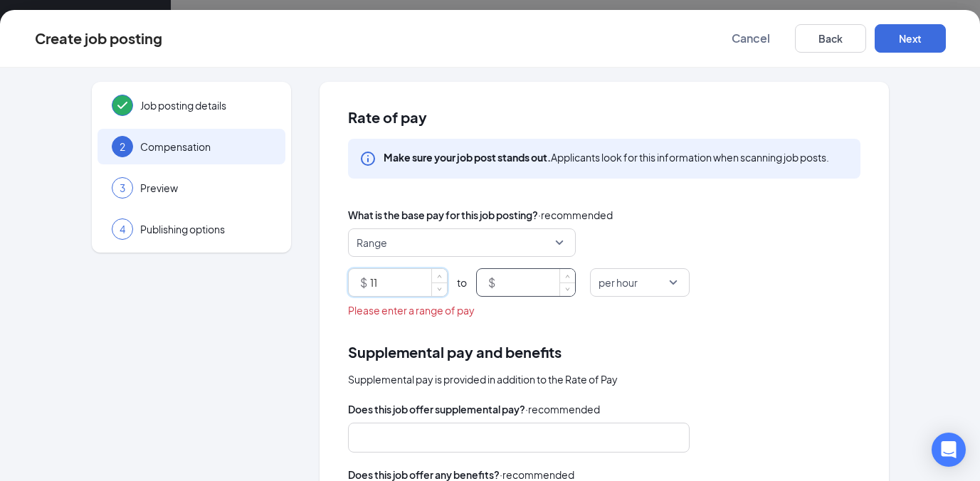
type input "11"
click at [507, 287] on input at bounding box center [536, 282] width 77 height 27
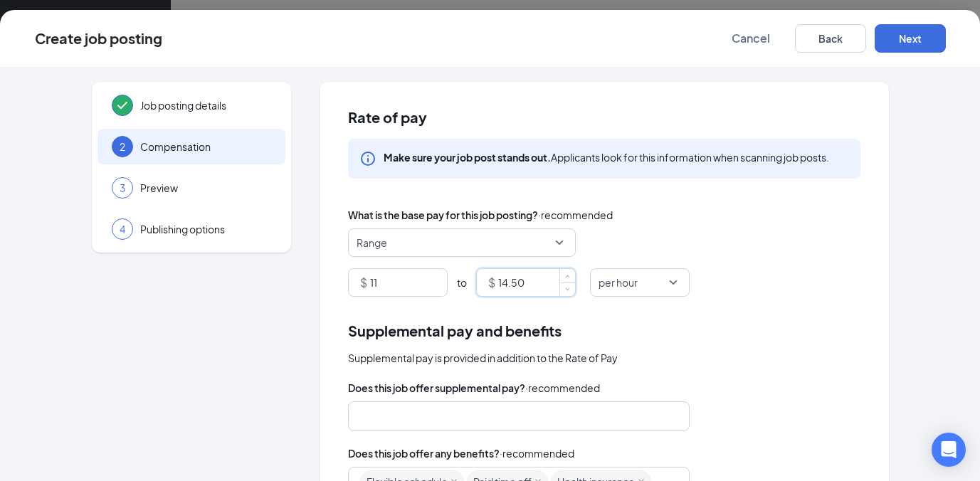
scroll to position [130, 0]
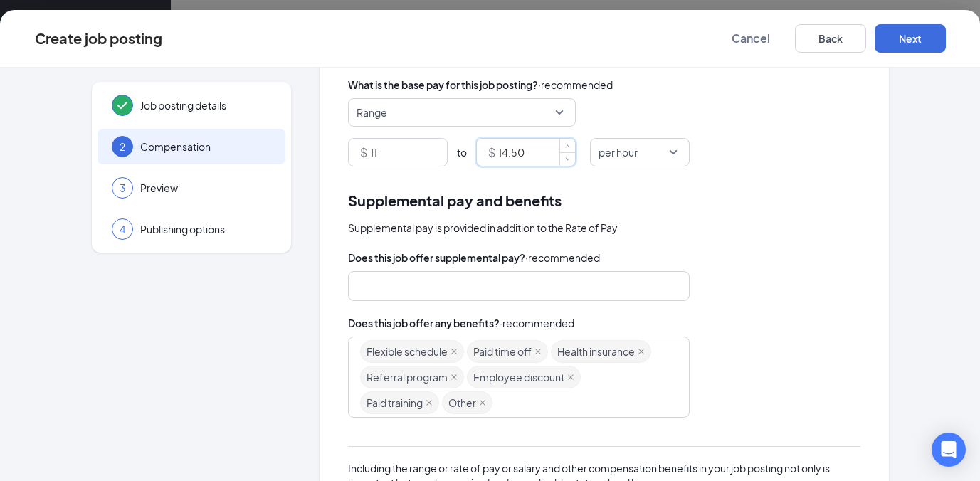
click at [593, 286] on div at bounding box center [512, 286] width 304 height 23
type input "14.5"
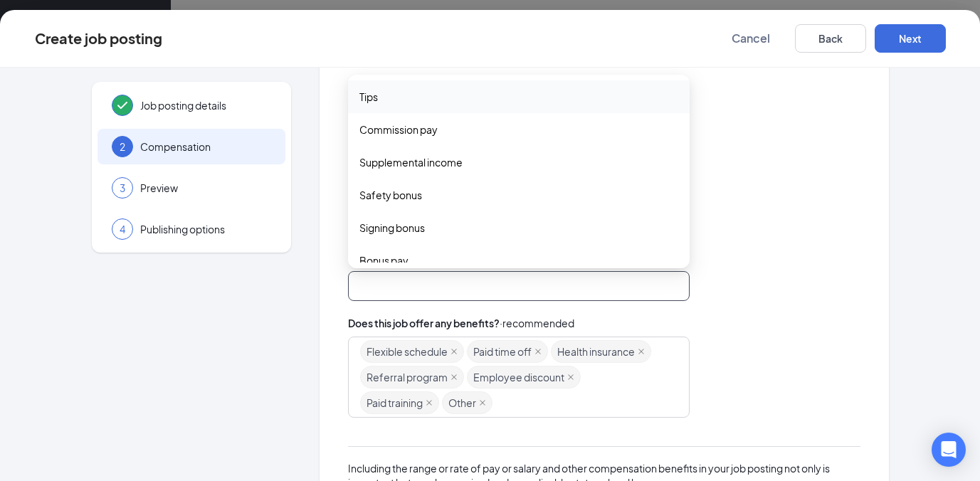
click at [593, 286] on div at bounding box center [512, 286] width 304 height 23
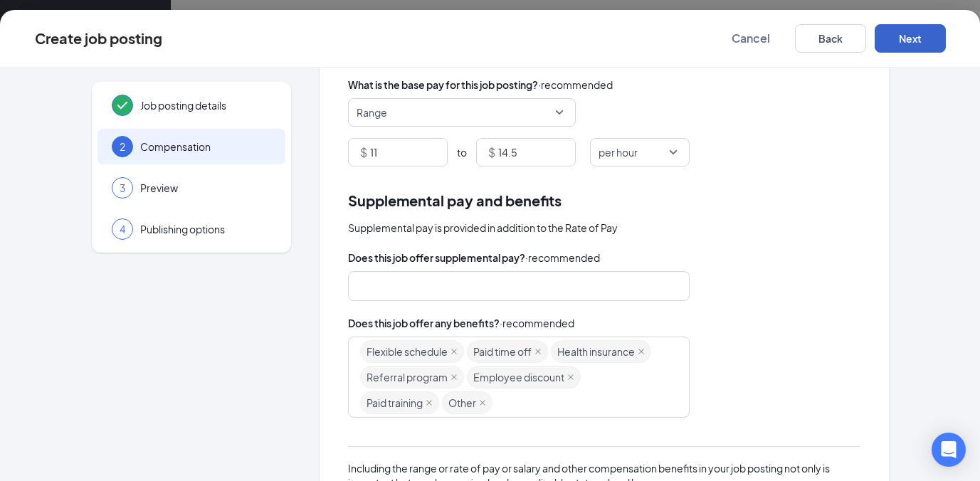
click at [919, 46] on button "Next" at bounding box center [910, 38] width 71 height 28
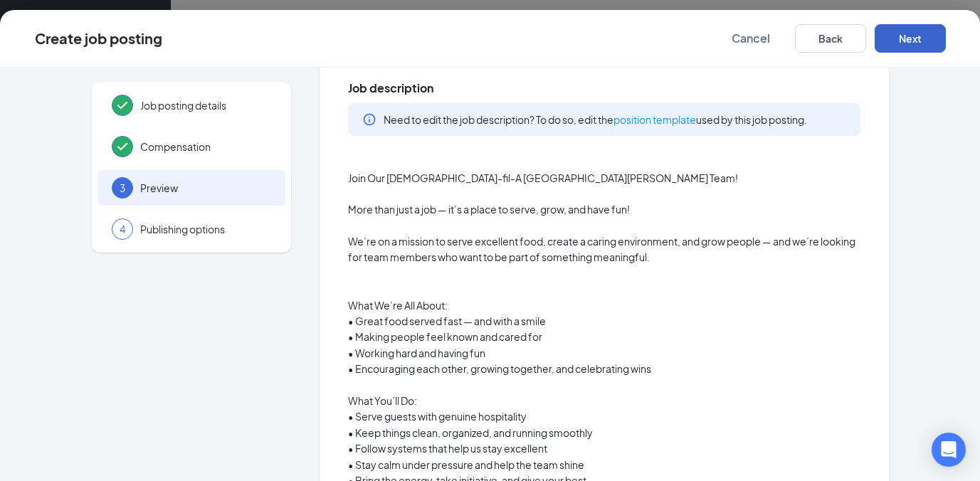
click at [921, 49] on button "Next" at bounding box center [910, 38] width 71 height 28
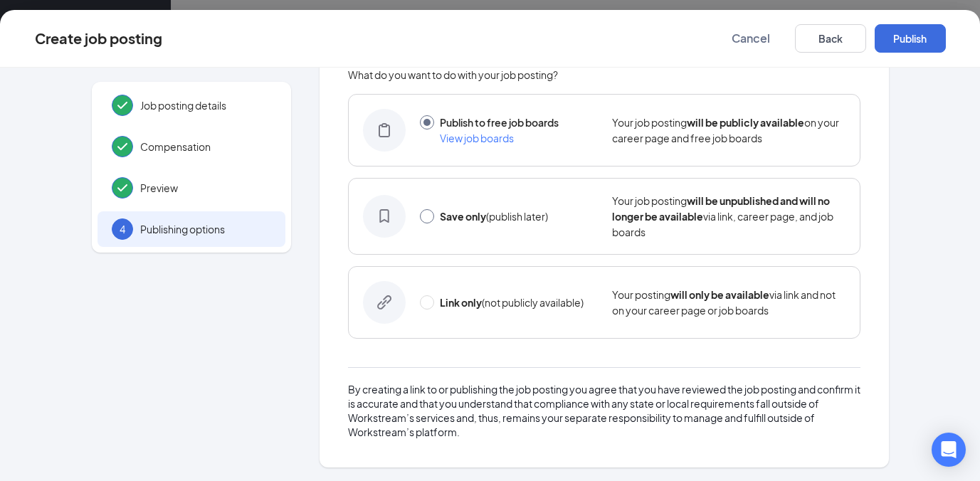
click at [426, 216] on input "radio" at bounding box center [427, 216] width 14 height 14
radio input "true"
radio input "false"
click at [905, 43] on button "Save only" at bounding box center [910, 38] width 71 height 28
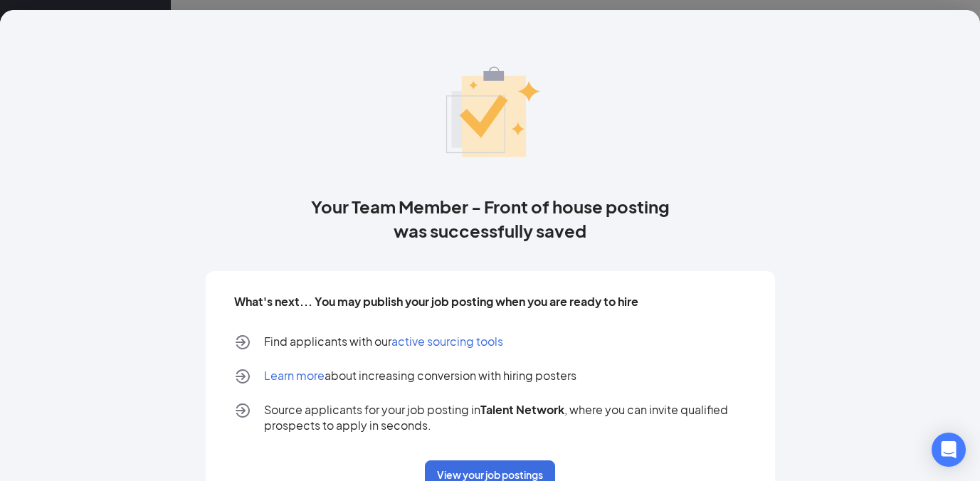
scroll to position [48, 0]
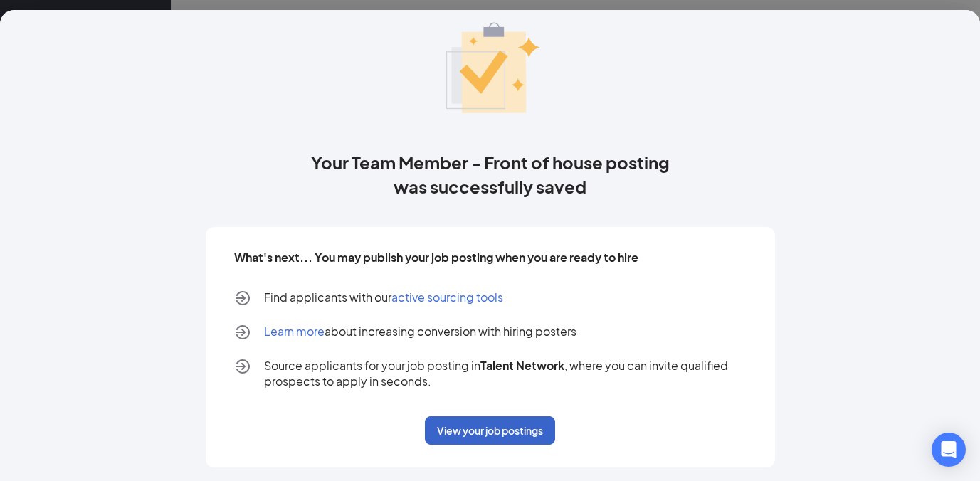
click at [464, 426] on button "View your job postings" at bounding box center [490, 430] width 130 height 28
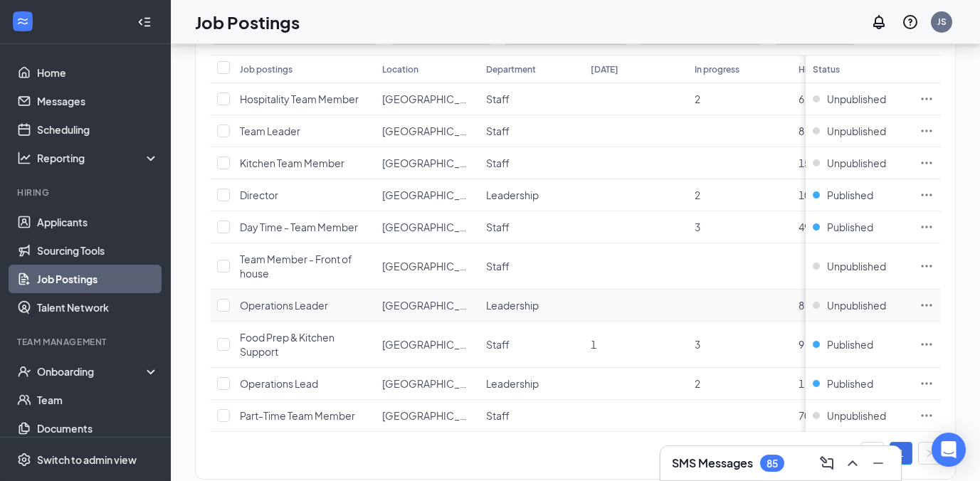
scroll to position [117, 0]
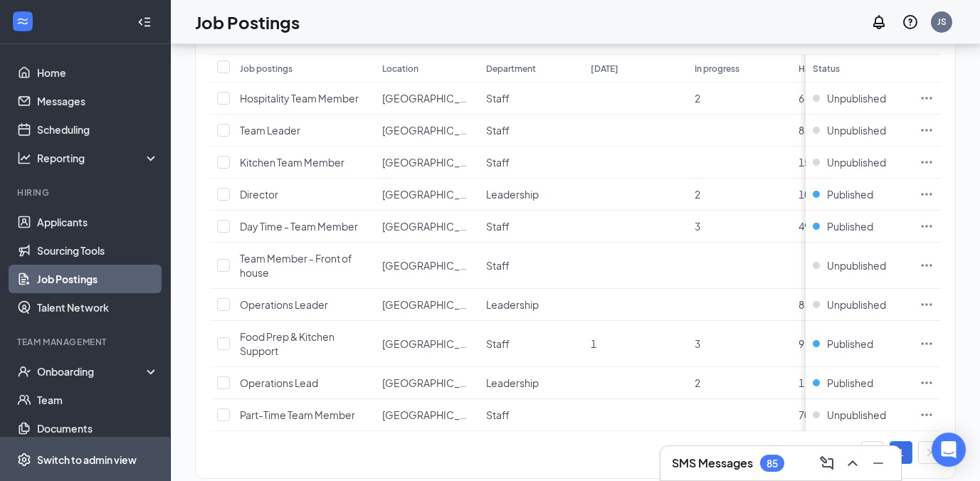
click at [110, 467] on div "Switch to admin view" at bounding box center [87, 460] width 100 height 14
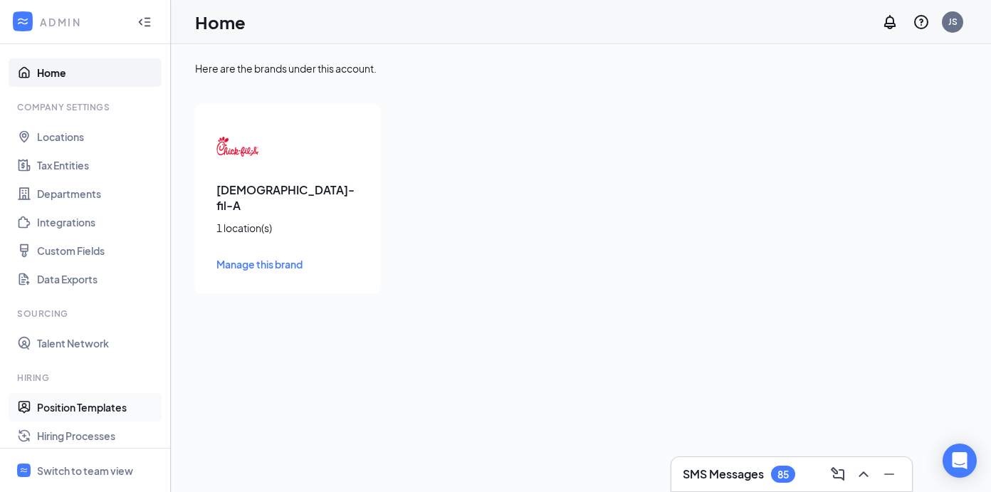
click at [99, 402] on link "Position Templates" at bounding box center [98, 407] width 122 height 28
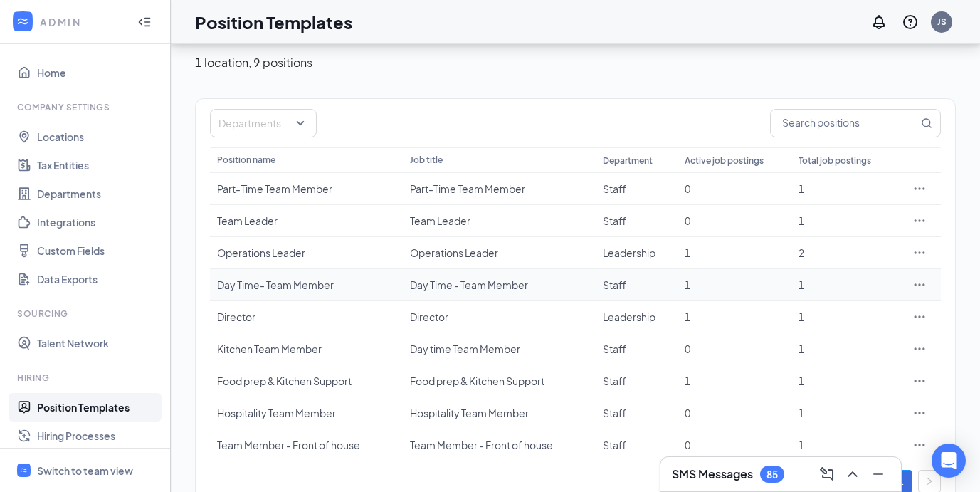
scroll to position [91, 0]
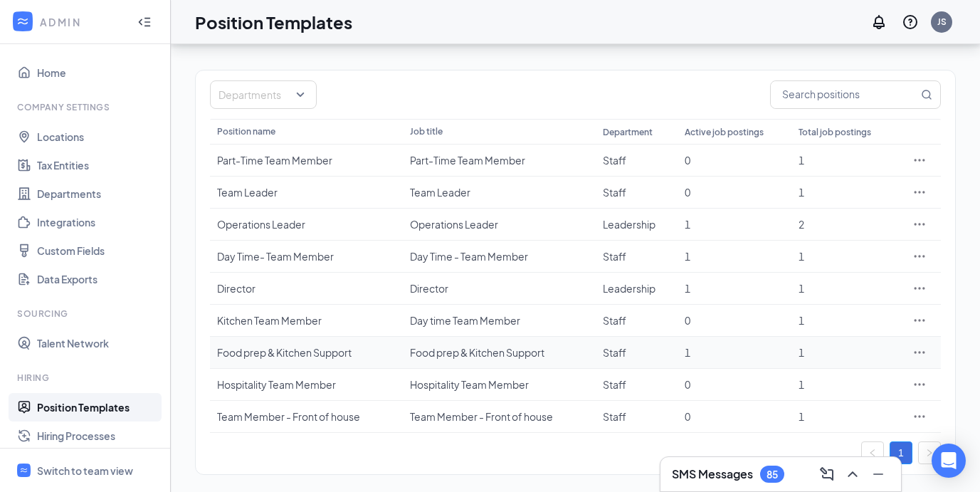
click at [321, 351] on div "Food prep & Kitchen Support" at bounding box center [306, 352] width 179 height 14
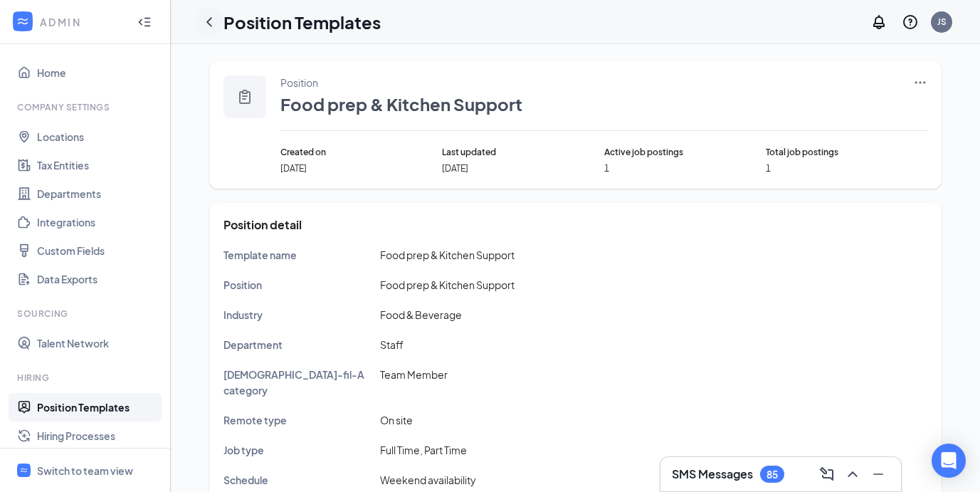
click at [209, 25] on icon "ChevronLeft" at bounding box center [209, 22] width 17 height 17
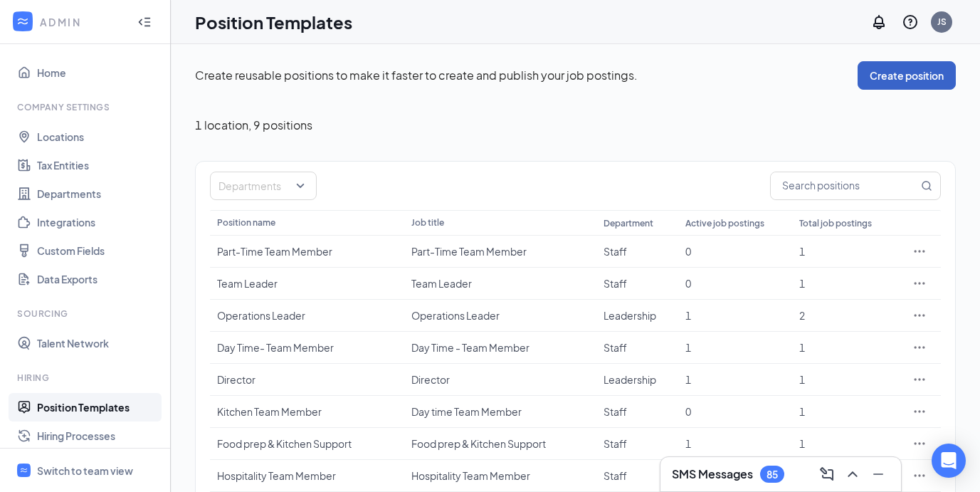
click at [894, 80] on button "Create position" at bounding box center [906, 75] width 98 height 28
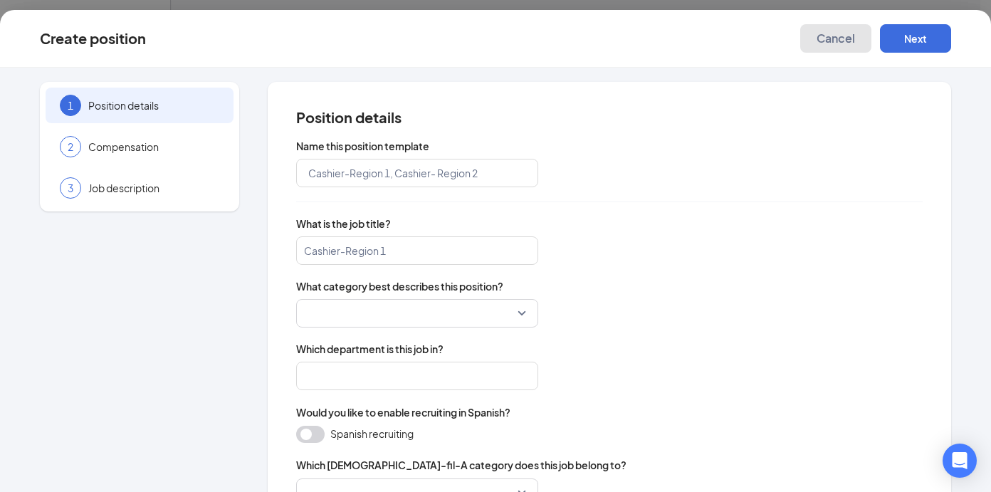
click at [859, 38] on button "Cancel" at bounding box center [835, 38] width 71 height 28
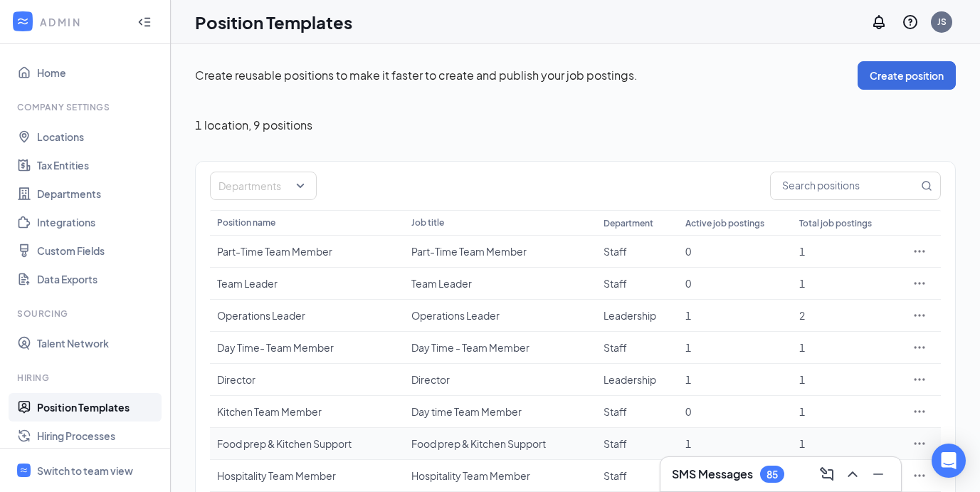
click at [323, 442] on div "Food prep & Kitchen Support" at bounding box center [307, 443] width 180 height 14
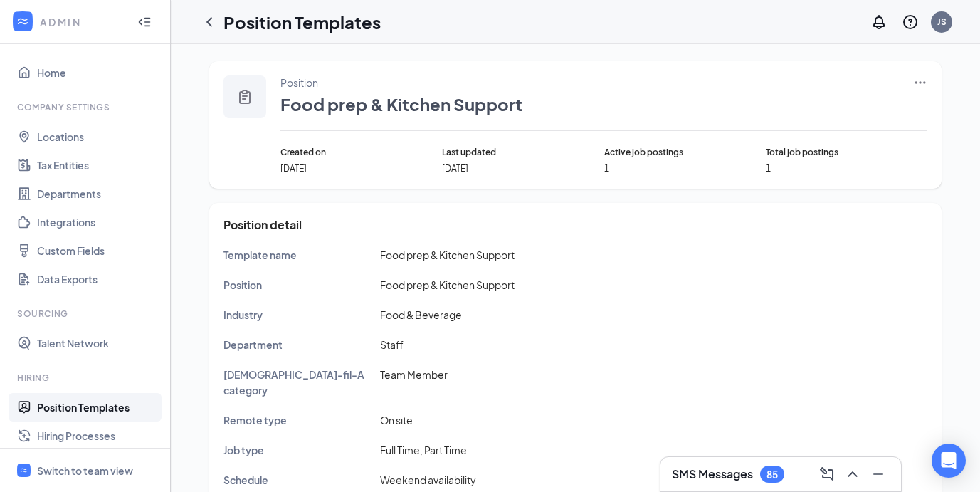
click at [919, 83] on icon "Ellipses" at bounding box center [920, 82] width 14 height 14
click at [813, 107] on span "Edit" at bounding box center [854, 112] width 122 height 16
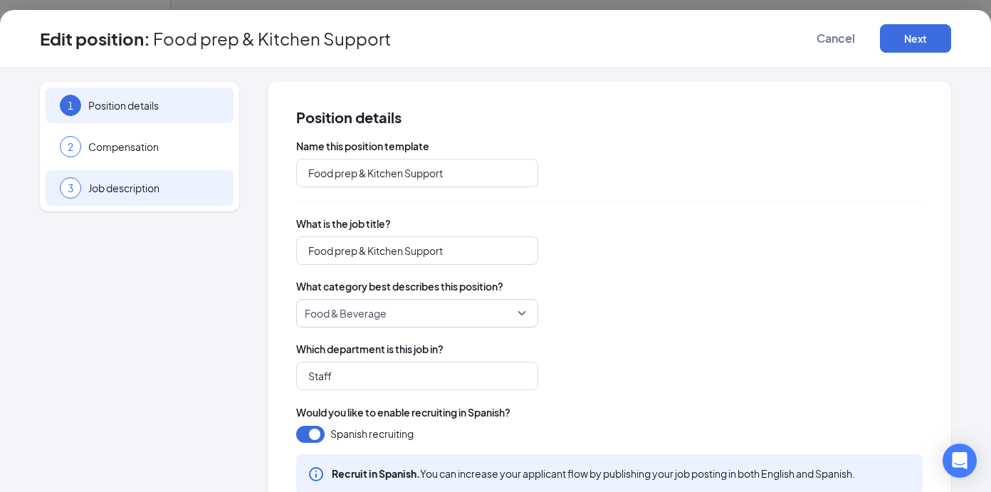
click at [121, 192] on span "Job description" at bounding box center [153, 188] width 131 height 14
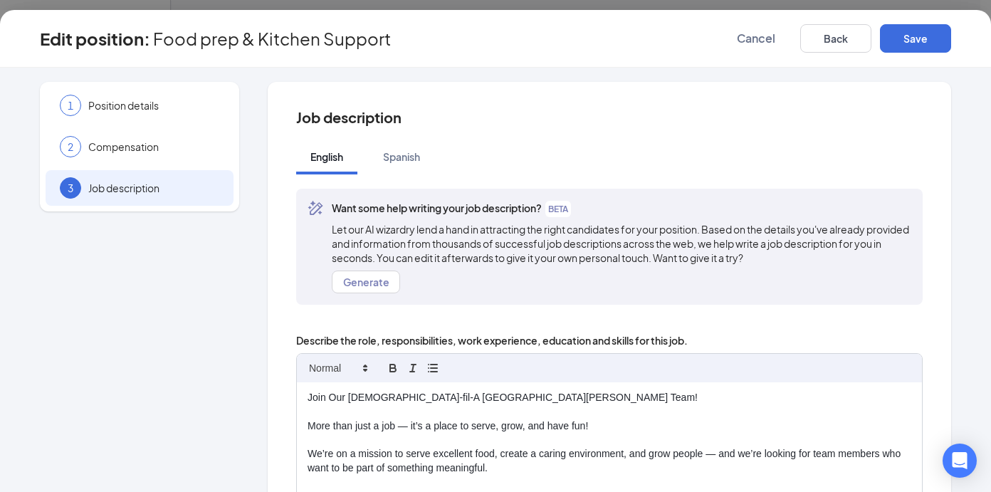
click at [388, 394] on p "Join Our Chick-fil-A St. Clairsville Team!" at bounding box center [608, 398] width 603 height 14
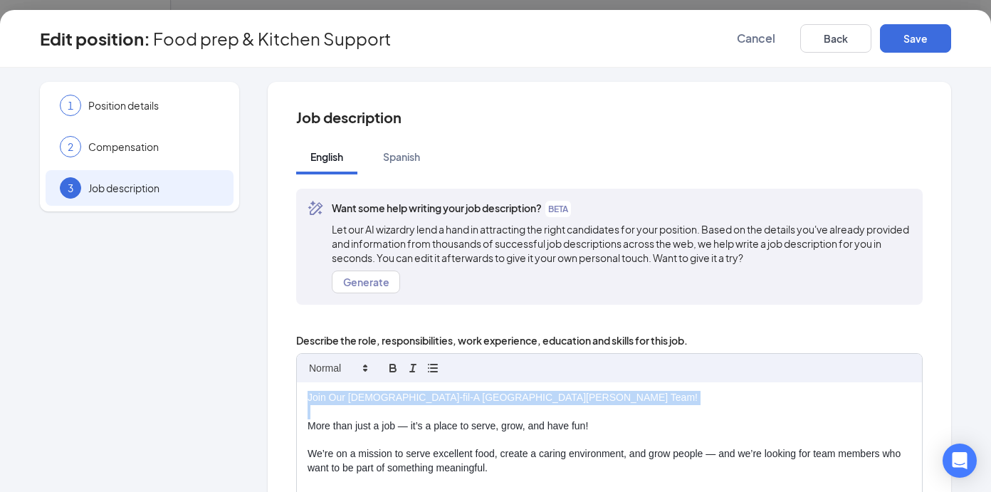
click at [388, 394] on p "Join Our Chick-fil-A St. Clairsville Team!" at bounding box center [608, 398] width 603 height 14
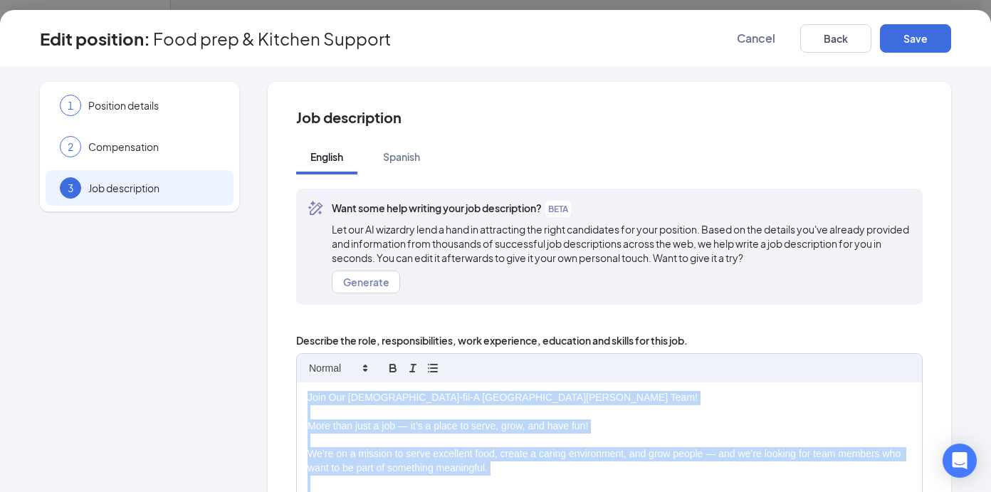
copy div "Join Our Chick-fil-A St. Clairsville Team! More than just a job — it’s a place …"
click at [741, 45] on span "Cancel" at bounding box center [756, 38] width 38 height 14
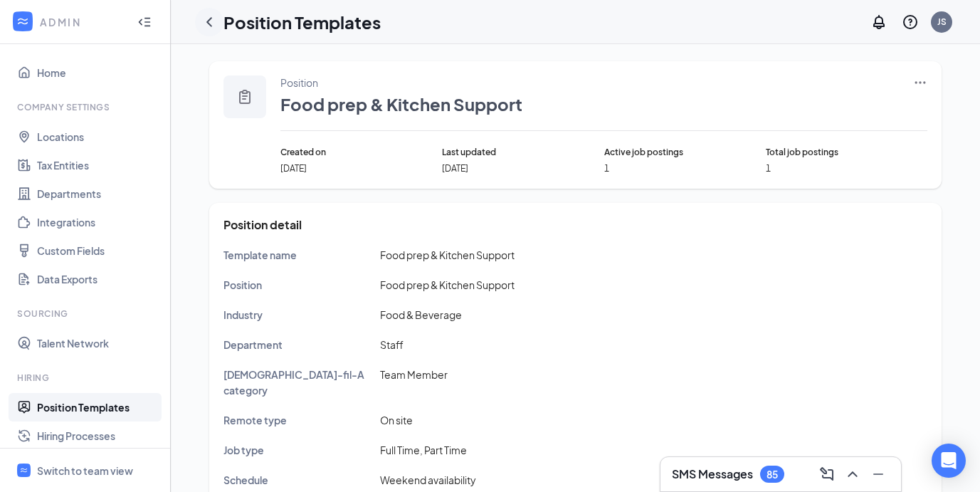
click at [206, 24] on icon "ChevronLeft" at bounding box center [209, 22] width 17 height 17
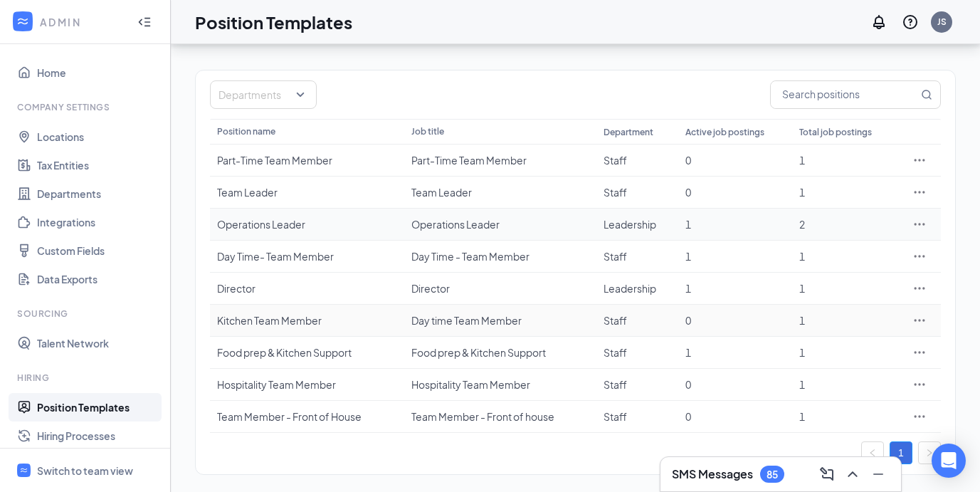
scroll to position [85, 0]
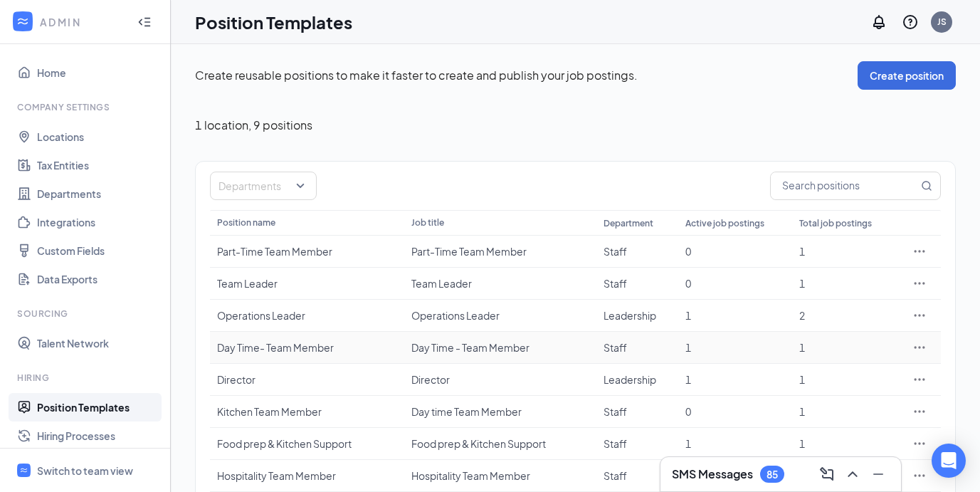
scroll to position [91, 0]
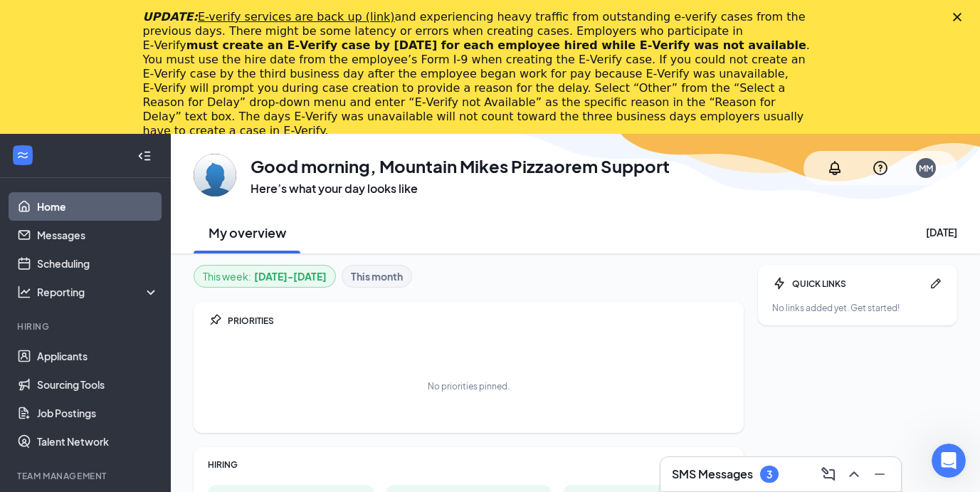
click at [961, 16] on polygon "Close" at bounding box center [957, 17] width 9 height 9
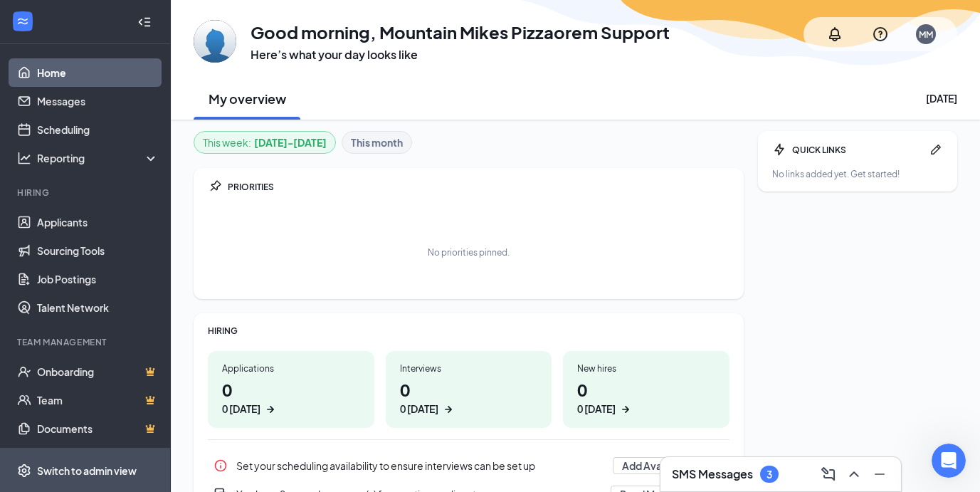
scroll to position [9, 0]
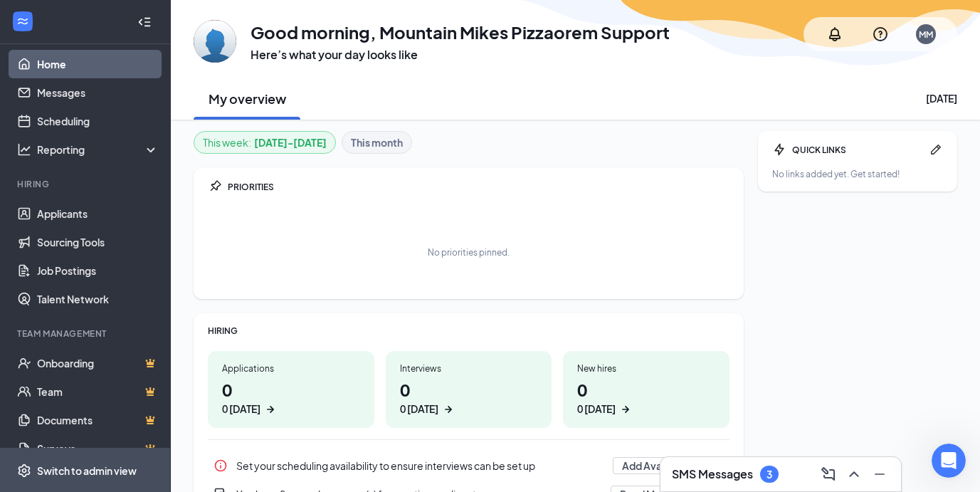
click at [79, 473] on div "Switch to admin view" at bounding box center [87, 470] width 100 height 14
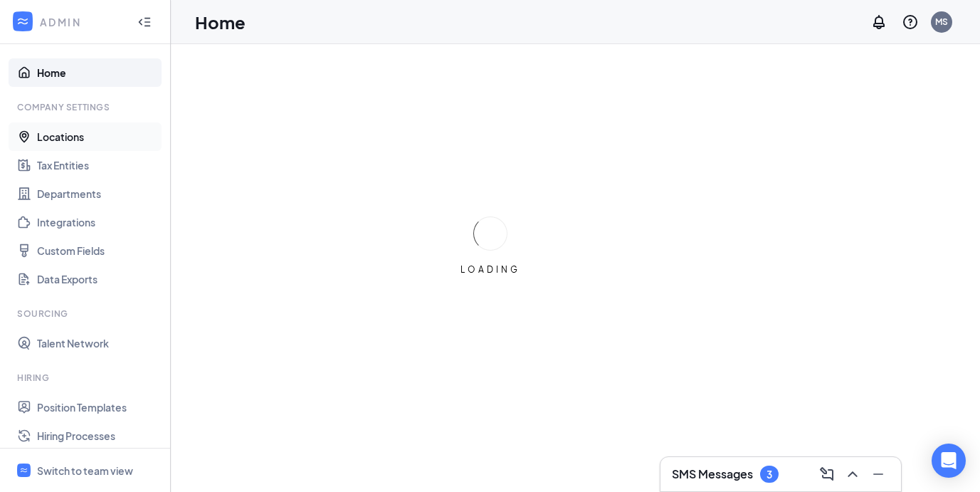
click at [96, 137] on link "Locations" at bounding box center [98, 136] width 122 height 28
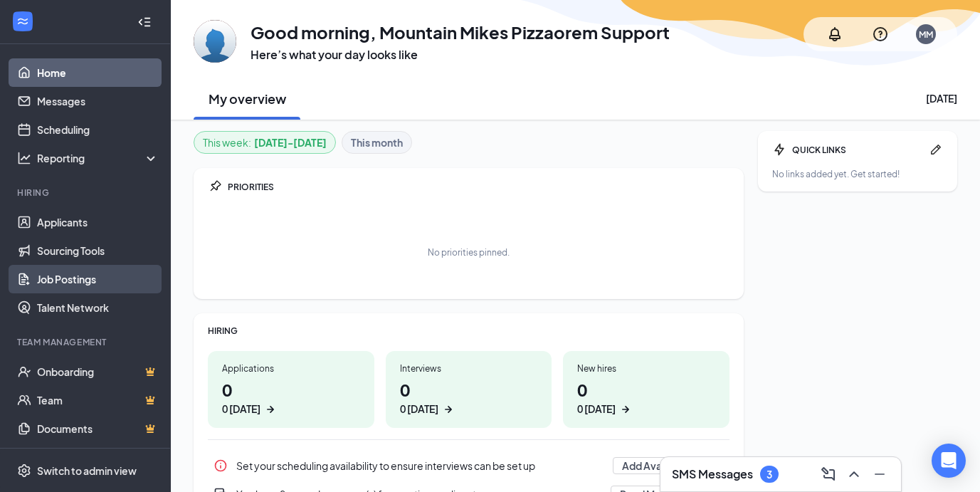
click at [93, 275] on link "Job Postings" at bounding box center [98, 279] width 122 height 28
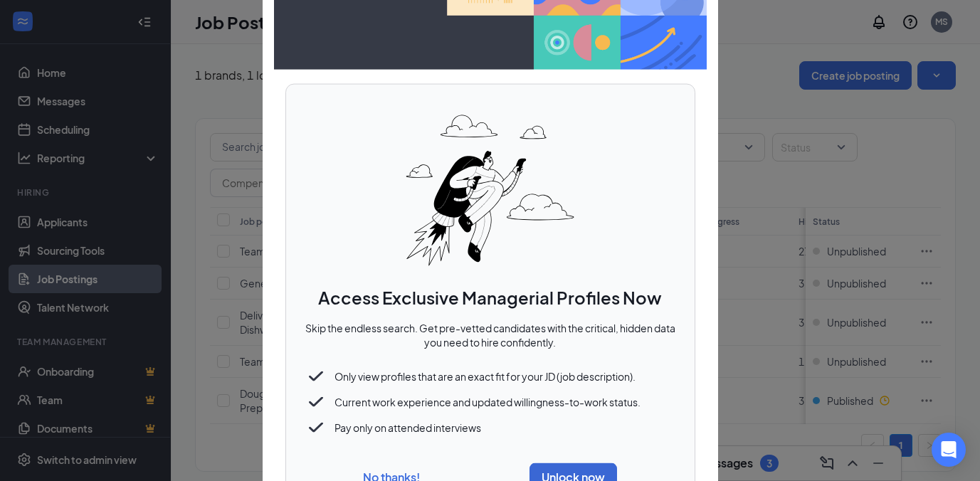
click at [383, 477] on button "No thanks!" at bounding box center [391, 476] width 57 height 15
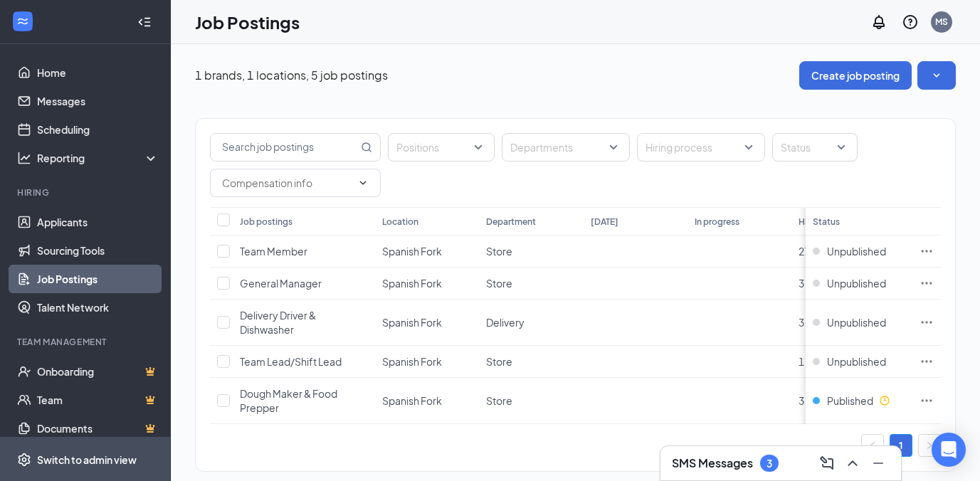
click at [95, 467] on div "Switch to admin view" at bounding box center [87, 460] width 100 height 14
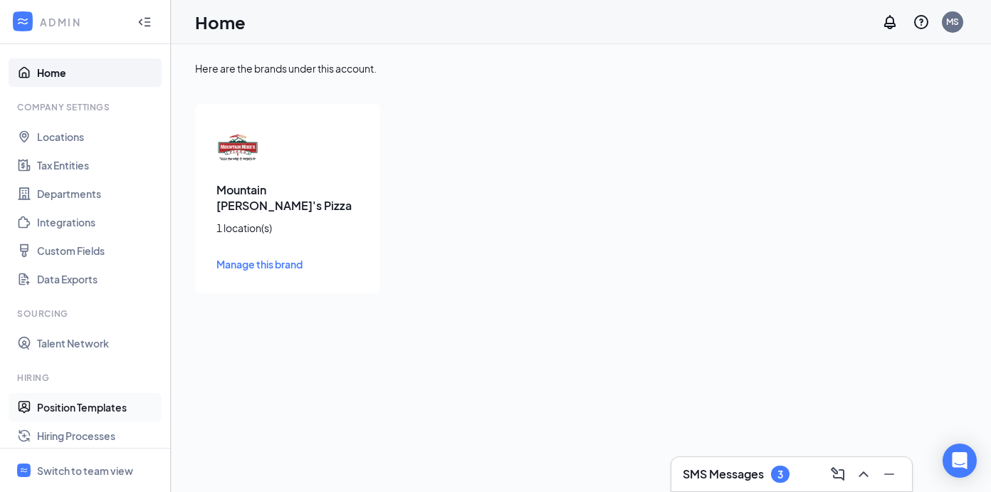
click at [90, 404] on link "Position Templates" at bounding box center [98, 407] width 122 height 28
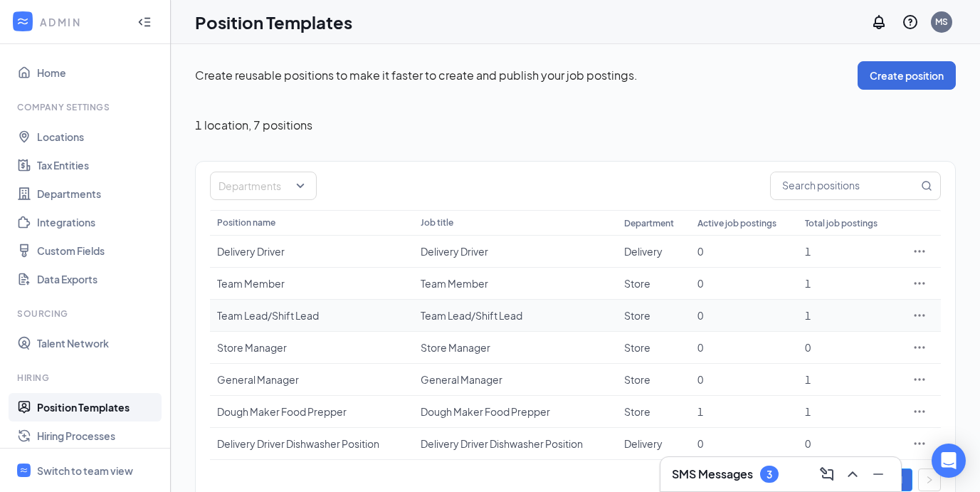
scroll to position [27, 0]
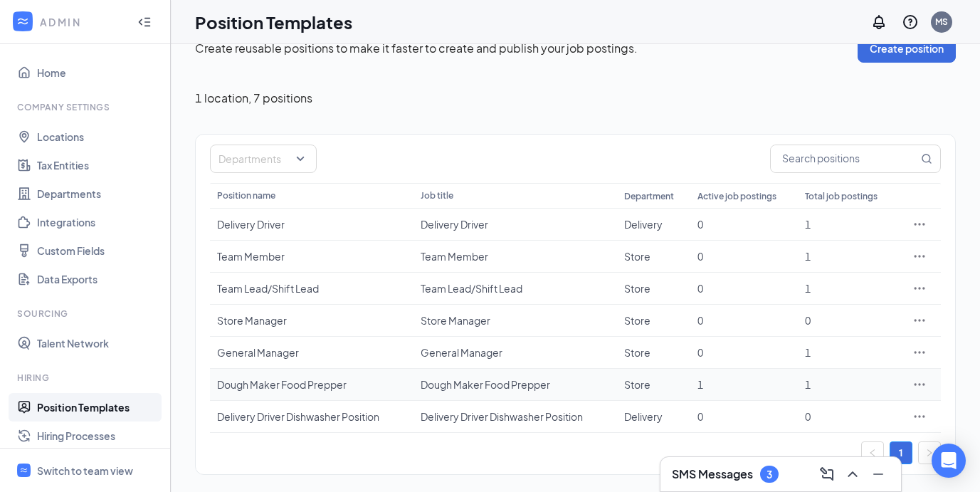
click at [921, 385] on icon "Ellipses" at bounding box center [919, 384] width 14 height 14
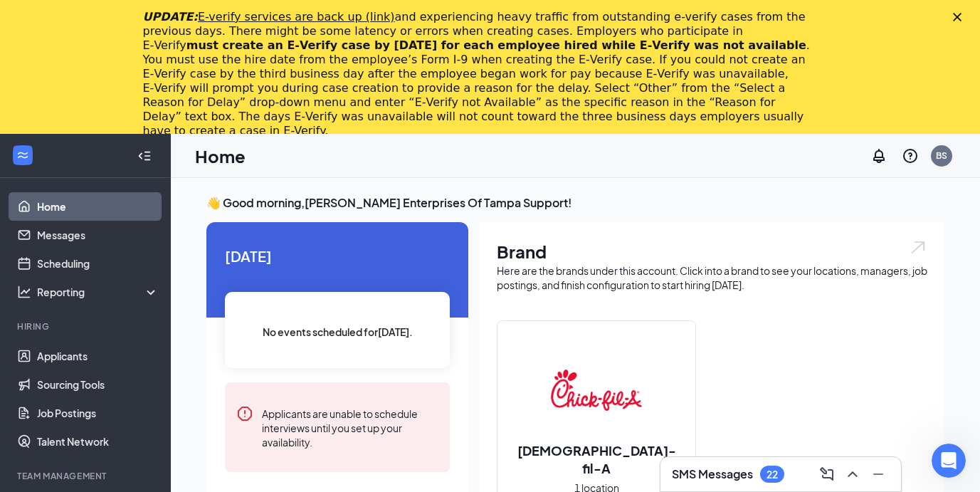
click at [961, 17] on icon "Close" at bounding box center [957, 17] width 9 height 9
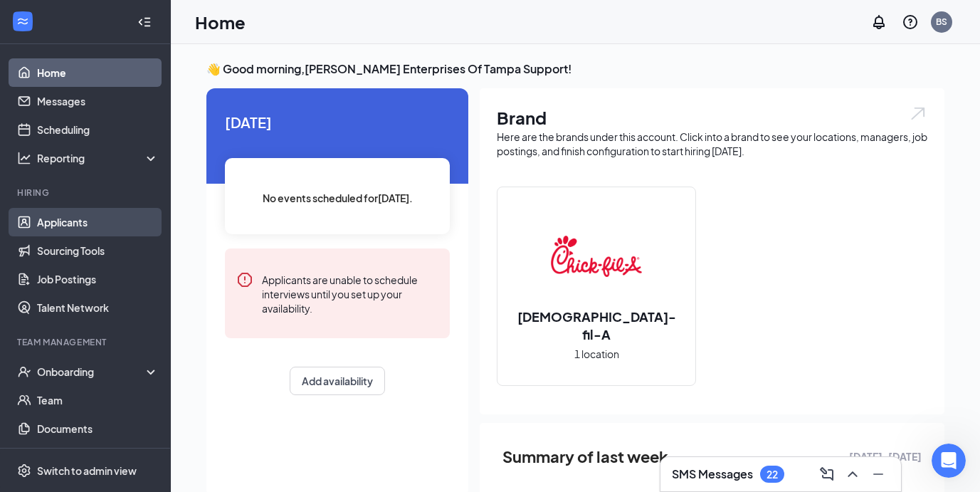
click at [88, 216] on link "Applicants" at bounding box center [98, 222] width 122 height 28
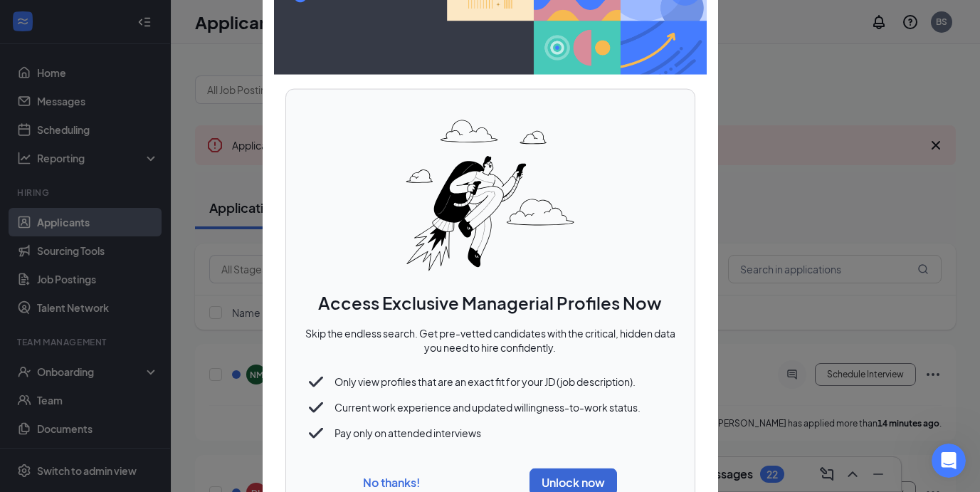
click at [379, 481] on button "No thanks!" at bounding box center [391, 482] width 57 height 15
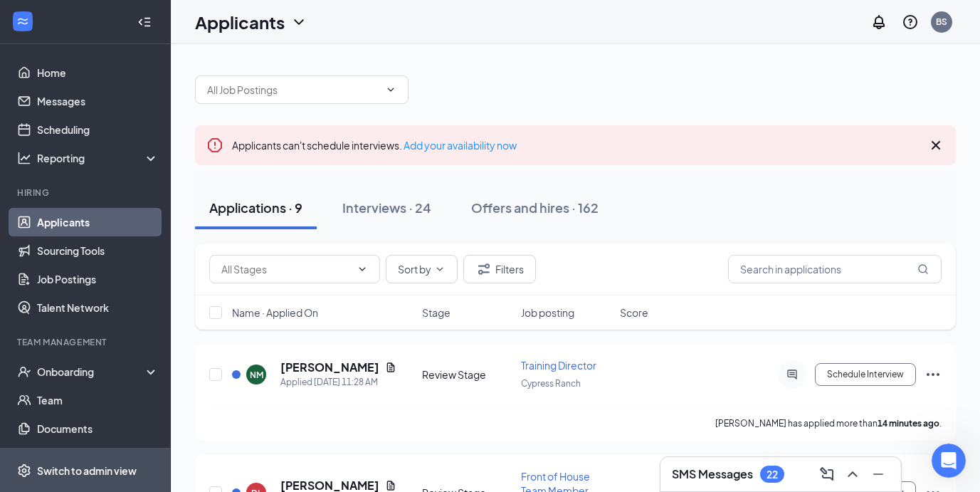
click at [114, 472] on div "Switch to admin view" at bounding box center [87, 470] width 100 height 14
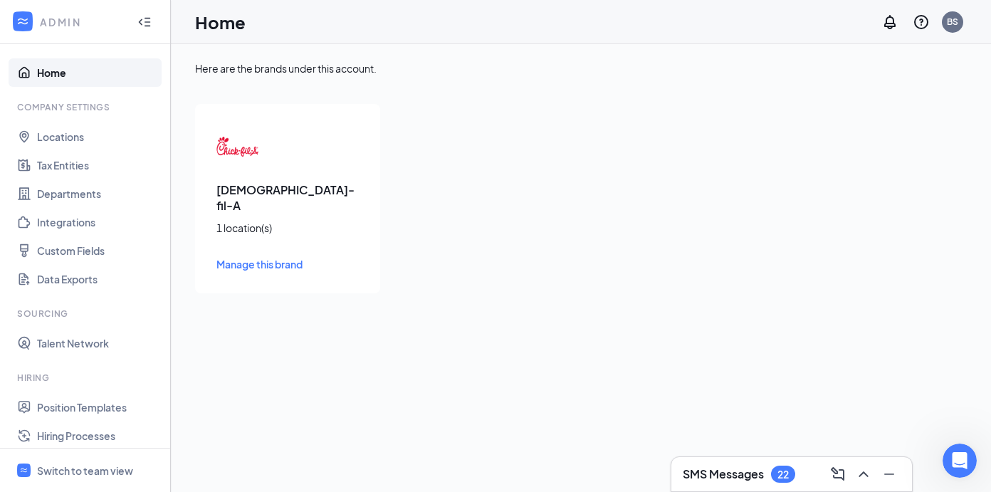
scroll to position [221, 0]
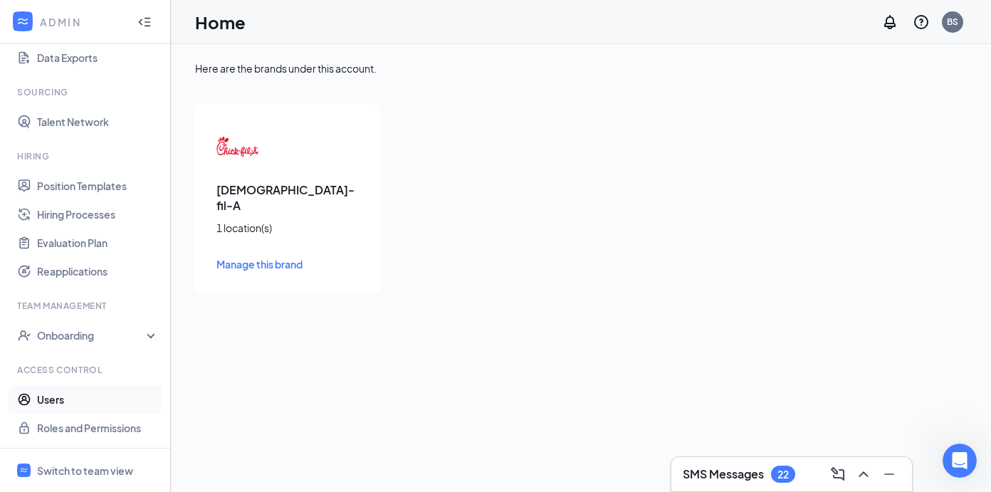
click at [86, 394] on link "Users" at bounding box center [98, 399] width 122 height 28
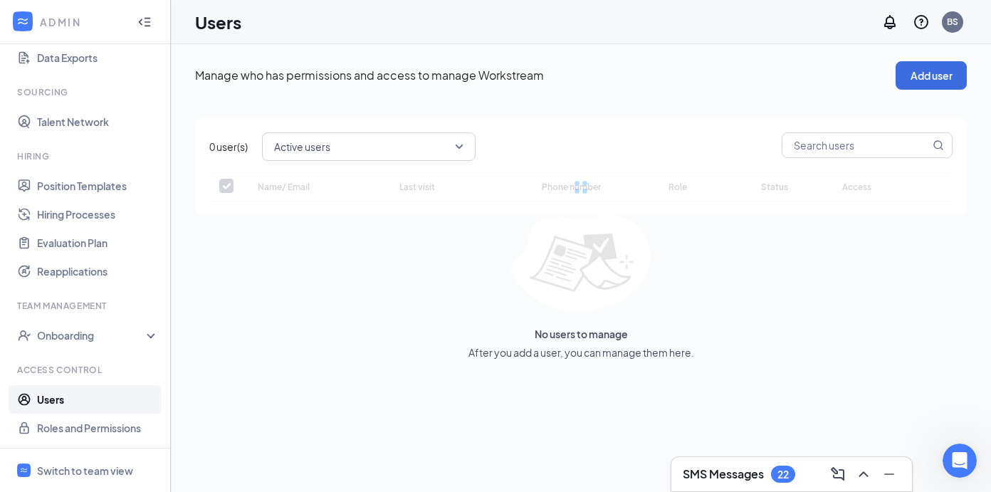
checkbox input "false"
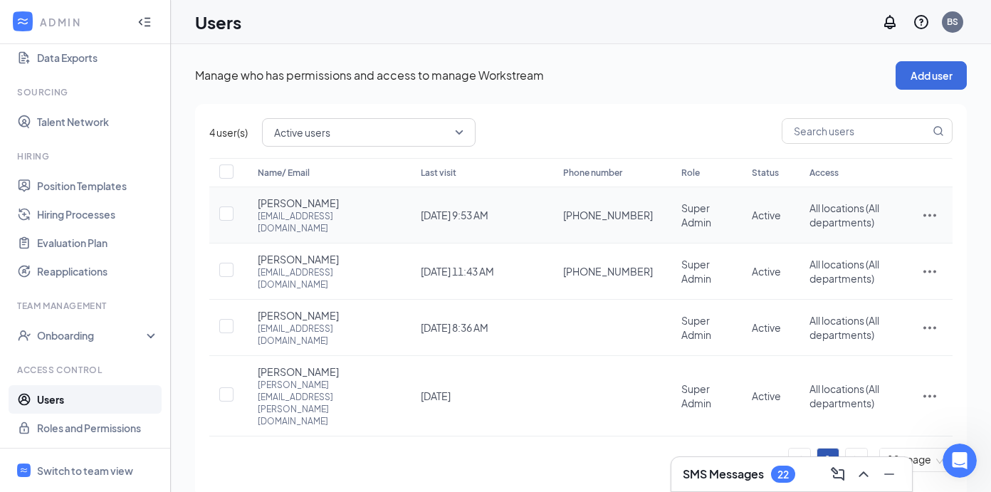
click at [929, 217] on icon "ActionsIcon" at bounding box center [929, 215] width 13 height 3
click at [860, 246] on span "Edit user" at bounding box center [858, 247] width 41 height 13
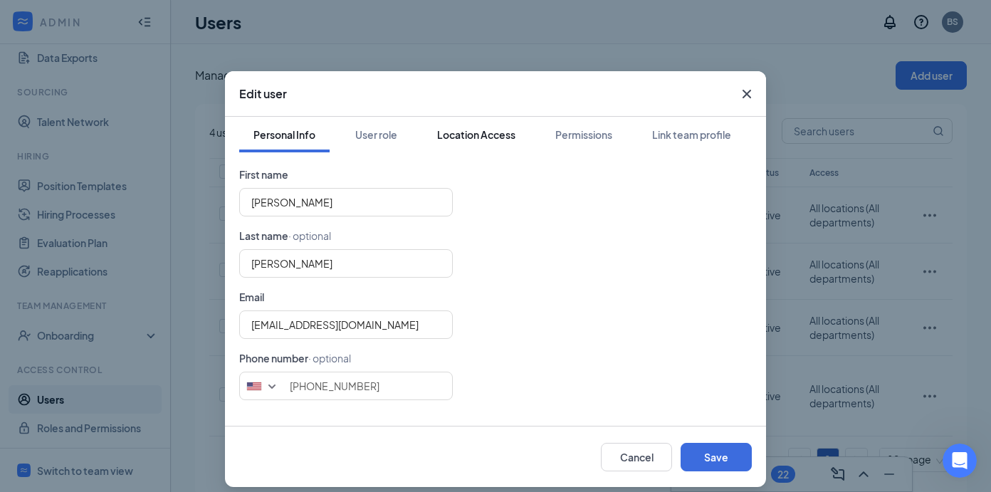
click at [474, 134] on div "Location Access" at bounding box center [476, 134] width 78 height 14
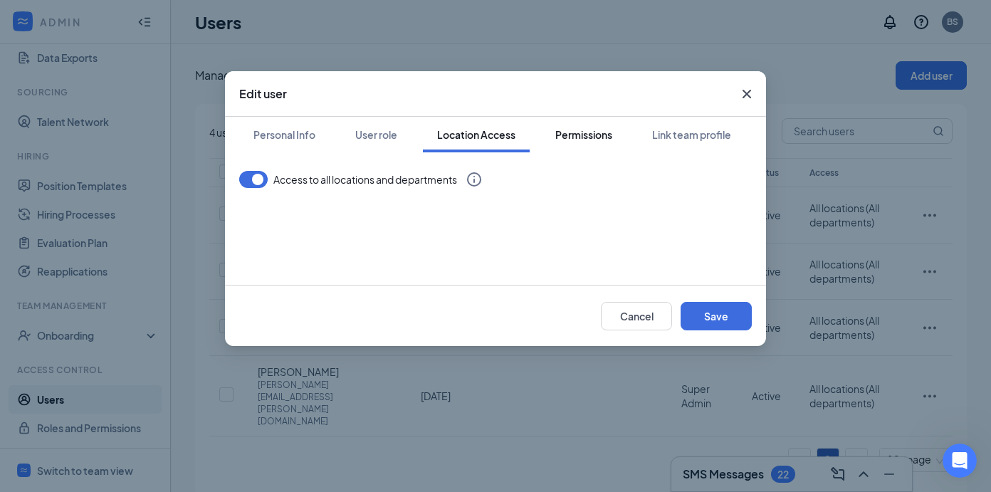
click at [589, 135] on div "Permissions" at bounding box center [583, 134] width 57 height 14
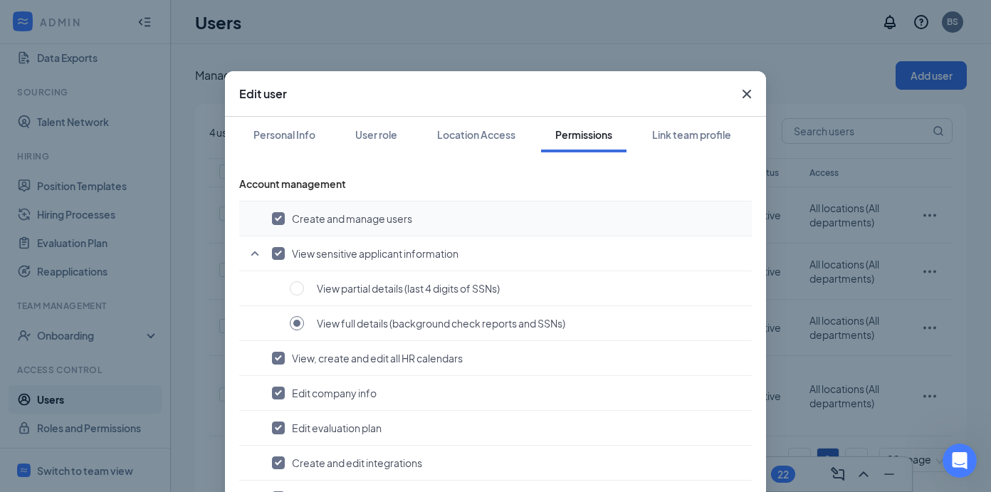
click at [274, 220] on input "checkbox" at bounding box center [278, 218] width 13 height 13
checkbox input "false"
click at [480, 130] on div "Location Access" at bounding box center [476, 134] width 78 height 14
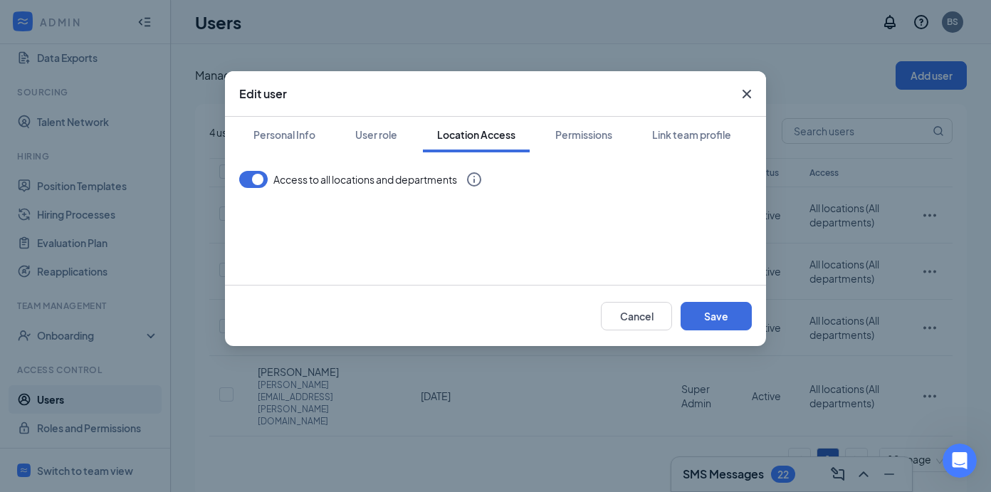
click at [251, 182] on button "button" at bounding box center [253, 179] width 28 height 17
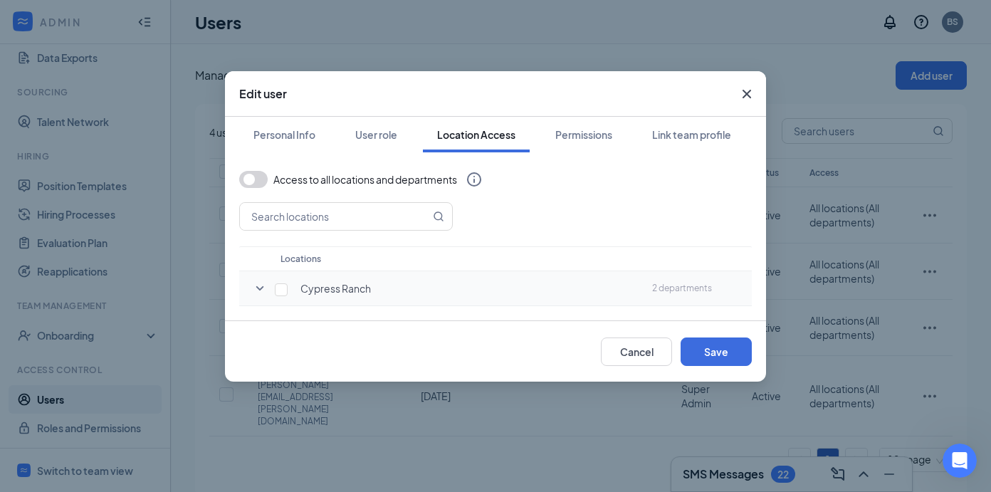
click at [260, 290] on icon "SmallChevronDown" at bounding box center [259, 288] width 17 height 17
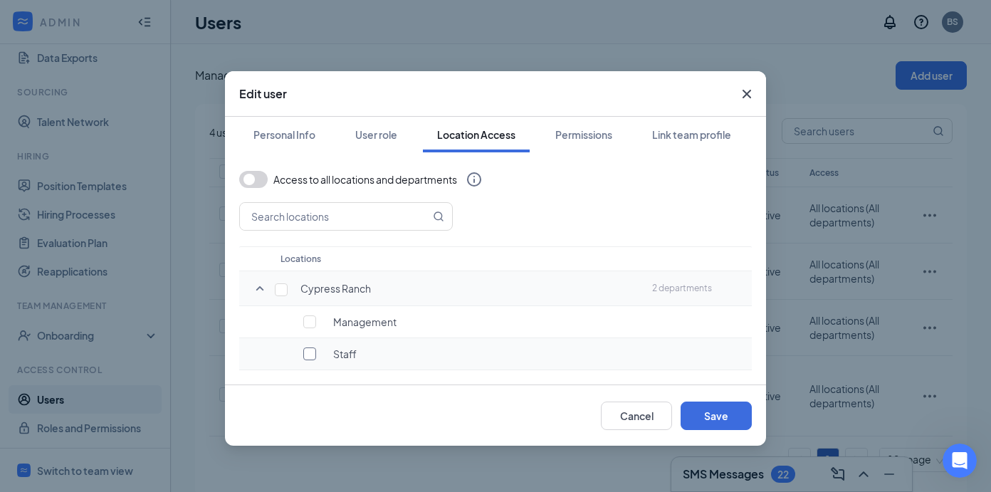
click at [311, 359] on input "checkbox" at bounding box center [309, 353] width 13 height 13
checkbox input "true"
click at [746, 88] on icon "Cross" at bounding box center [746, 93] width 17 height 17
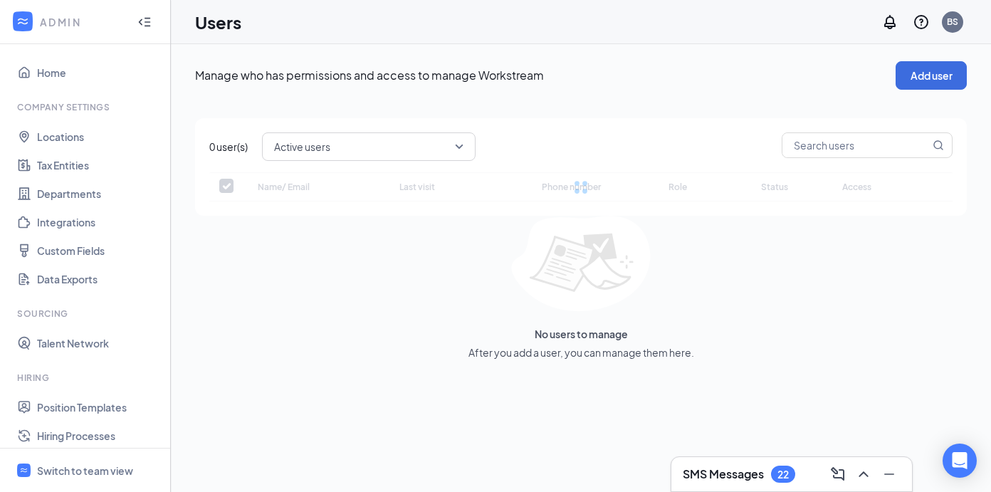
checkbox input "false"
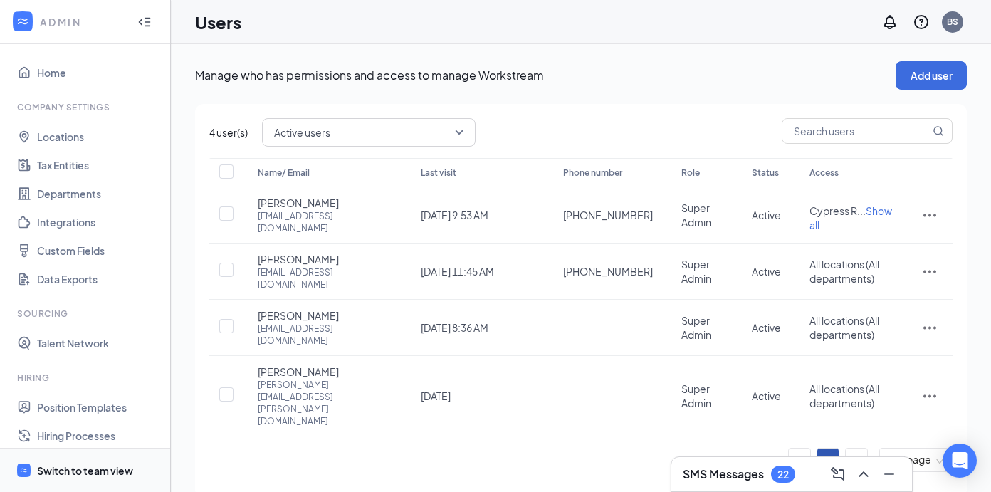
click at [85, 475] on div "Switch to team view" at bounding box center [85, 470] width 96 height 14
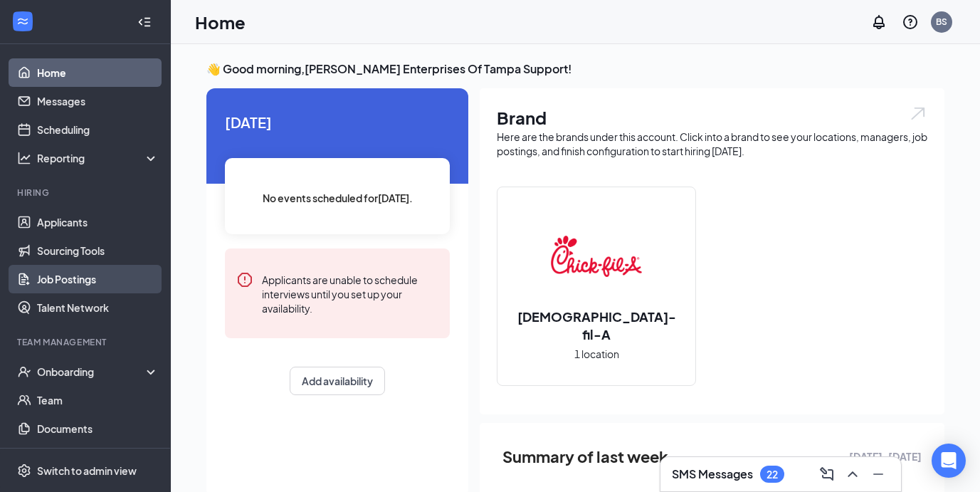
click at [72, 273] on link "Job Postings" at bounding box center [98, 279] width 122 height 28
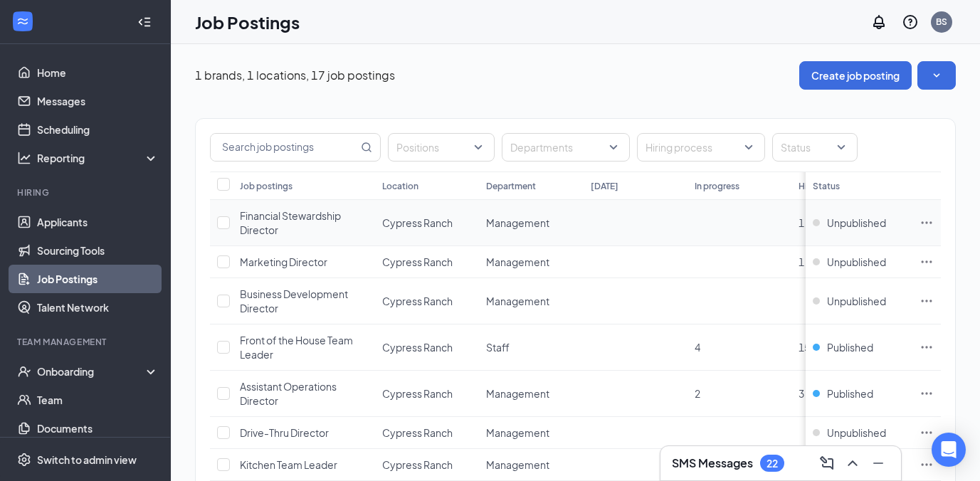
click at [933, 223] on icon "Ellipses" at bounding box center [926, 223] width 14 height 14
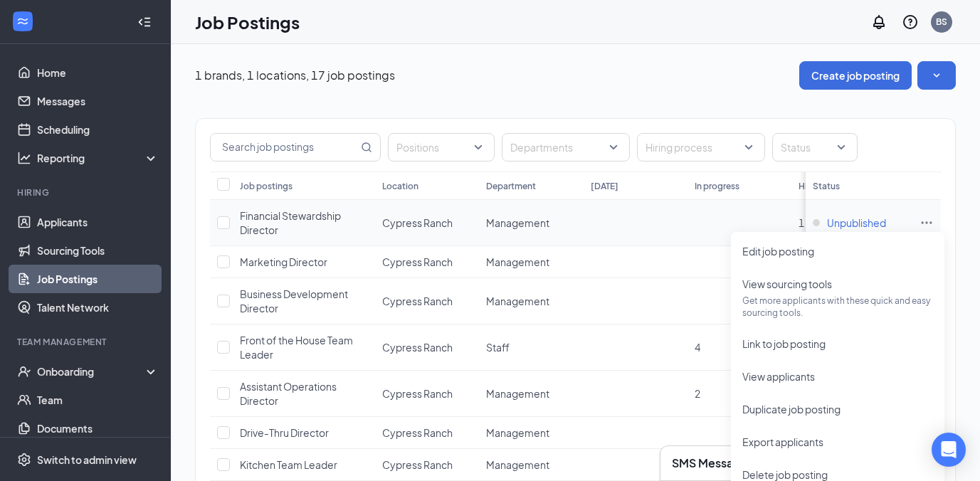
click at [886, 216] on span "Unpublished" at bounding box center [856, 223] width 59 height 14
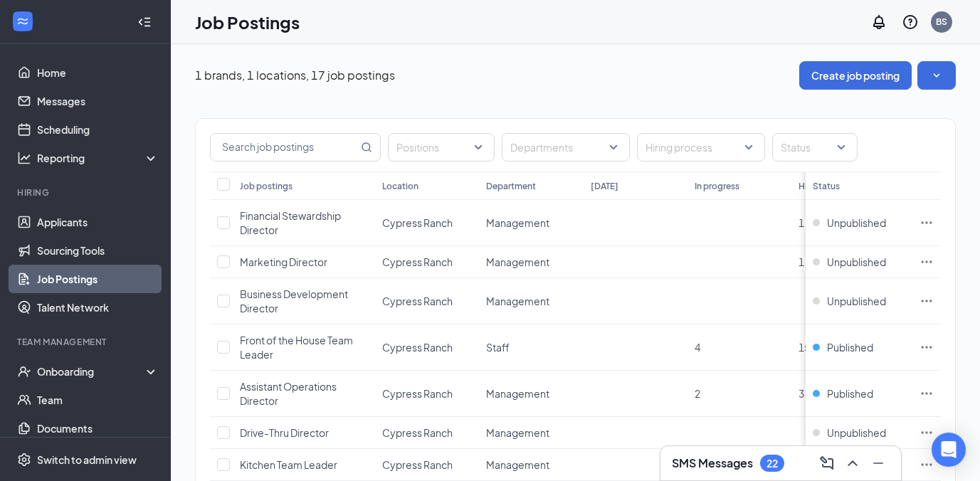
click at [855, 221] on span "Unpublished" at bounding box center [856, 223] width 59 height 14
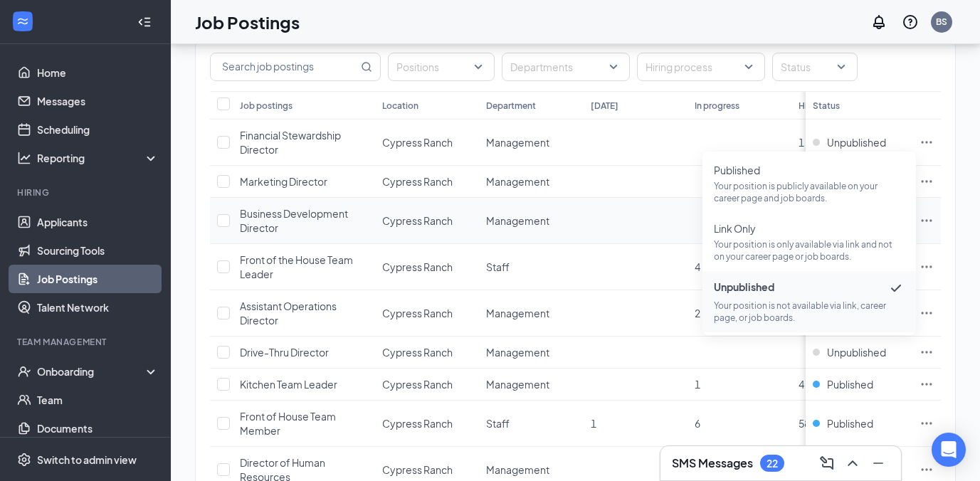
scroll to position [102, 0]
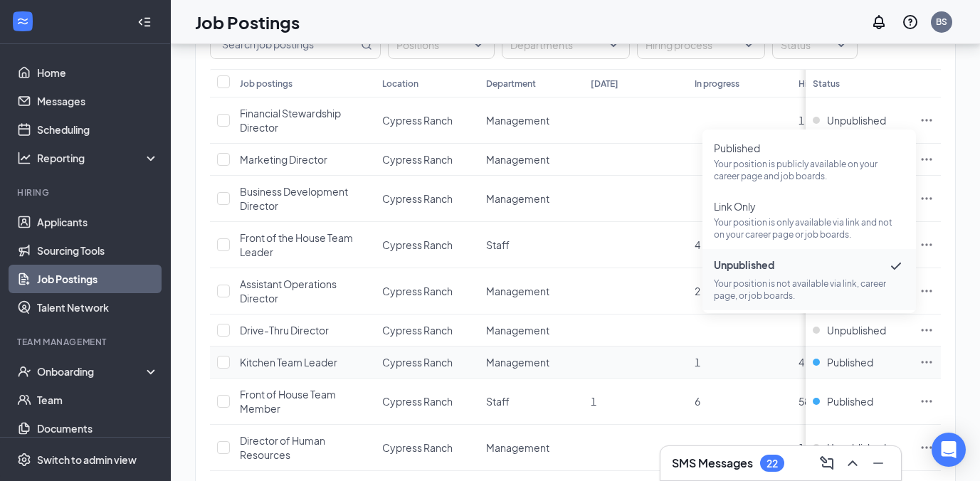
click at [259, 364] on span "Kitchen Team Leader" at bounding box center [288, 362] width 97 height 13
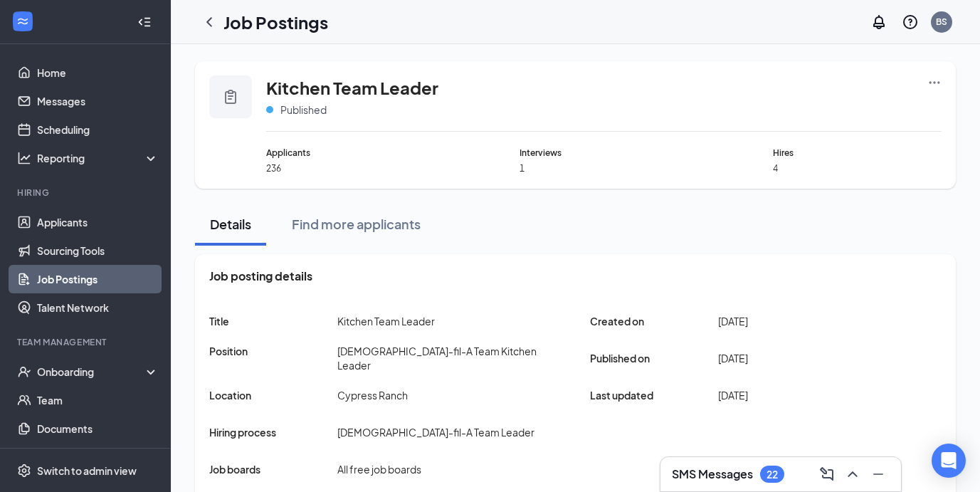
click at [935, 74] on div "Kitchen Team Leader Published Applicants 236 Interviews 1 Hires 4" at bounding box center [575, 124] width 761 height 127
click at [934, 82] on icon "Ellipses" at bounding box center [934, 82] width 11 height 2
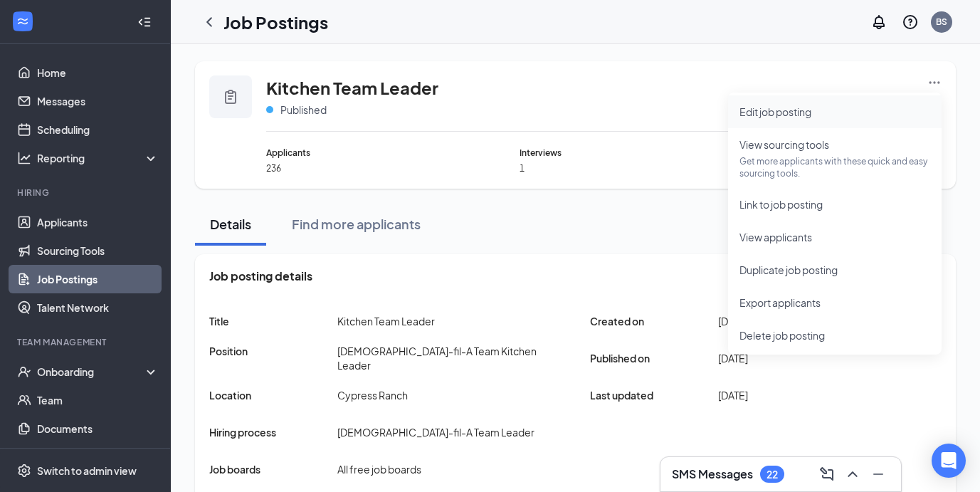
click at [803, 105] on span "Edit job posting" at bounding box center [775, 111] width 72 height 13
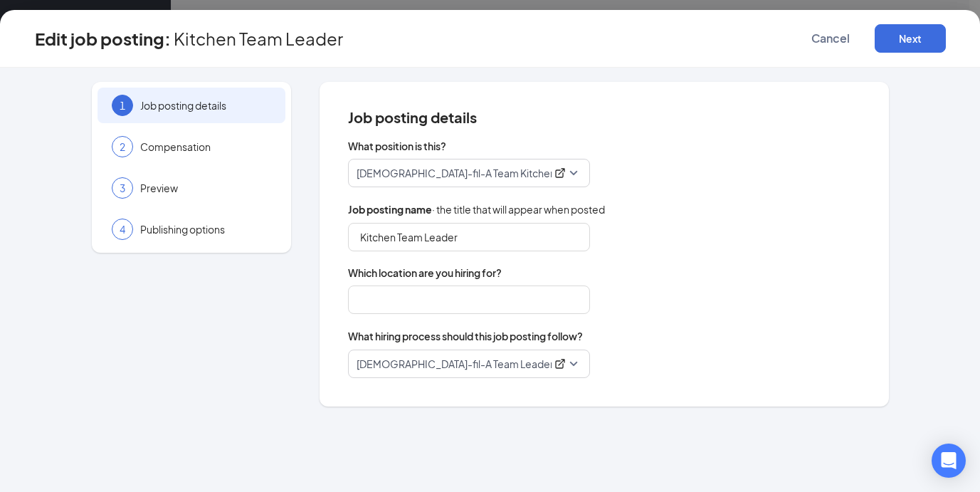
type input "Cypress Ranch"
click at [241, 157] on div "2 Compensation" at bounding box center [191, 147] width 188 height 36
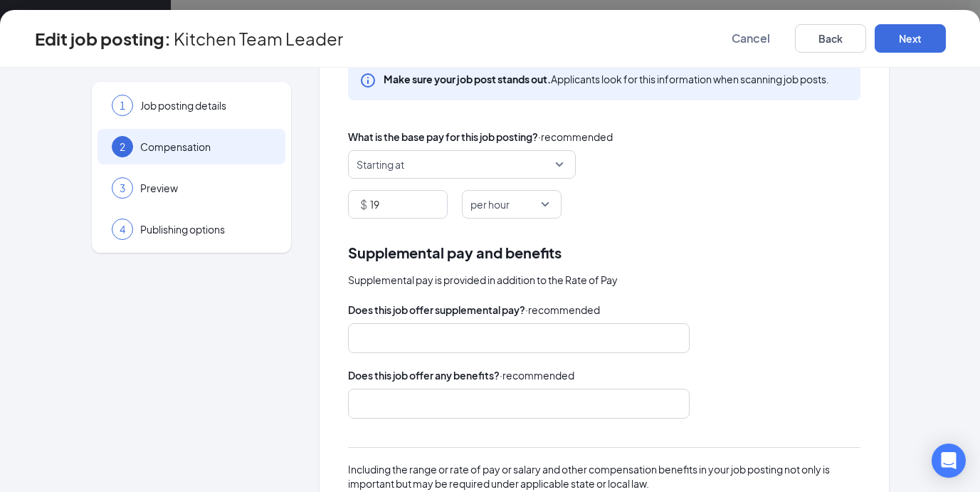
scroll to position [248, 0]
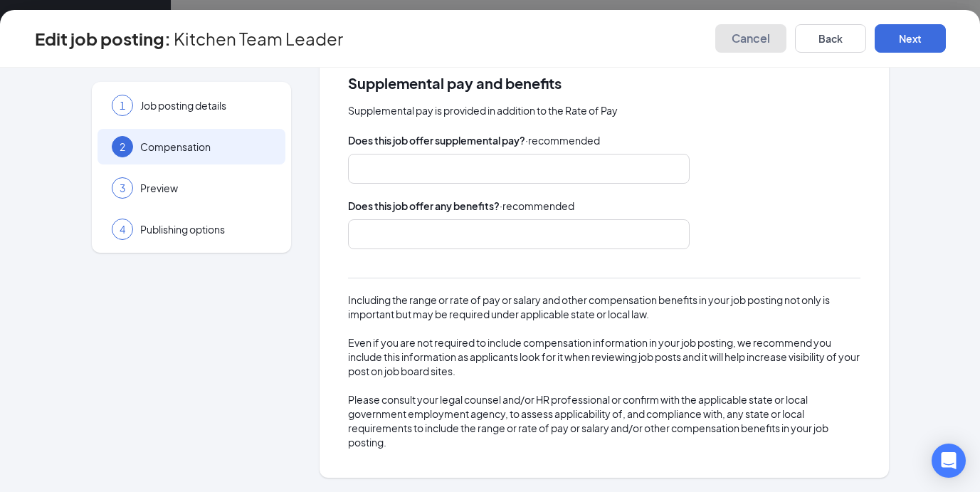
click at [753, 48] on button "Cancel" at bounding box center [750, 38] width 71 height 28
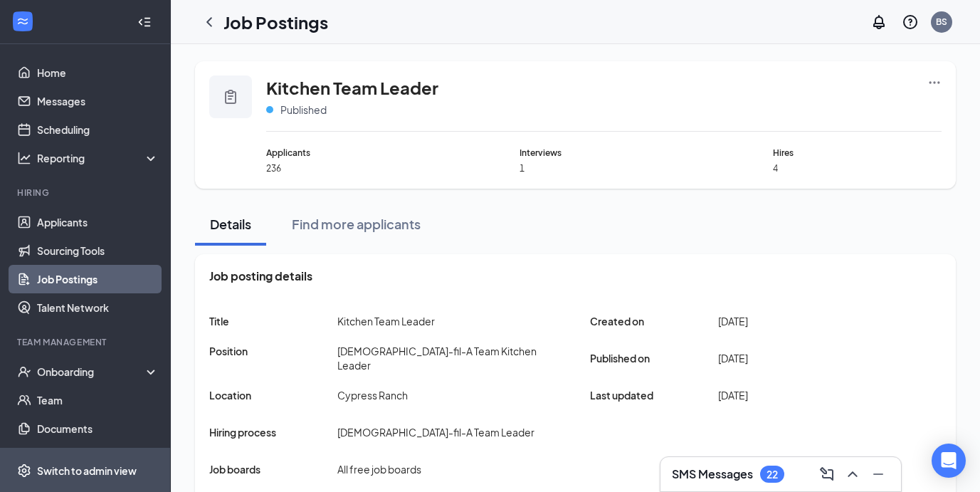
click at [114, 472] on div "Switch to admin view" at bounding box center [87, 470] width 100 height 14
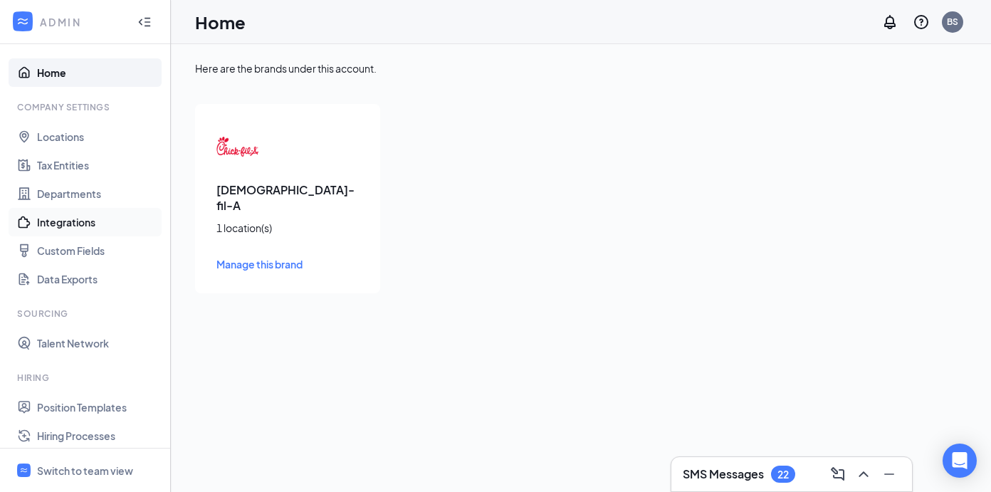
click at [75, 233] on link "Integrations" at bounding box center [98, 222] width 122 height 28
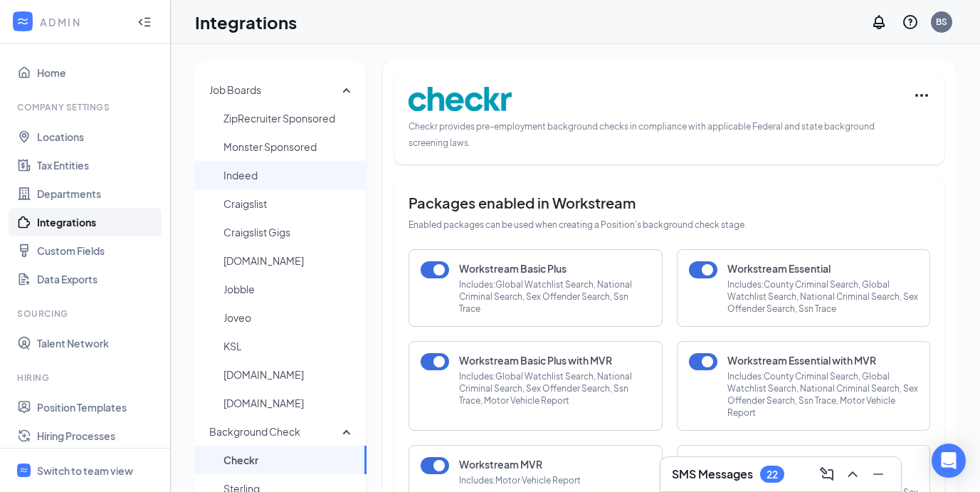
click at [264, 176] on span "Indeed" at bounding box center [289, 175] width 132 height 28
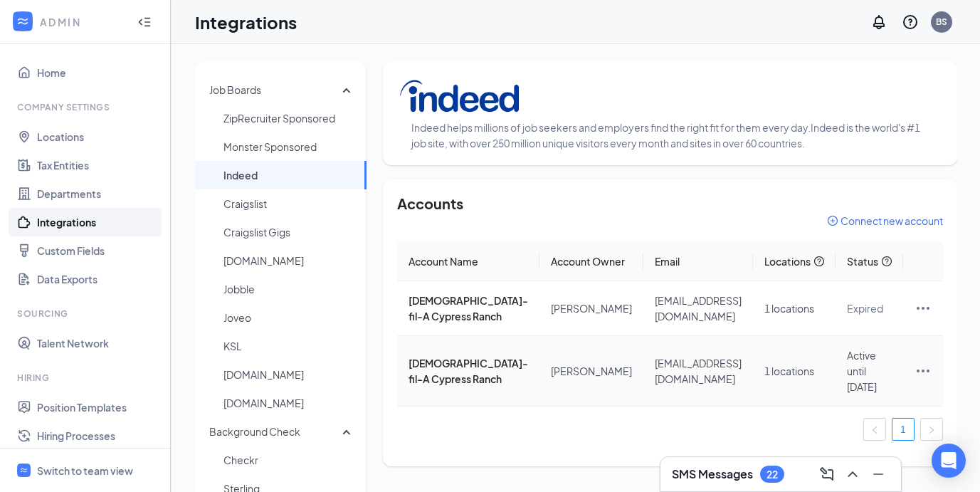
click at [923, 379] on icon "Ellipses" at bounding box center [922, 370] width 17 height 17
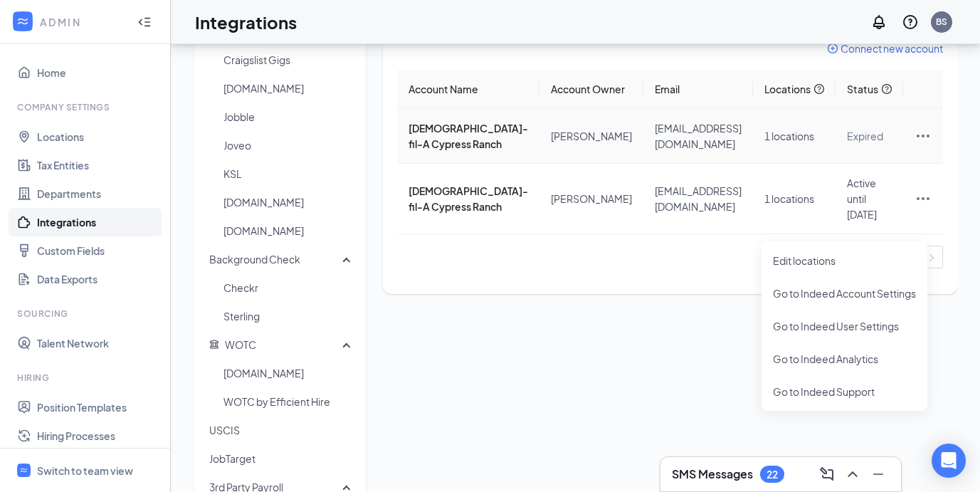
scroll to position [174, 0]
click at [689, 278] on div "Account Name Account Owner Email Locations Status Chick-fil-A Cypress Ranch Tam…" at bounding box center [670, 173] width 546 height 210
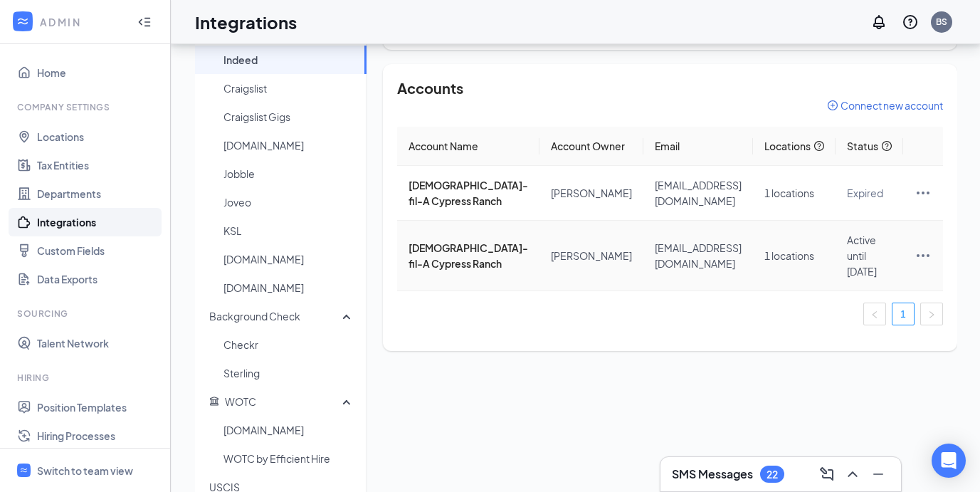
scroll to position [95, 0]
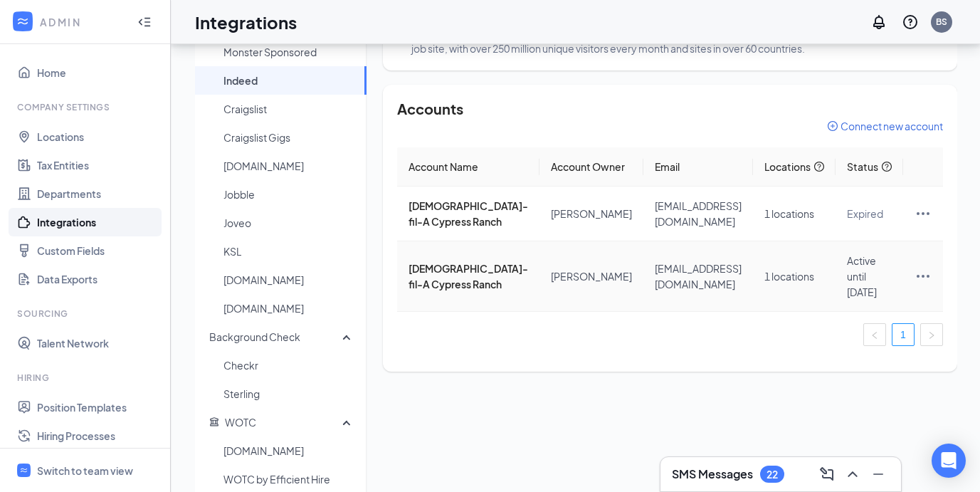
click at [927, 278] on icon "Ellipses" at bounding box center [923, 276] width 13 height 3
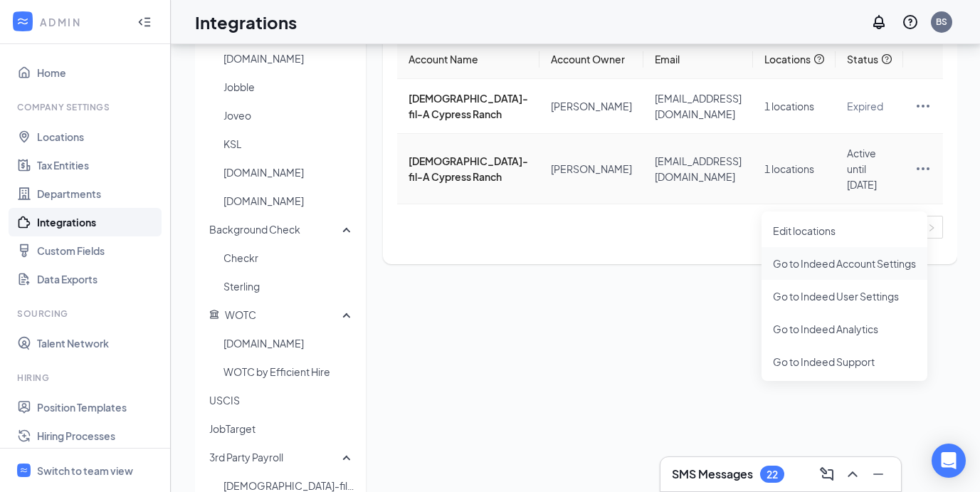
scroll to position [207, 0]
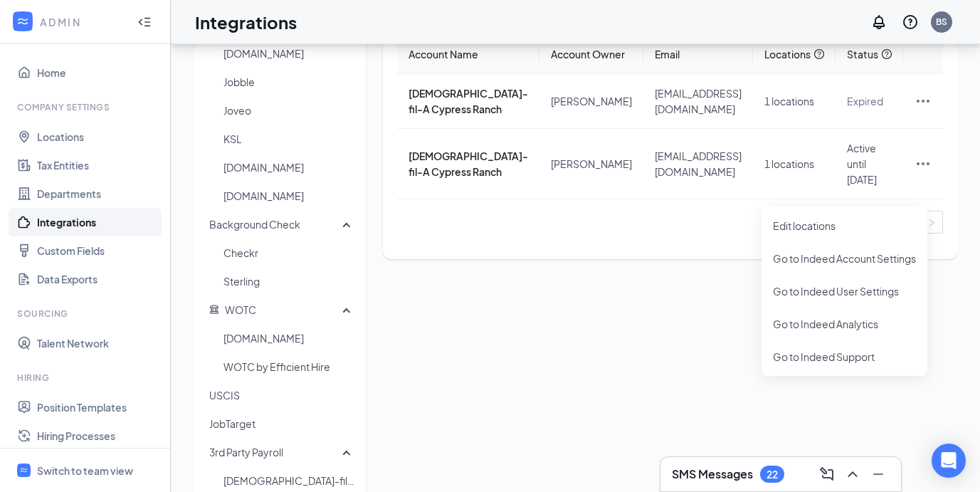
click at [741, 366] on div "Job Boards ZipRecruiter Sponsored Monster Sponsored Indeed Craigslist Craigslis…" at bounding box center [576, 239] width 762 height 770
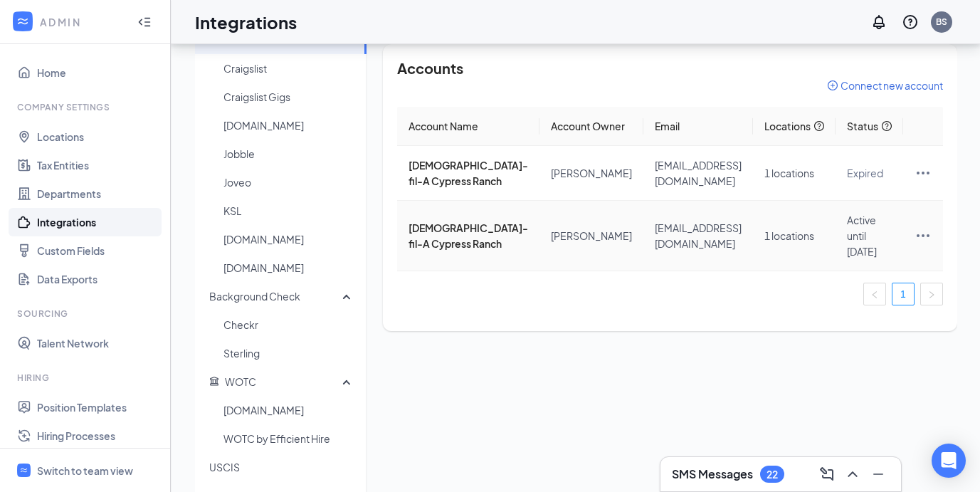
scroll to position [132, 0]
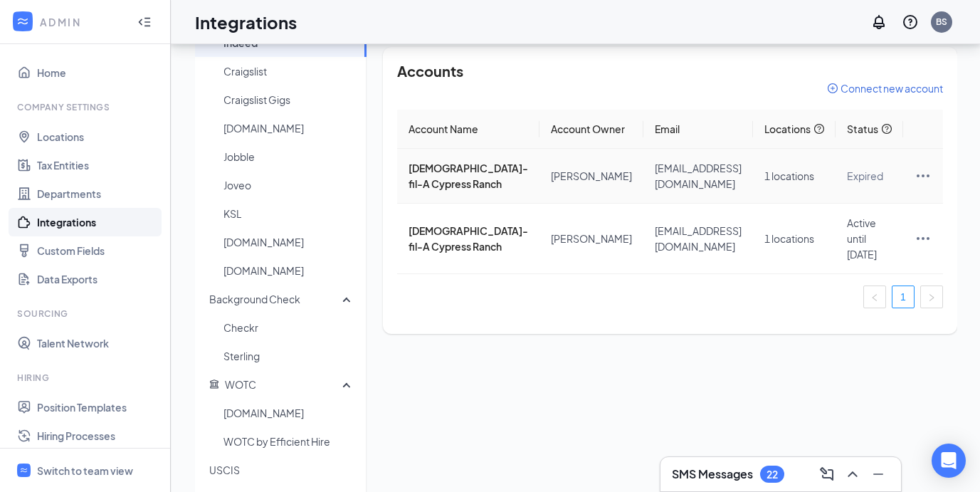
click at [923, 184] on icon "Ellipses" at bounding box center [922, 175] width 17 height 17
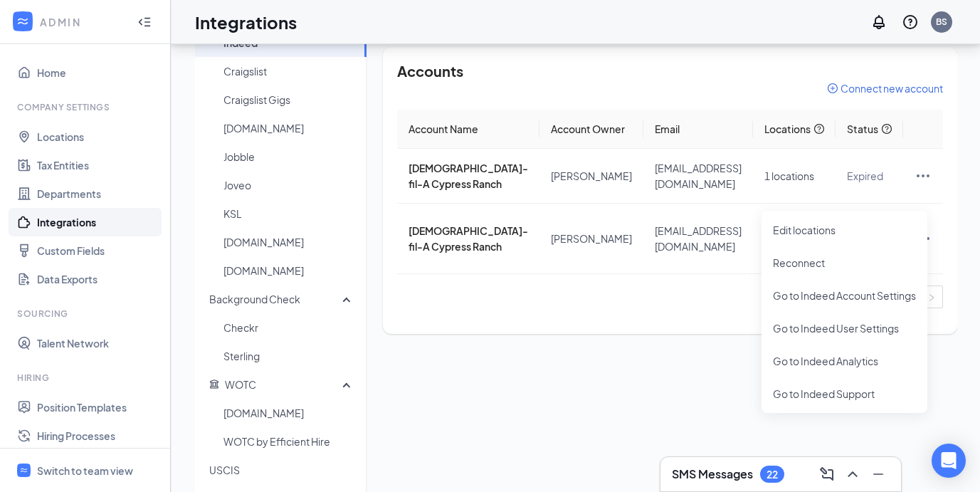
click at [539, 107] on div "Accounts Connect new account Account Name Account Owner Email Locations Status …" at bounding box center [670, 190] width 546 height 258
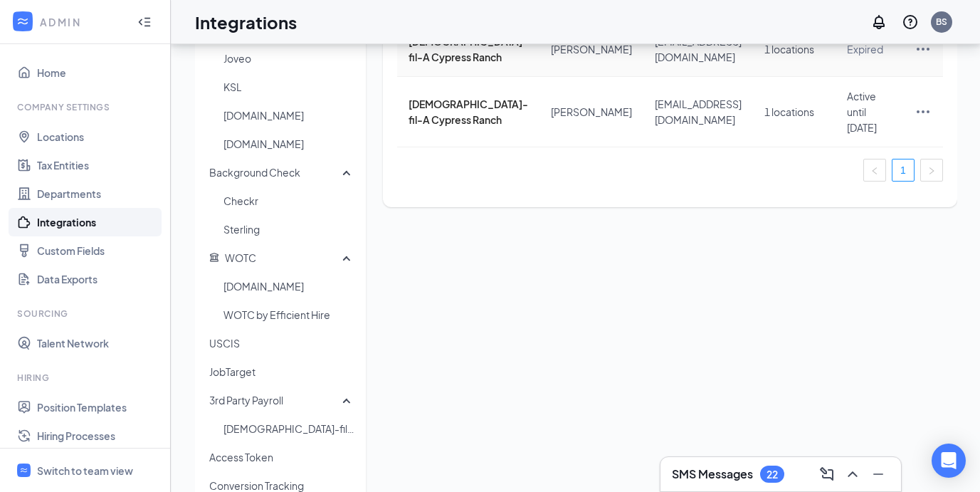
scroll to position [261, 0]
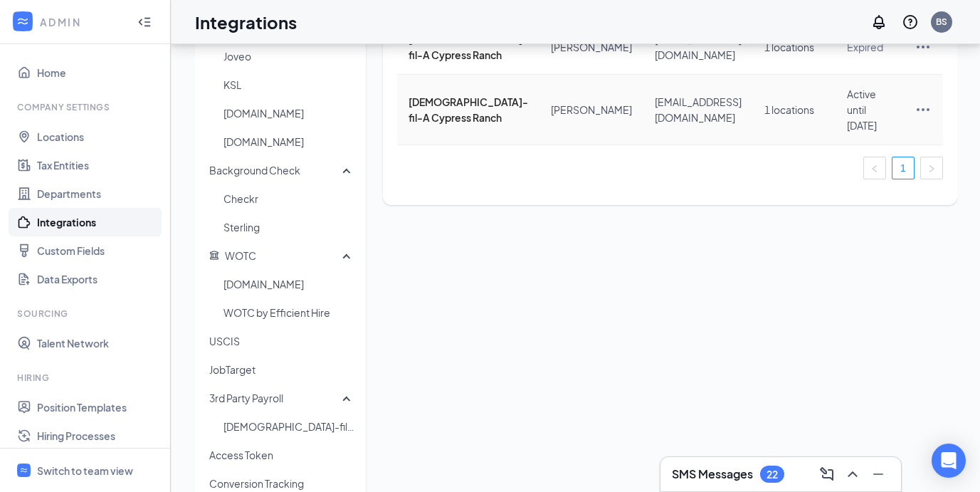
click at [926, 118] on icon "Ellipses" at bounding box center [922, 109] width 17 height 17
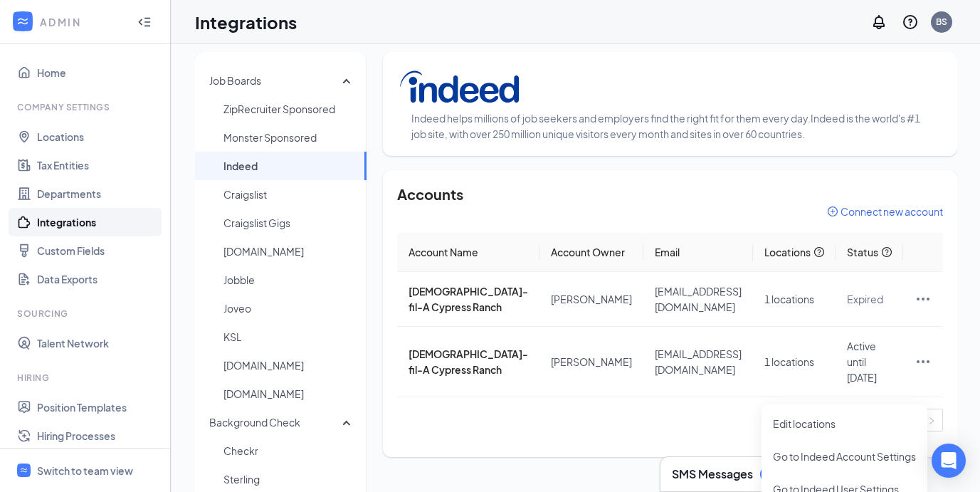
scroll to position [6, 0]
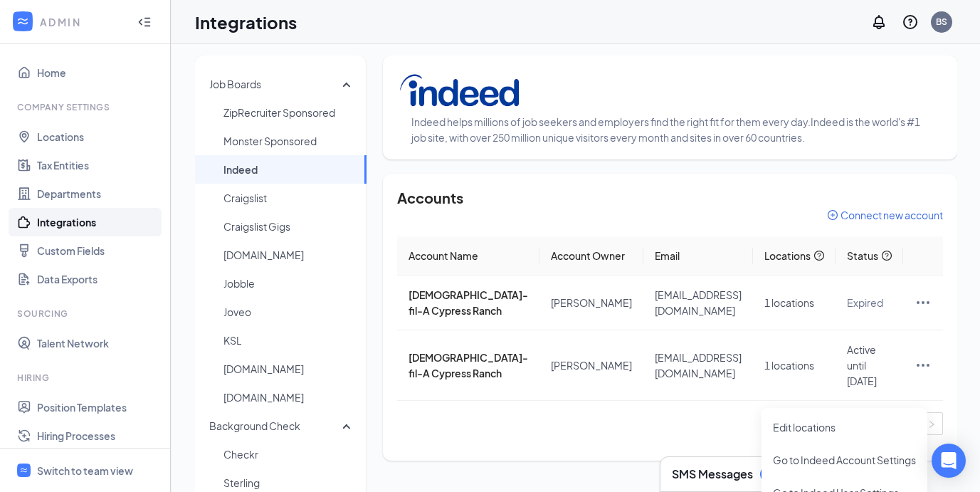
click at [854, 212] on span "Connect new account" at bounding box center [891, 215] width 102 height 14
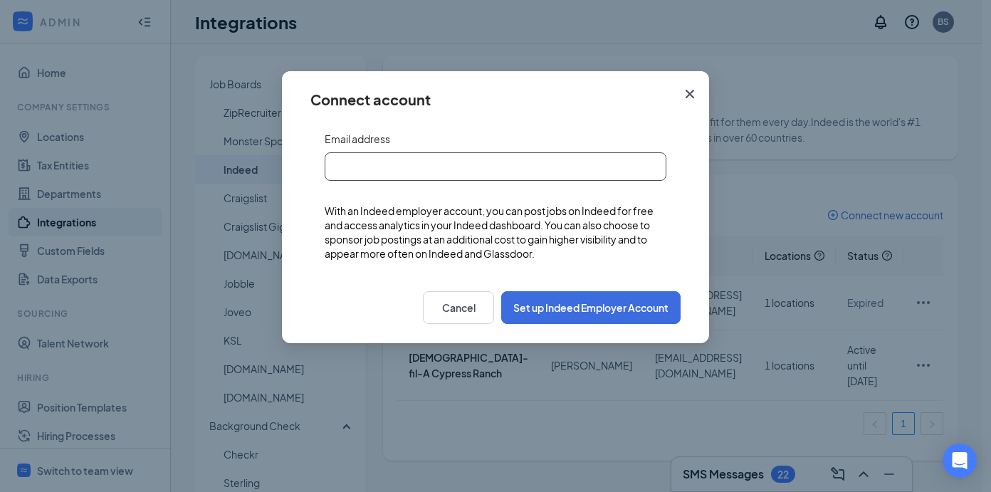
click at [460, 167] on input "text" at bounding box center [495, 166] width 342 height 28
click at [492, 157] on input "text" at bounding box center [495, 166] width 342 height 28
paste input "[EMAIL_ADDRESS][DOMAIN_NAME]"
click at [336, 167] on input "[EMAIL_ADDRESS][DOMAIN_NAME]" at bounding box center [495, 166] width 342 height 28
click at [520, 160] on input "[EMAIL_ADDRESS][DOMAIN_NAME]" at bounding box center [495, 166] width 342 height 28
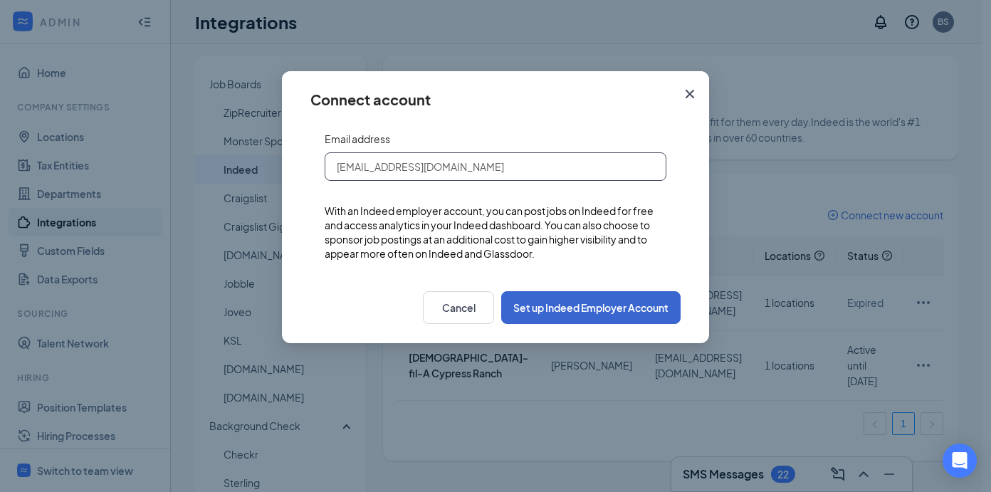
type input "[EMAIL_ADDRESS][DOMAIN_NAME]"
click at [547, 319] on button "Set up Indeed Employer Account" at bounding box center [590, 307] width 179 height 33
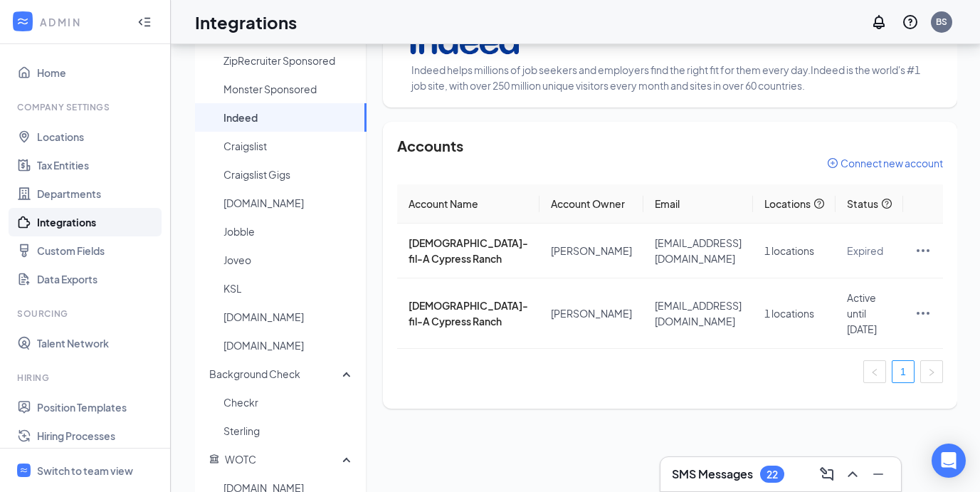
scroll to position [107, 0]
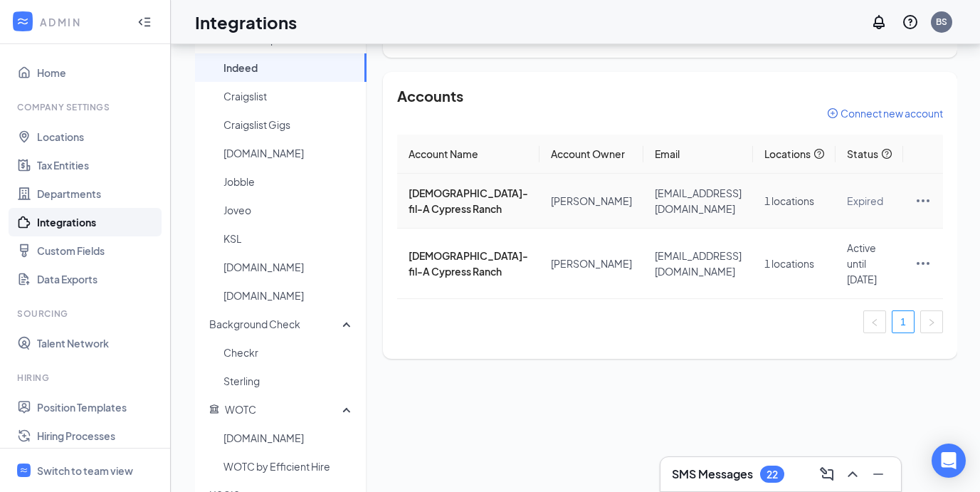
click at [926, 209] on icon "Ellipses" at bounding box center [922, 200] width 17 height 17
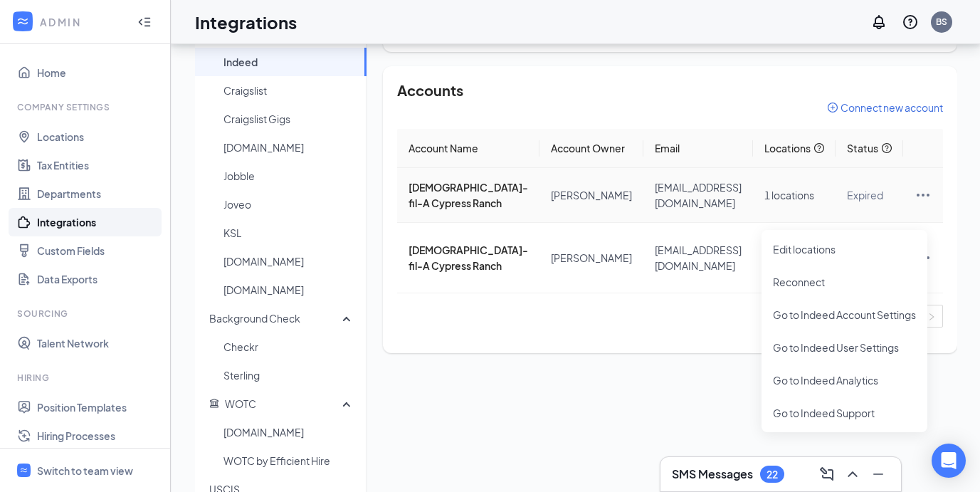
scroll to position [125, 0]
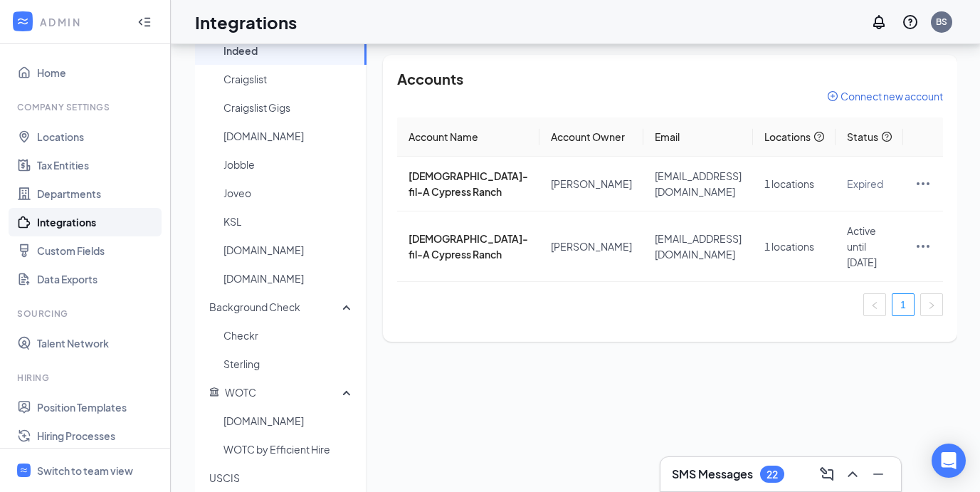
click at [648, 316] on ul "1" at bounding box center [670, 304] width 546 height 23
click at [904, 315] on link "1" at bounding box center [902, 304] width 21 height 21
click at [950, 342] on div "Accounts Connect new account Account Name Account Owner Email Locations Status …" at bounding box center [670, 198] width 574 height 287
click at [924, 255] on icon "Ellipses" at bounding box center [922, 246] width 17 height 17
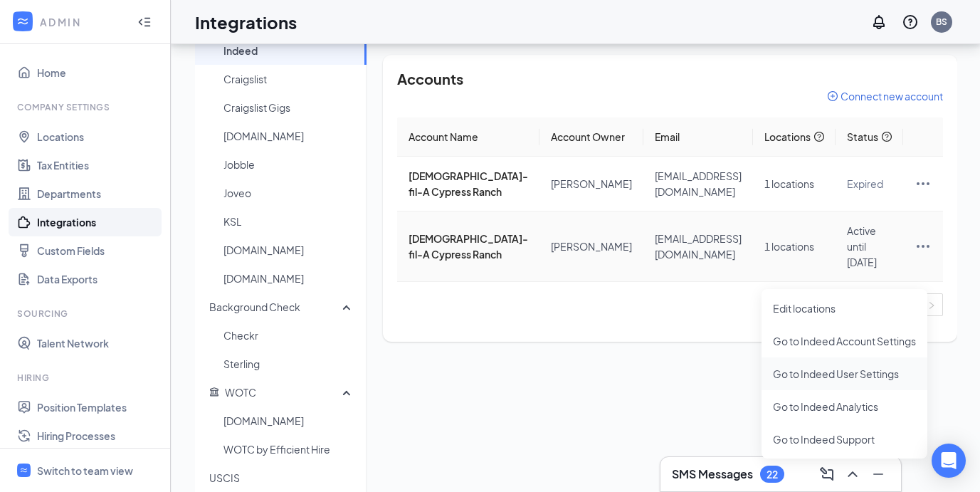
click at [850, 376] on span "Go to Indeed User Settings" at bounding box center [844, 374] width 143 height 16
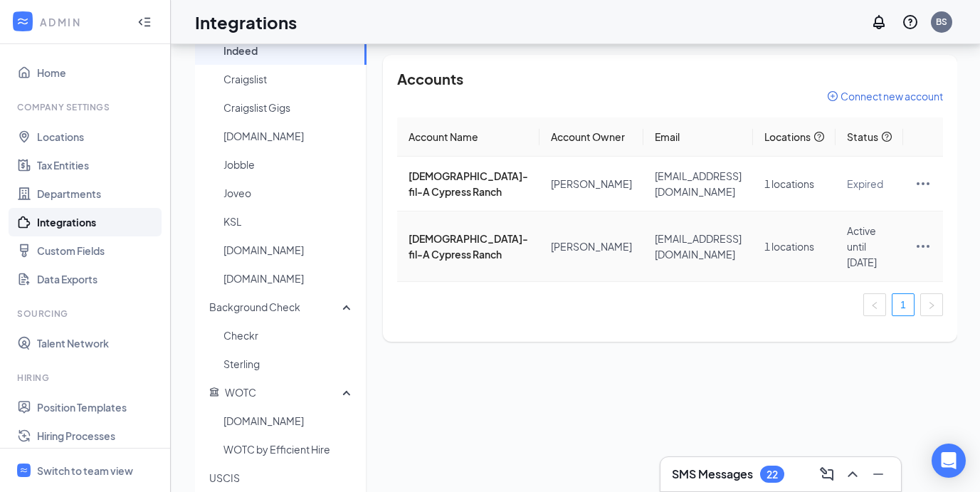
click at [924, 255] on icon "Ellipses" at bounding box center [922, 246] width 17 height 17
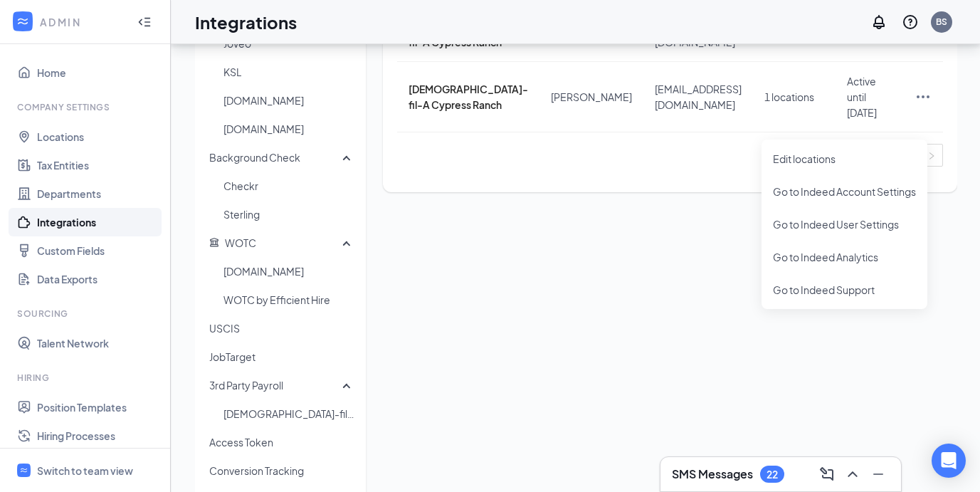
scroll to position [256, 0]
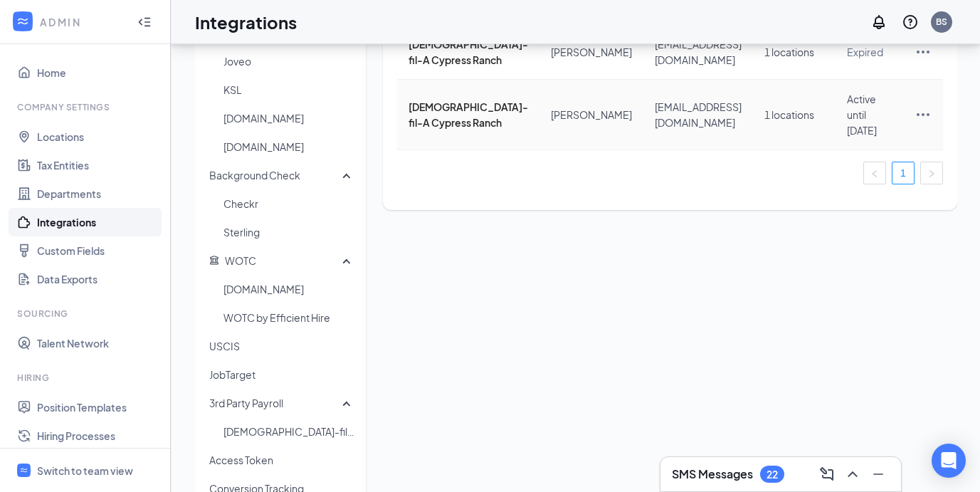
click at [698, 129] on span "[EMAIL_ADDRESS][DOMAIN_NAME]" at bounding box center [698, 114] width 87 height 28
click at [917, 123] on icon "Ellipses" at bounding box center [922, 114] width 17 height 17
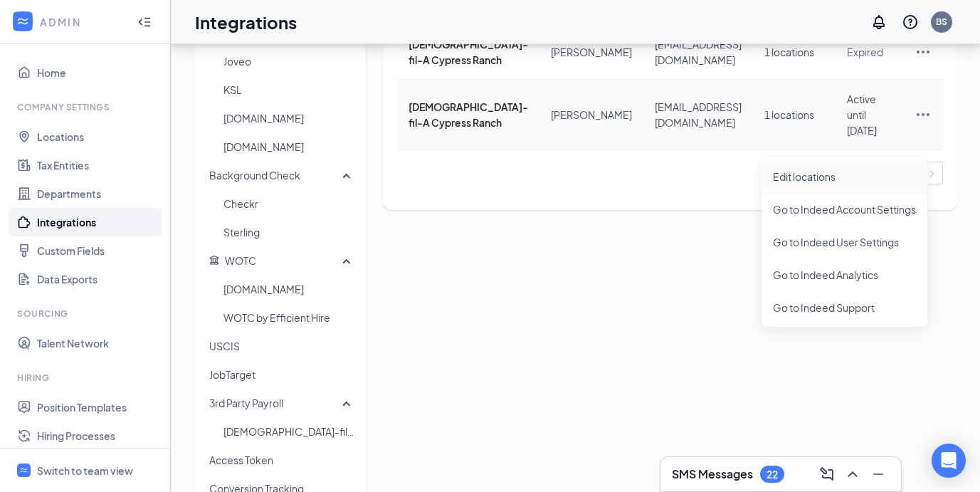
click at [820, 174] on span "Edit locations" at bounding box center [844, 177] width 143 height 16
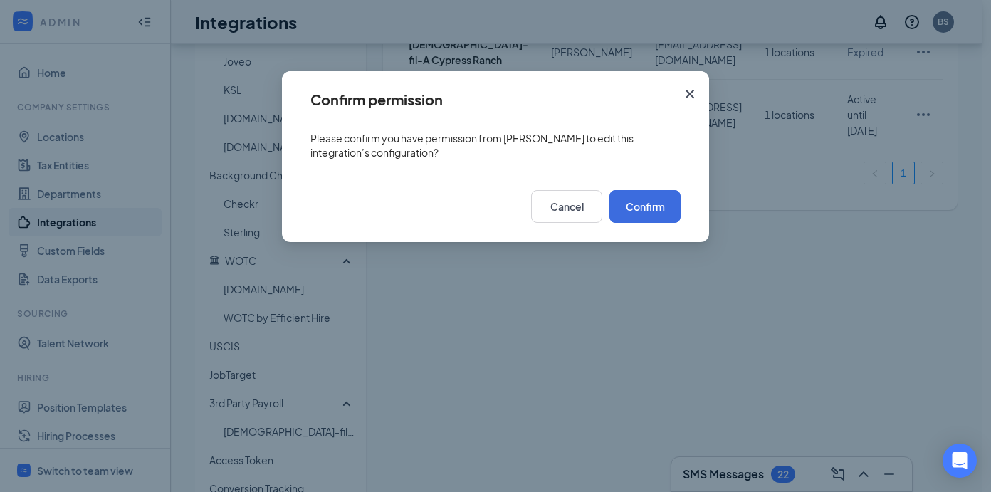
click at [691, 92] on icon "Cross" at bounding box center [689, 94] width 9 height 9
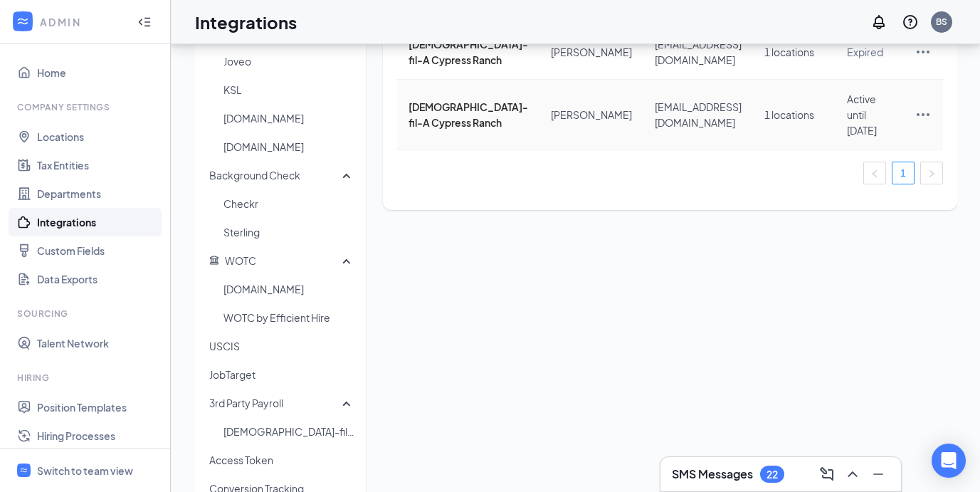
click at [655, 129] on span "[EMAIL_ADDRESS][DOMAIN_NAME]" at bounding box center [698, 114] width 87 height 28
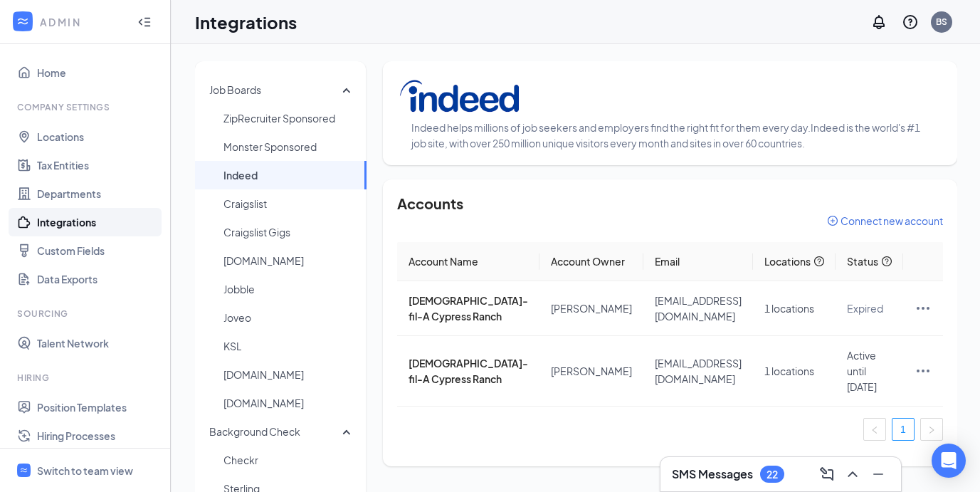
scroll to position [140, 0]
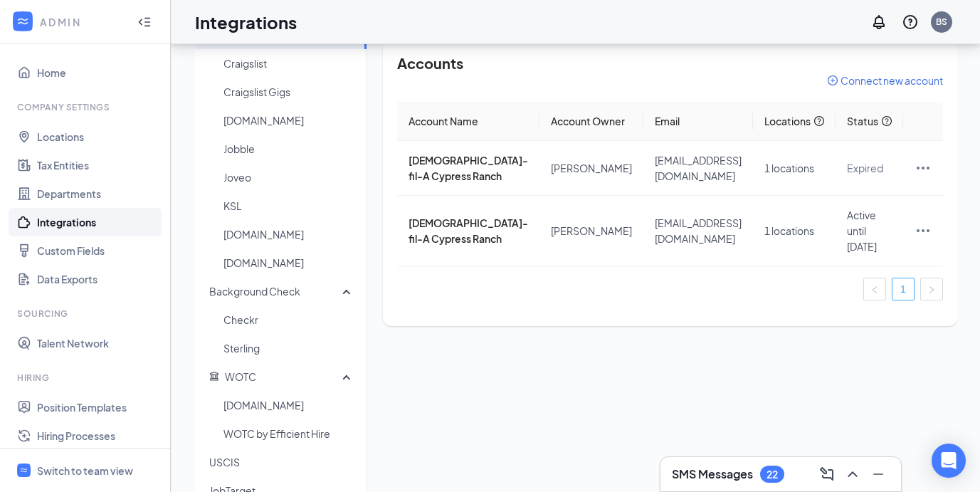
click at [909, 300] on link "1" at bounding box center [902, 288] width 21 height 21
click at [895, 300] on link "1" at bounding box center [902, 288] width 21 height 21
click at [875, 246] on td "Active until Nov 26" at bounding box center [869, 231] width 68 height 70
click at [875, 253] on span "Active until Nov 26" at bounding box center [862, 231] width 30 height 44
click at [420, 245] on span "Chick-fil-A Cypress Ranch" at bounding box center [468, 230] width 120 height 28
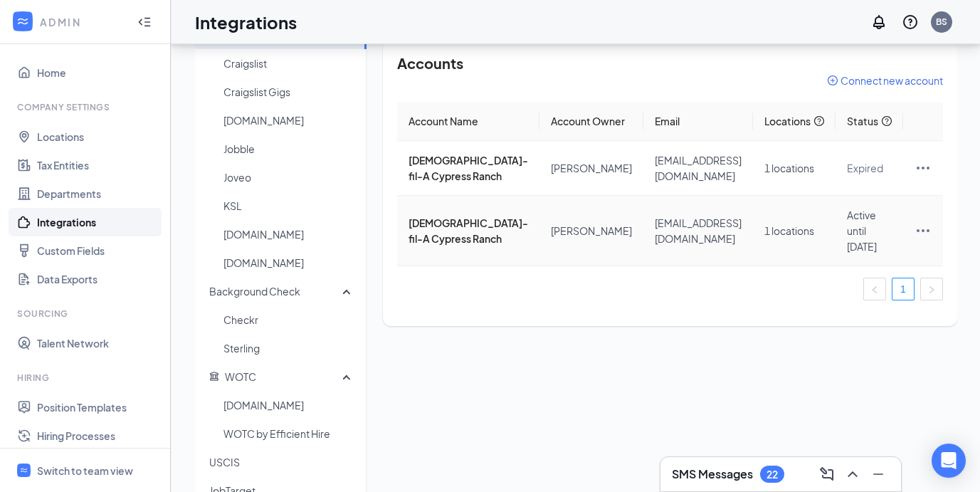
click at [924, 239] on icon "Ellipses" at bounding box center [922, 230] width 17 height 17
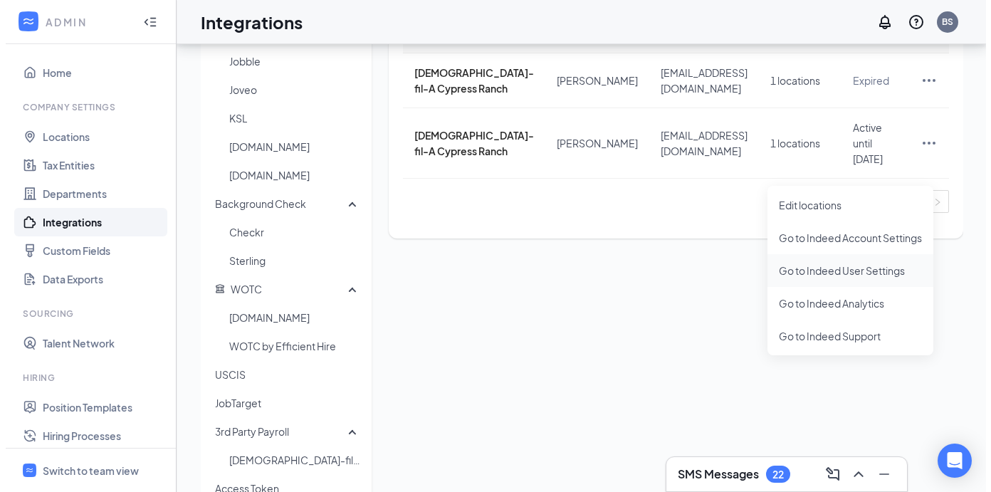
scroll to position [198, 0]
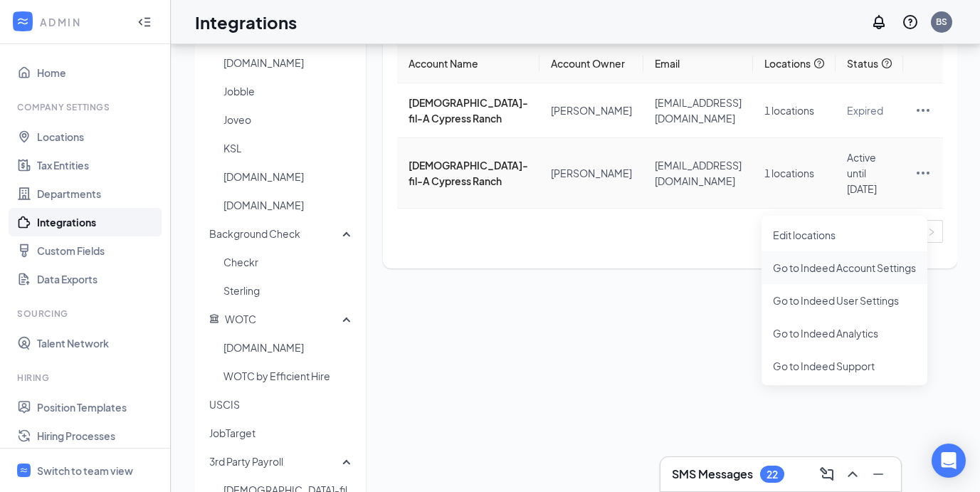
click at [872, 268] on span "Go to Indeed Account Settings" at bounding box center [844, 268] width 143 height 16
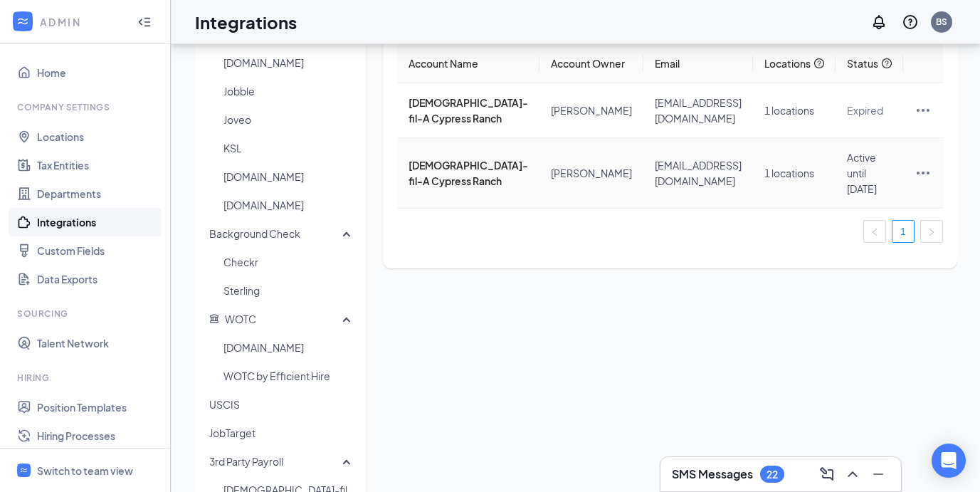
click at [926, 181] on icon "Ellipses" at bounding box center [922, 172] width 17 height 17
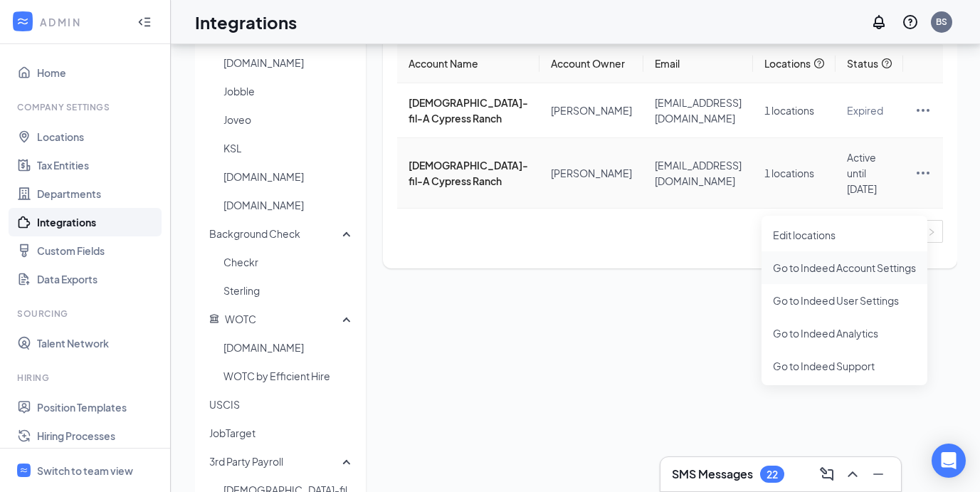
click at [877, 274] on span "Go to Indeed Account Settings" at bounding box center [844, 268] width 143 height 16
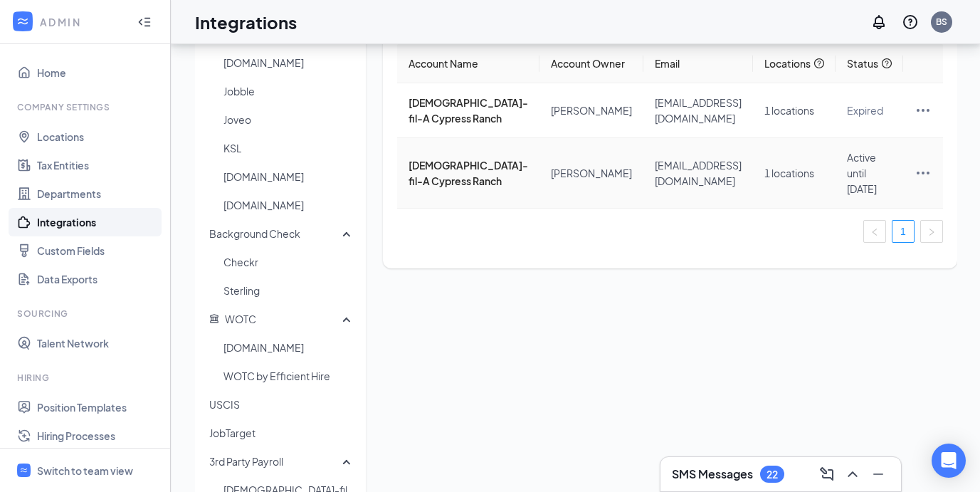
click at [925, 181] on icon "Ellipses" at bounding box center [922, 172] width 17 height 17
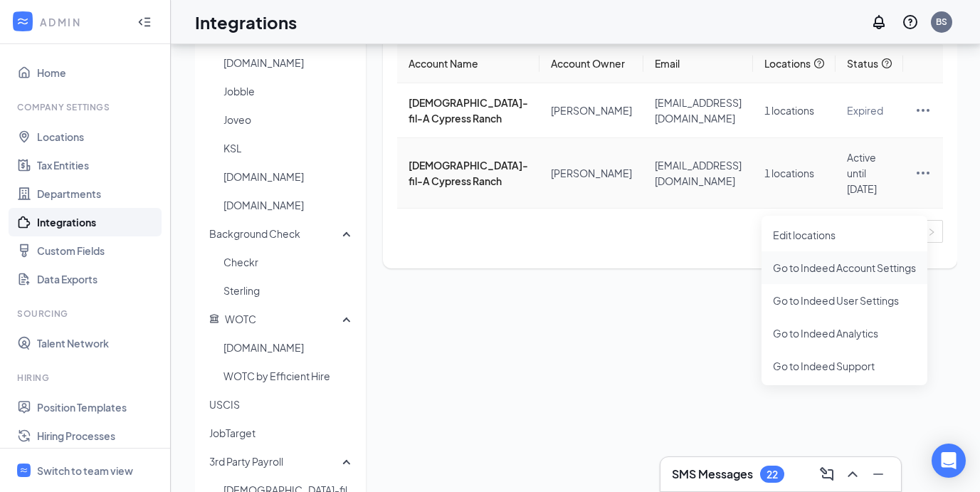
click at [867, 268] on span "Go to Indeed Account Settings" at bounding box center [844, 268] width 143 height 16
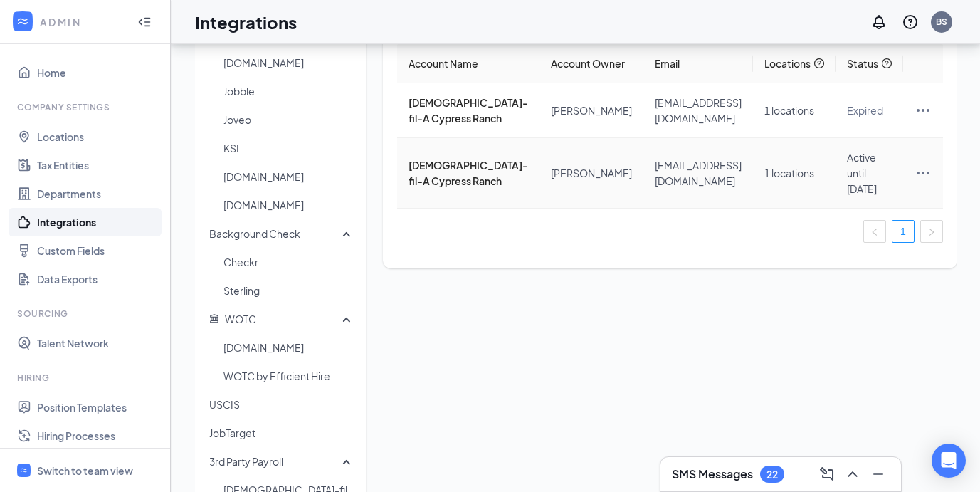
click at [921, 181] on icon "Ellipses" at bounding box center [922, 172] width 17 height 17
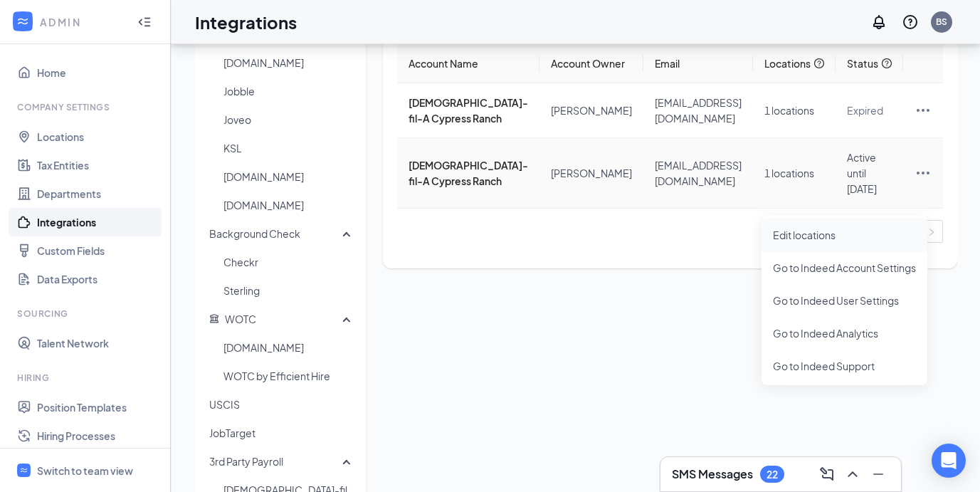
click at [817, 233] on span "Edit locations" at bounding box center [844, 235] width 143 height 16
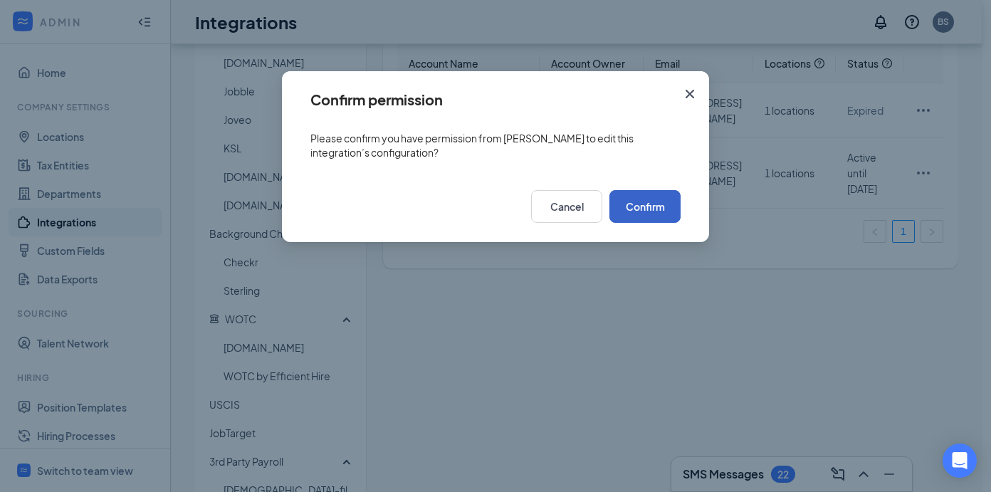
click at [657, 211] on button "Confirm" at bounding box center [644, 206] width 71 height 33
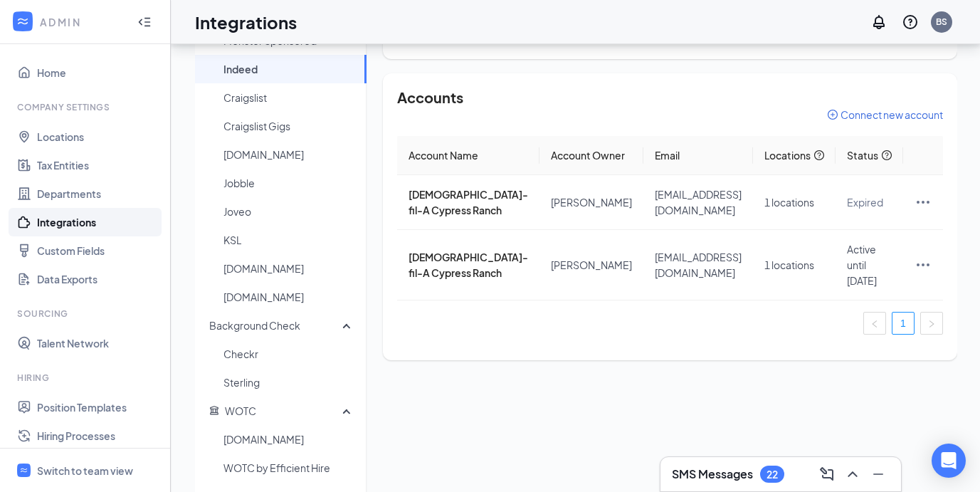
scroll to position [108, 0]
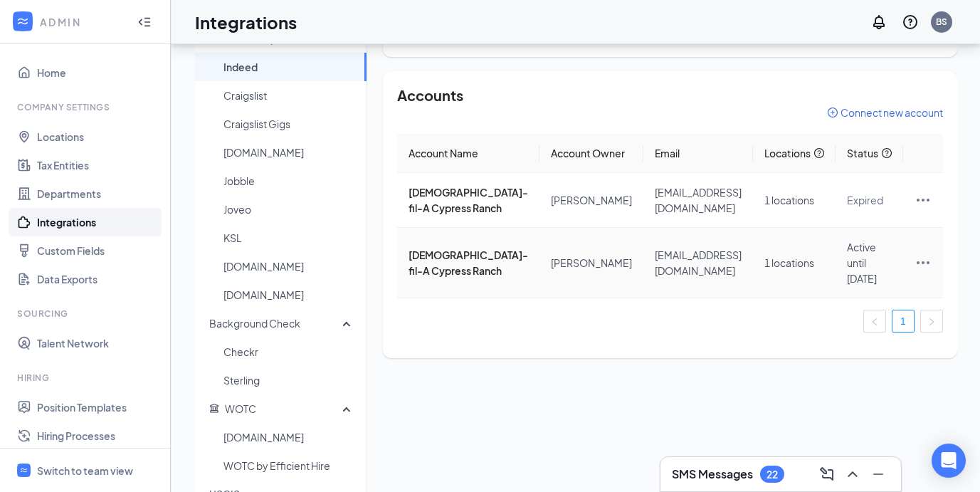
click at [926, 264] on icon "Ellipses" at bounding box center [923, 262] width 13 height 3
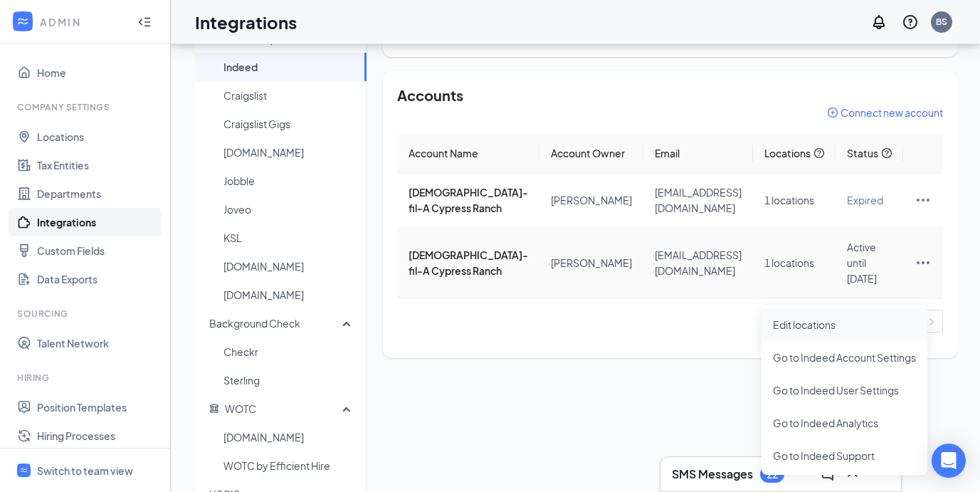
click at [818, 312] on li "Edit locations" at bounding box center [844, 324] width 166 height 33
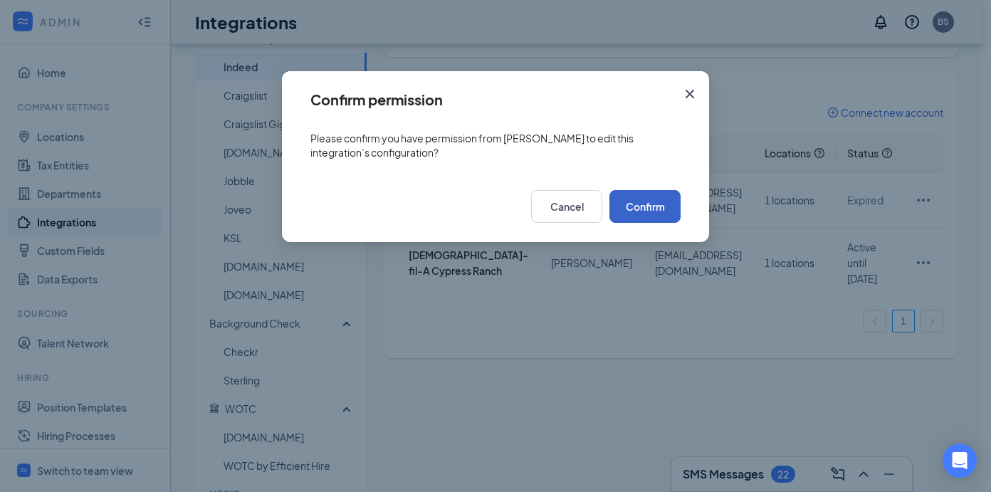
click at [663, 212] on button "Confirm" at bounding box center [644, 206] width 71 height 33
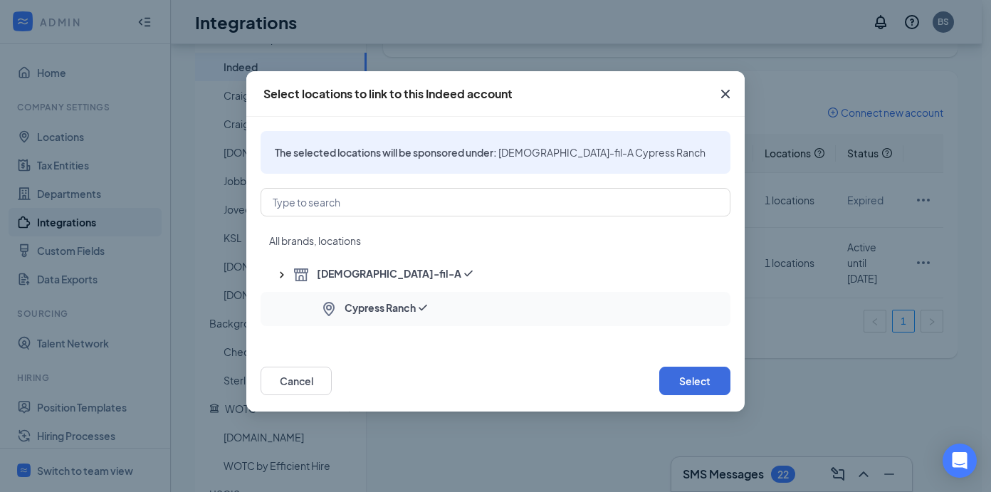
click at [416, 302] on span "Cypress Ranch" at bounding box center [379, 308] width 71 height 17
click at [675, 389] on button "Select" at bounding box center [694, 380] width 71 height 28
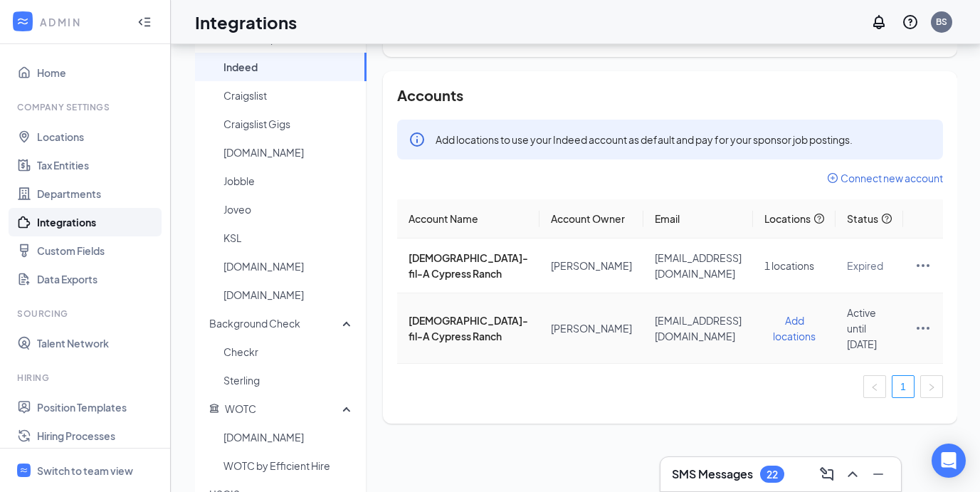
click at [788, 342] on span "Add locations" at bounding box center [794, 328] width 43 height 28
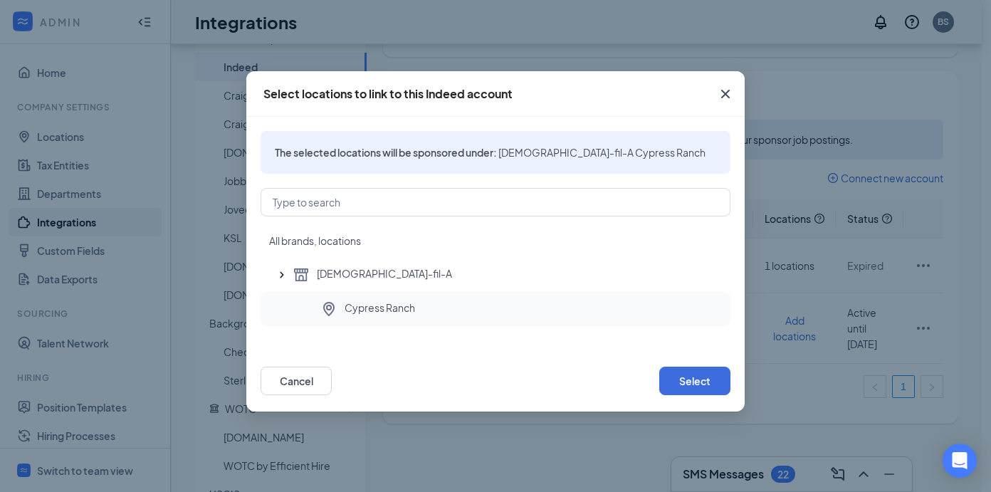
click at [460, 315] on div "Cypress Ranch" at bounding box center [519, 308] width 399 height 17
click at [681, 376] on button "Select" at bounding box center [694, 380] width 71 height 28
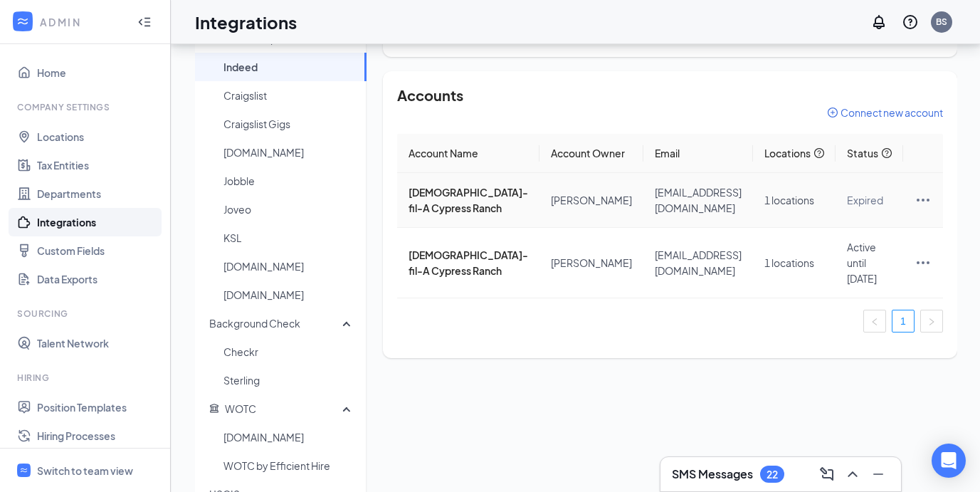
click at [923, 209] on icon "Ellipses" at bounding box center [922, 199] width 17 height 17
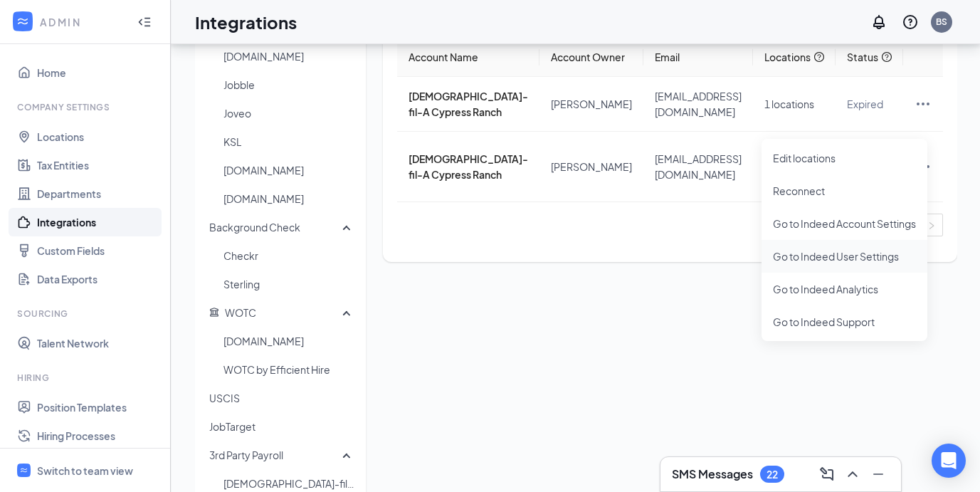
scroll to position [207, 0]
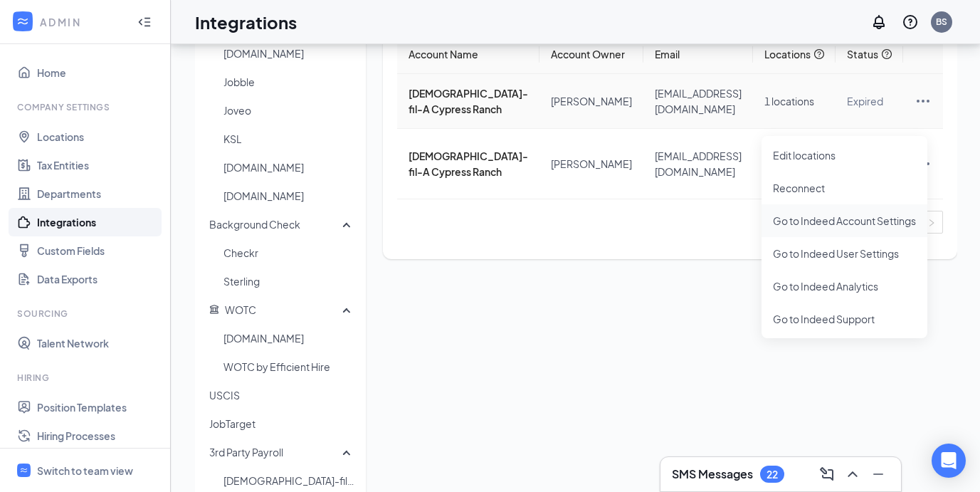
click at [863, 225] on span "Go to Indeed Account Settings" at bounding box center [844, 221] width 143 height 16
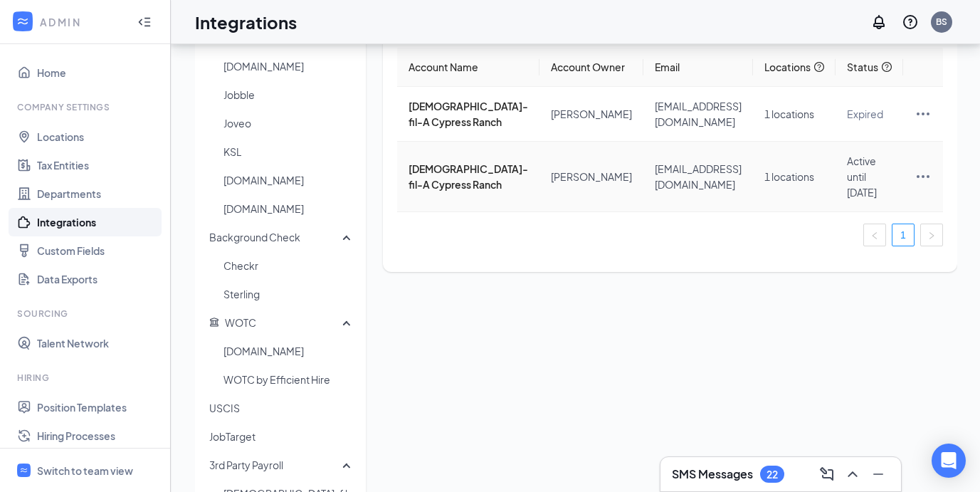
scroll to position [192, 0]
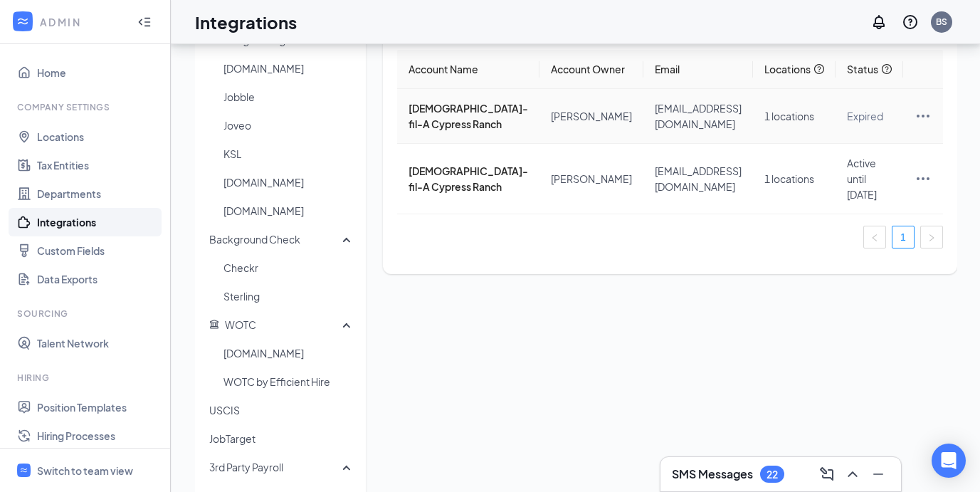
click at [643, 144] on td "tameyaharris790@gmail.com" at bounding box center [698, 116] width 110 height 55
click at [575, 248] on ul "1" at bounding box center [670, 237] width 546 height 23
